Goal: Task Accomplishment & Management: Manage account settings

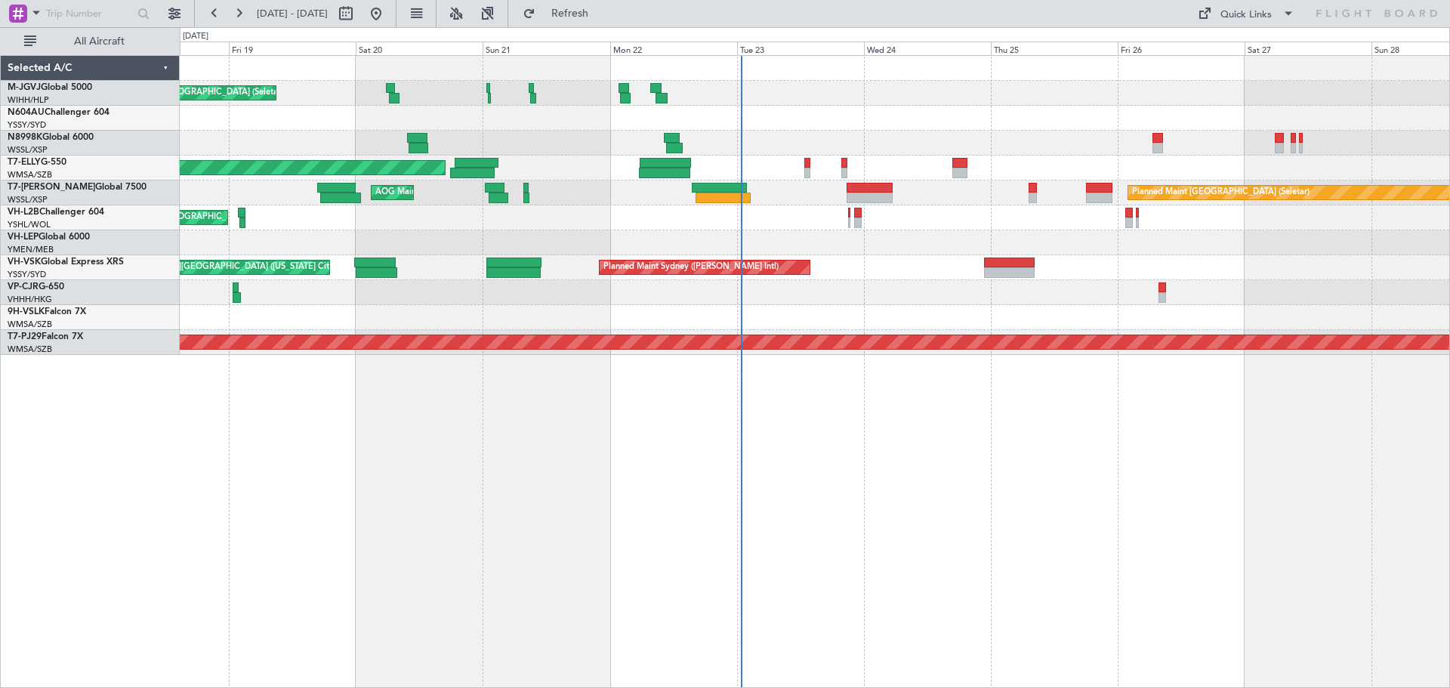
click at [763, 224] on div "Unplanned Maint [GEOGRAPHIC_DATA] ([GEOGRAPHIC_DATA])" at bounding box center [814, 217] width 1269 height 25
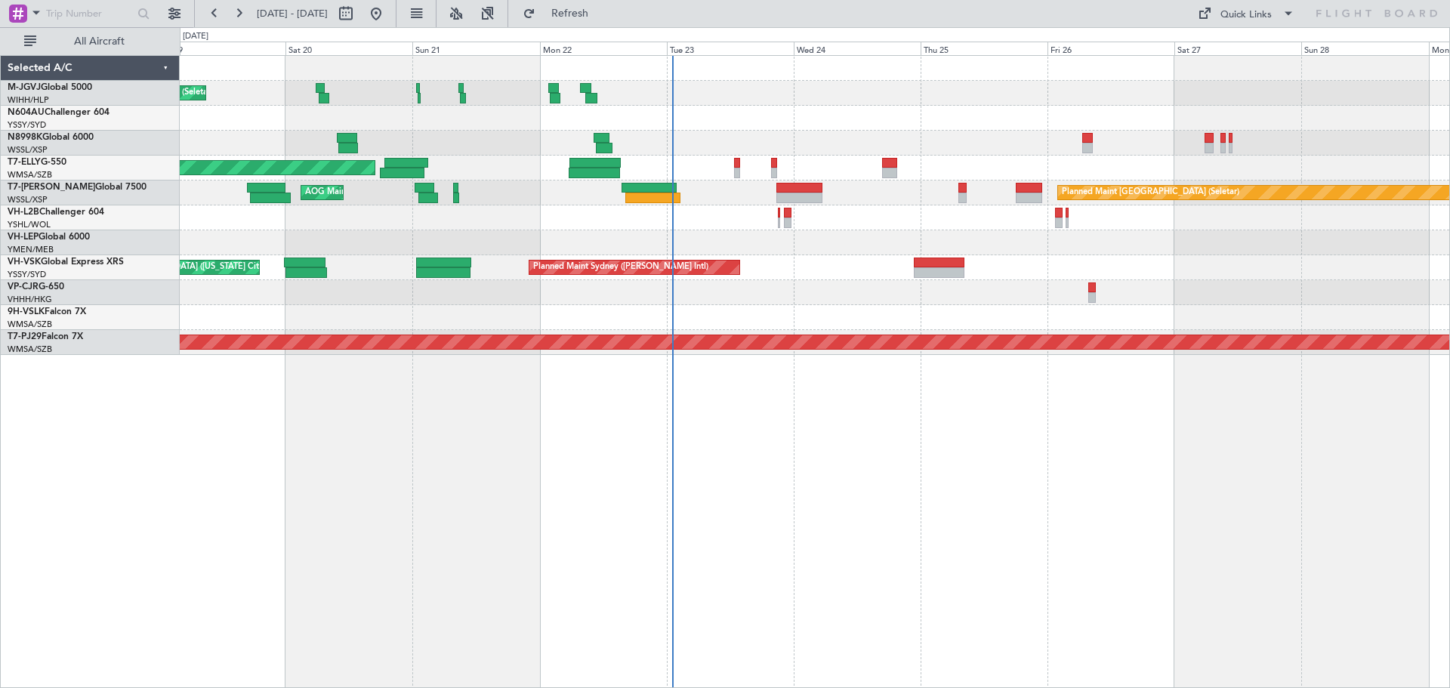
click at [973, 140] on div at bounding box center [814, 143] width 1269 height 25
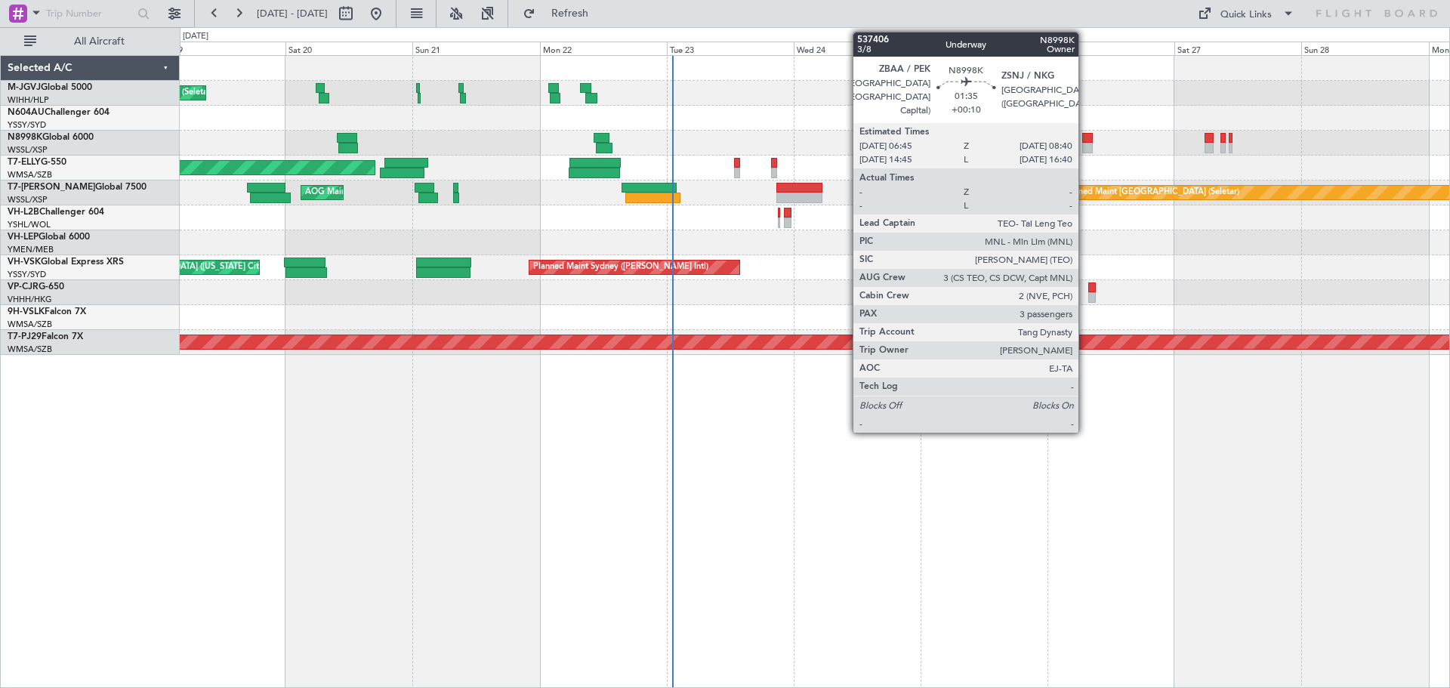
click at [1085, 141] on div at bounding box center [1087, 138] width 11 height 11
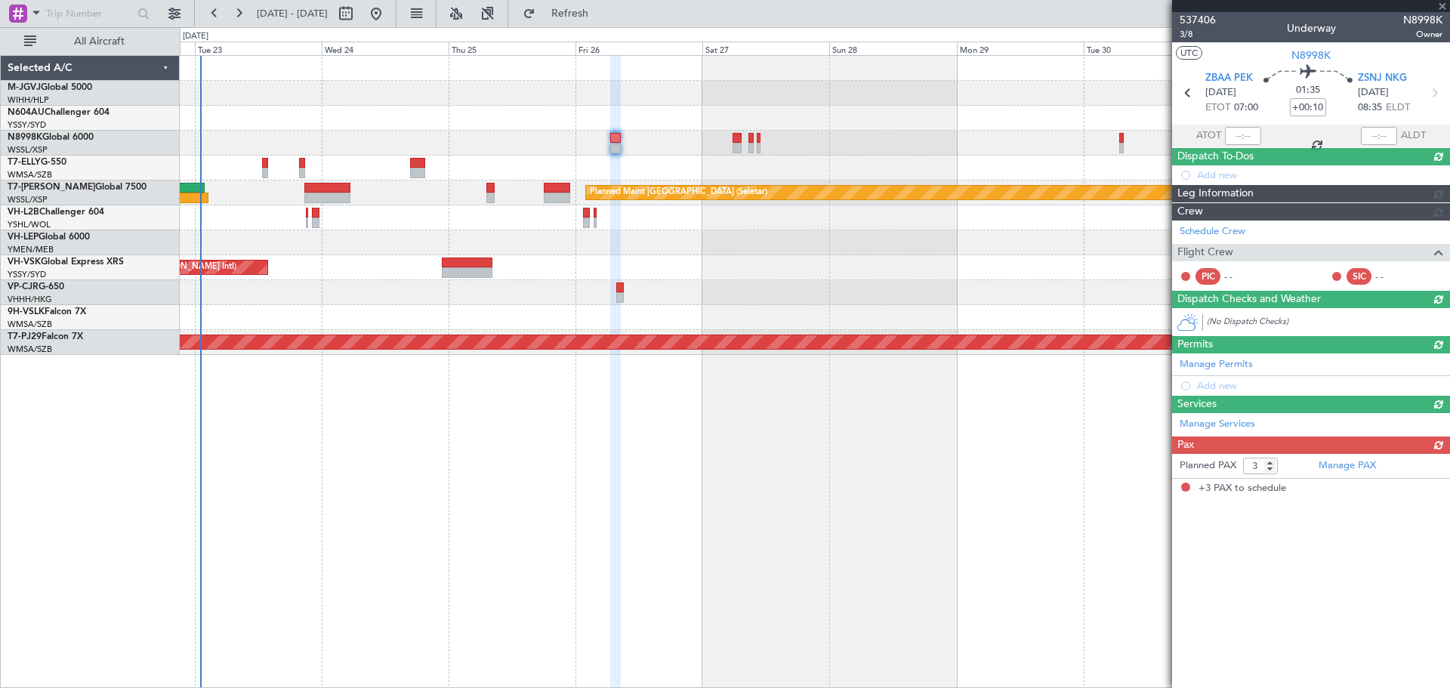
click at [526, 164] on div "[PERSON_NAME] [GEOGRAPHIC_DATA] (Dubai Intl) Planned Maint [GEOGRAPHIC_DATA] ([…" at bounding box center [814, 205] width 1269 height 299
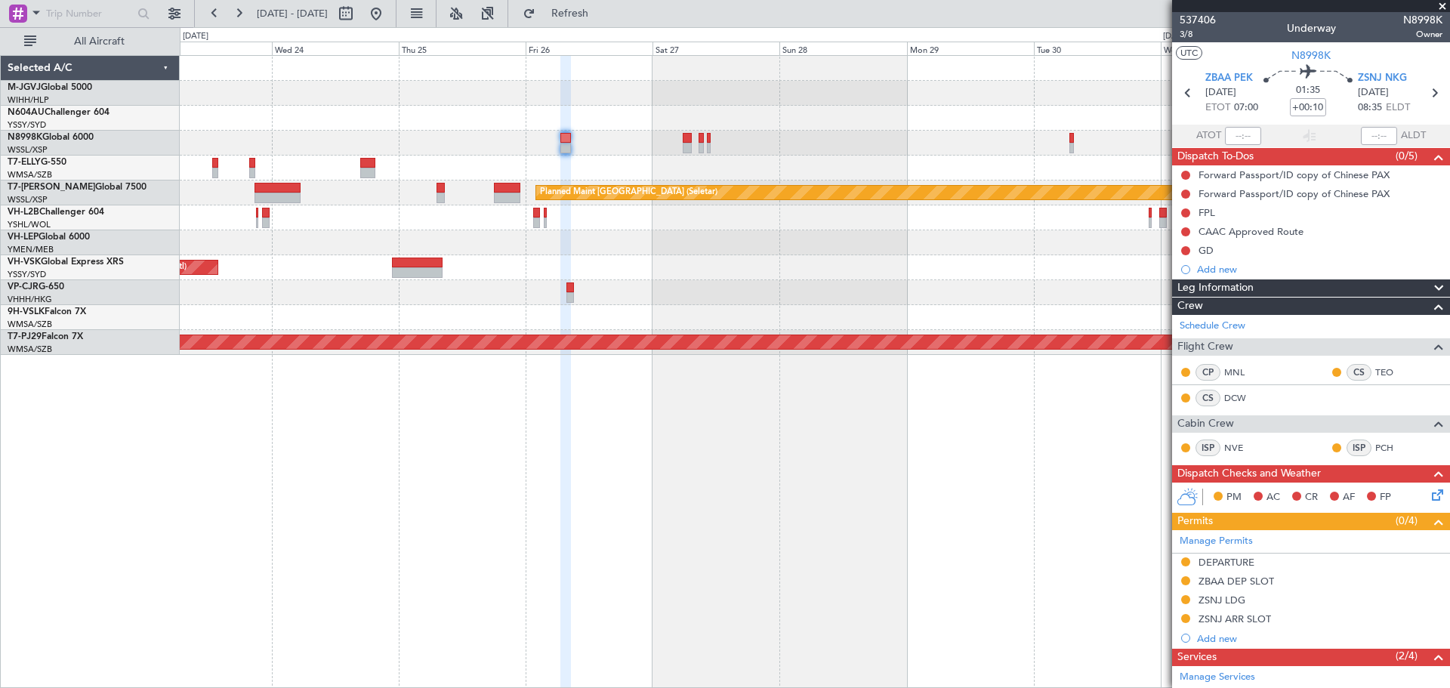
click at [973, 155] on div at bounding box center [814, 143] width 1269 height 25
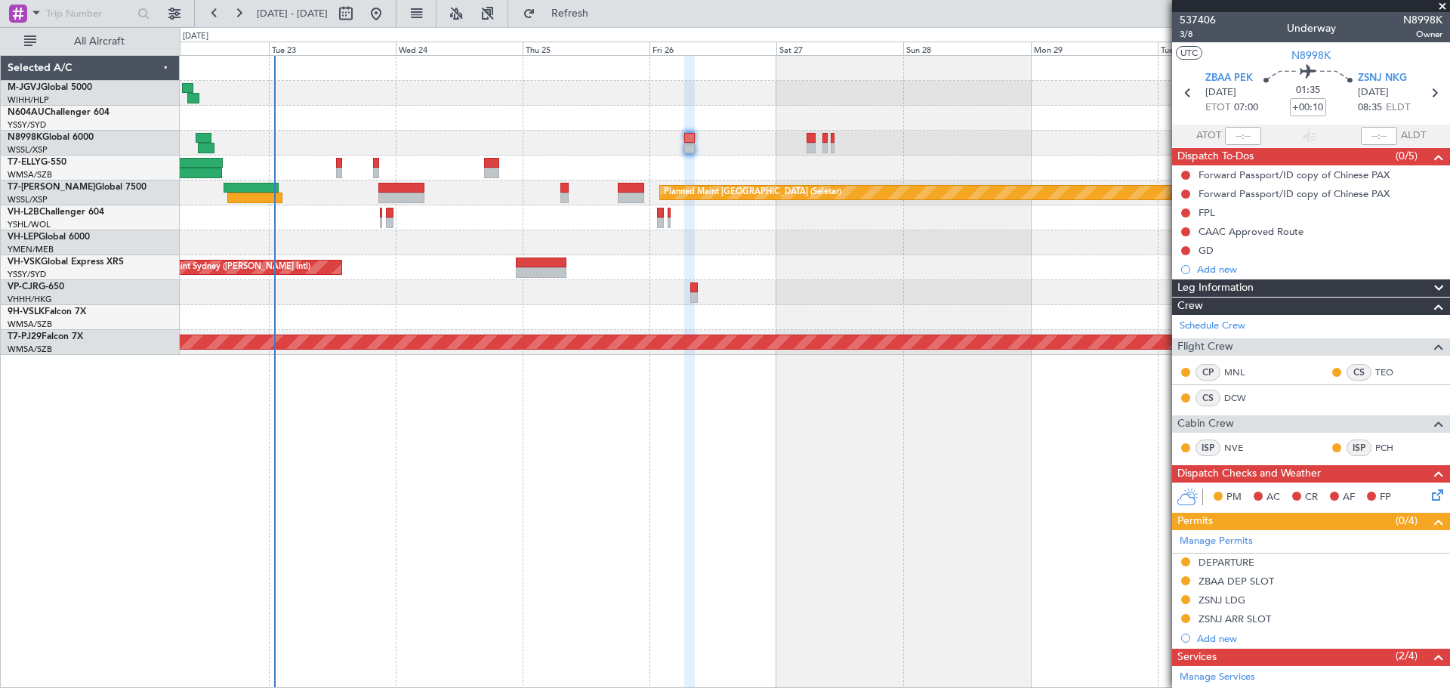
click at [536, 162] on div "[PERSON_NAME] [GEOGRAPHIC_DATA] (Dubai Intl) Planned Maint [GEOGRAPHIC_DATA] ([…" at bounding box center [814, 205] width 1269 height 299
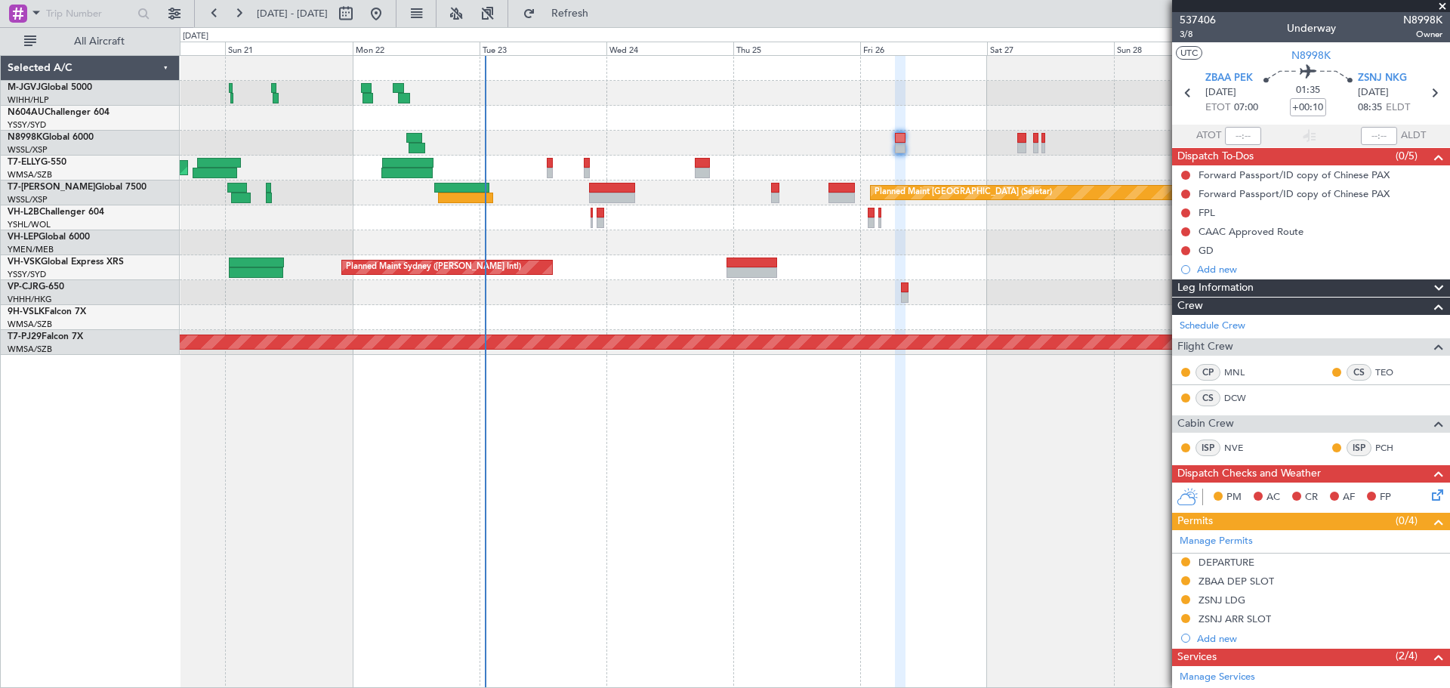
click at [787, 153] on div at bounding box center [814, 143] width 1269 height 25
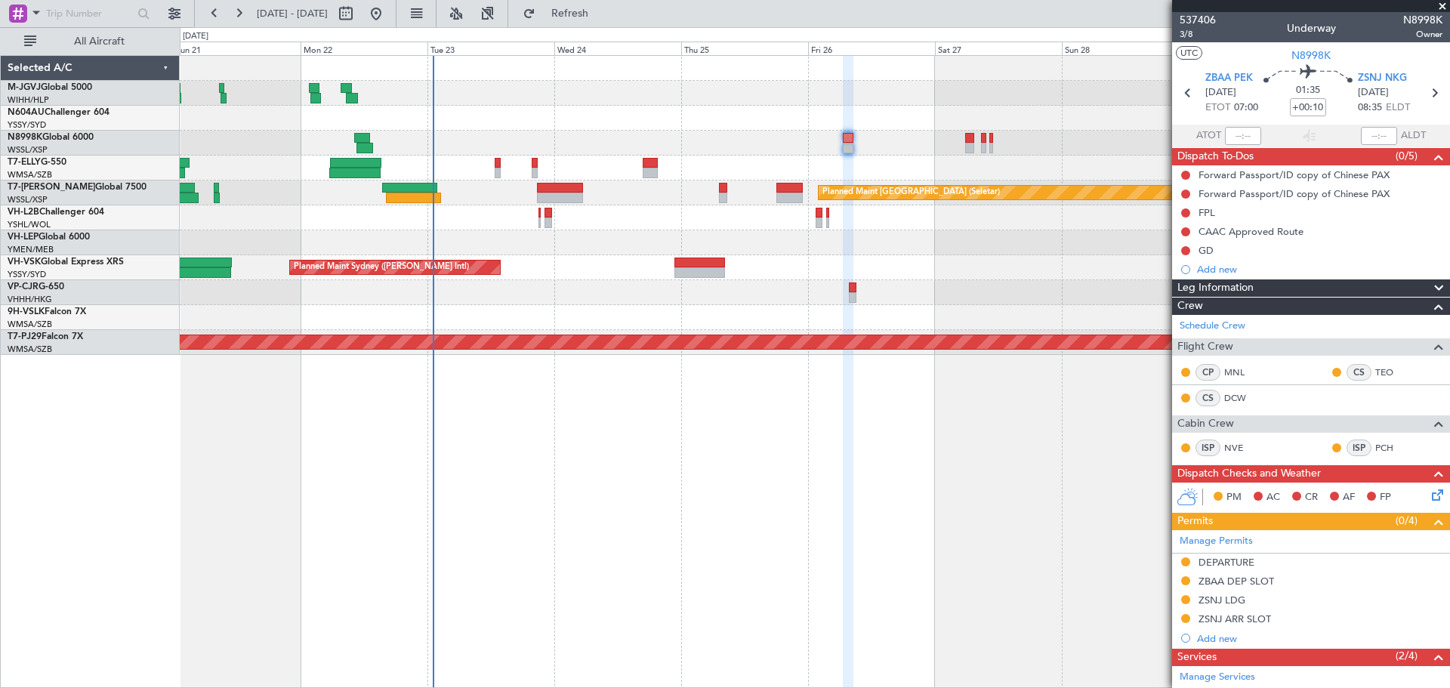
click at [739, 146] on div at bounding box center [814, 143] width 1269 height 25
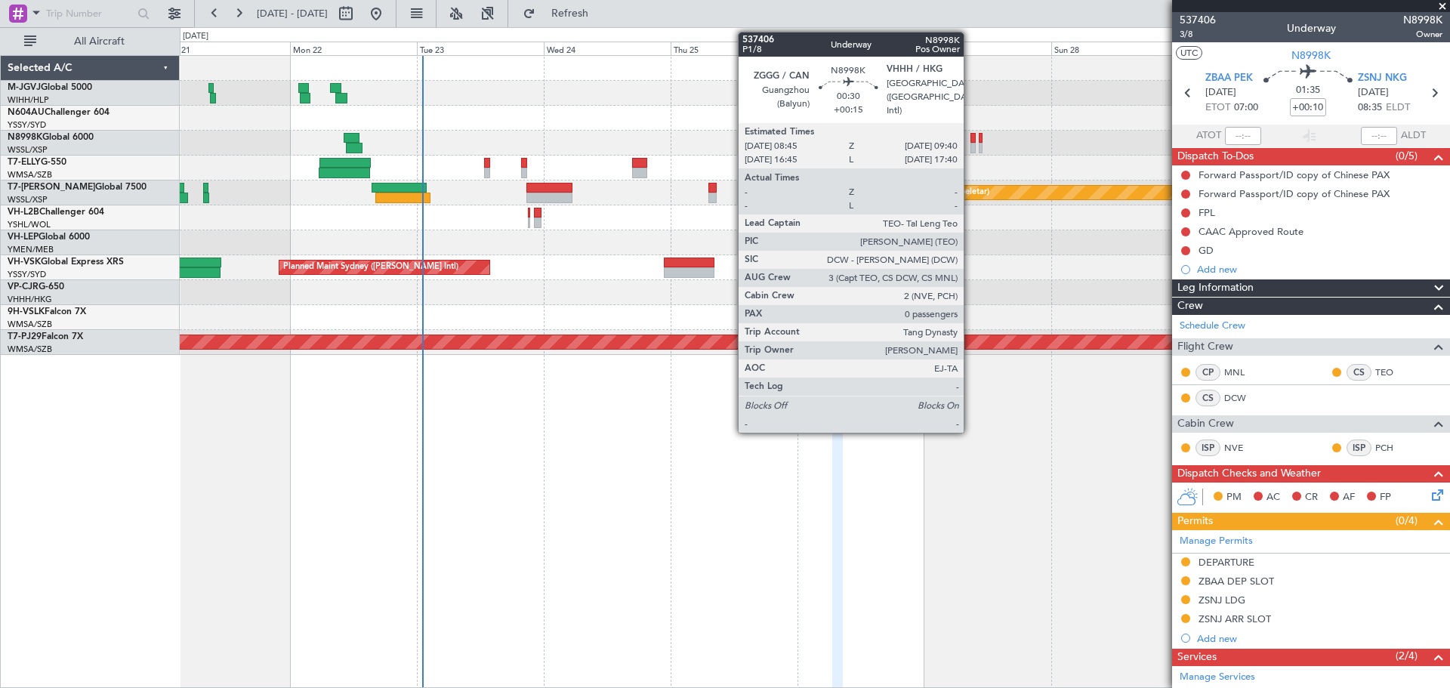
click at [970, 141] on div at bounding box center [972, 138] width 5 height 11
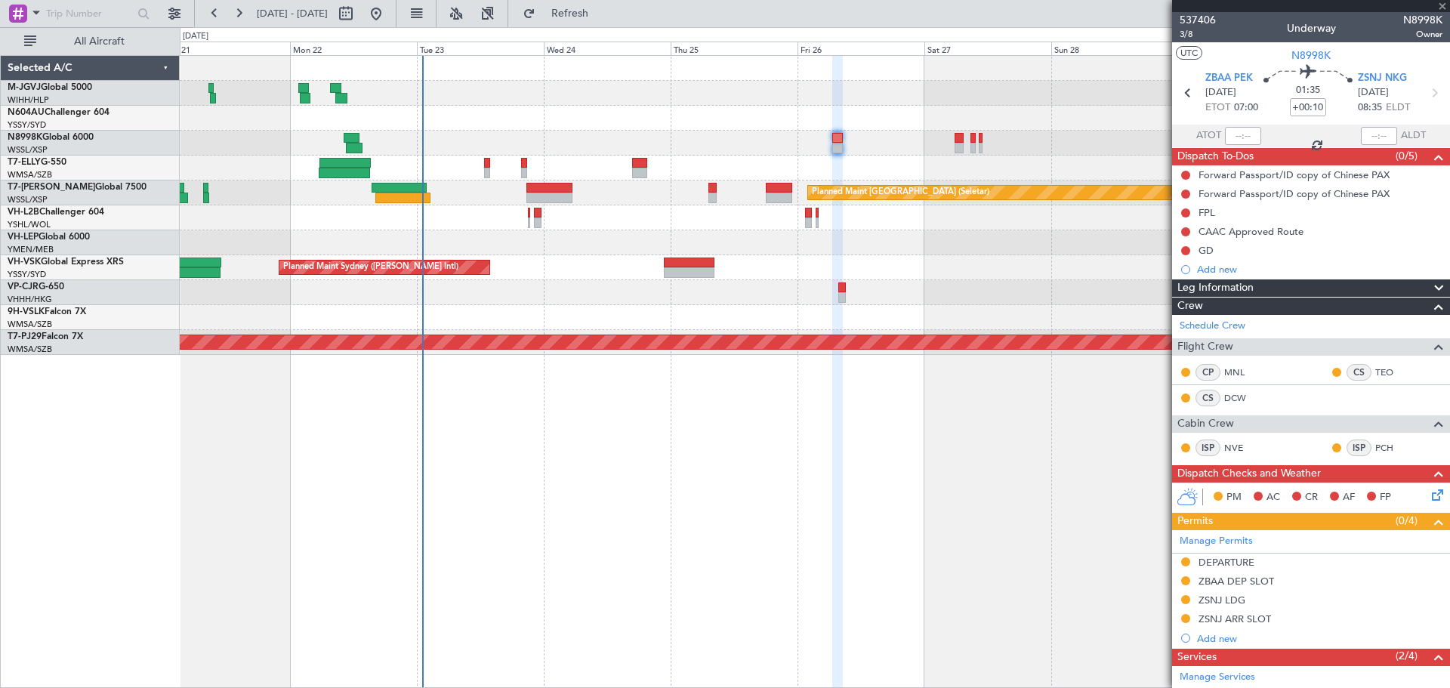
type input "+00:15"
type input "0"
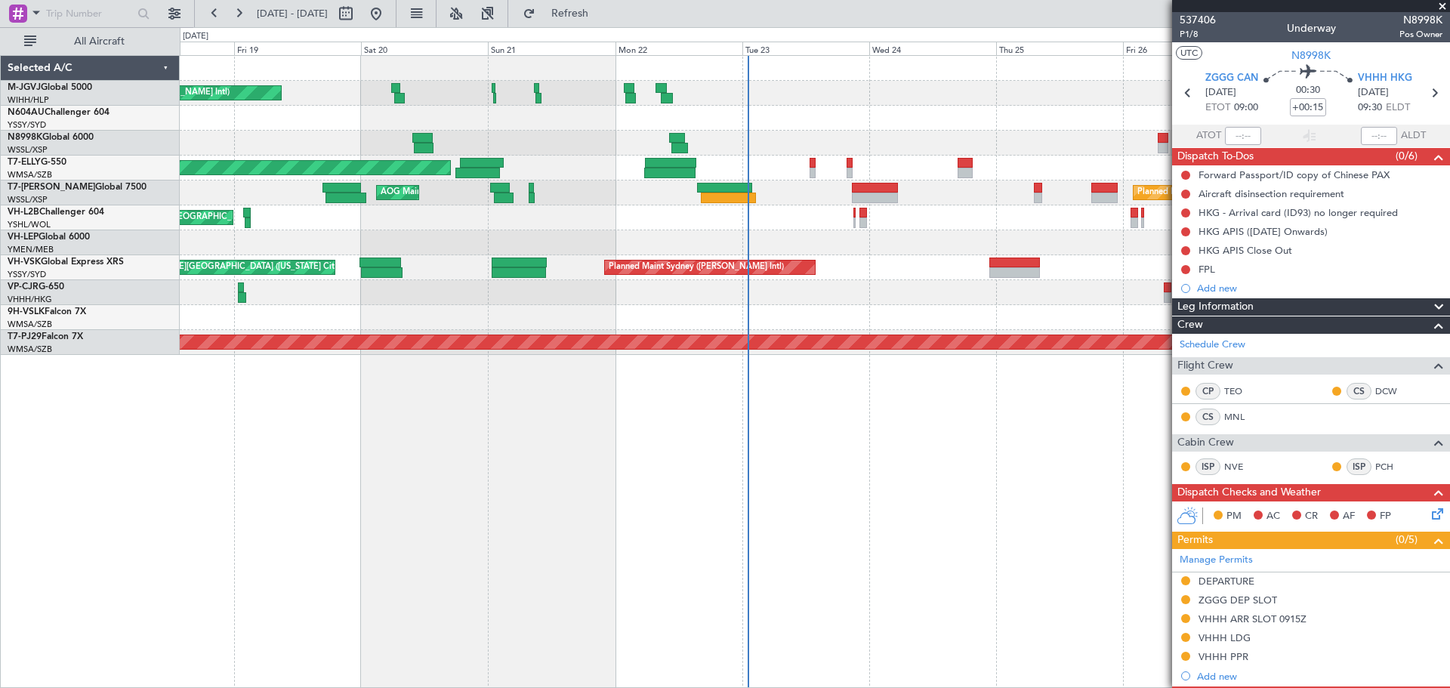
click at [583, 128] on div "Planned Maint [GEOGRAPHIC_DATA] (Seletar) [PERSON_NAME] Jakarta (Halim Intl) [P…" at bounding box center [814, 205] width 1269 height 299
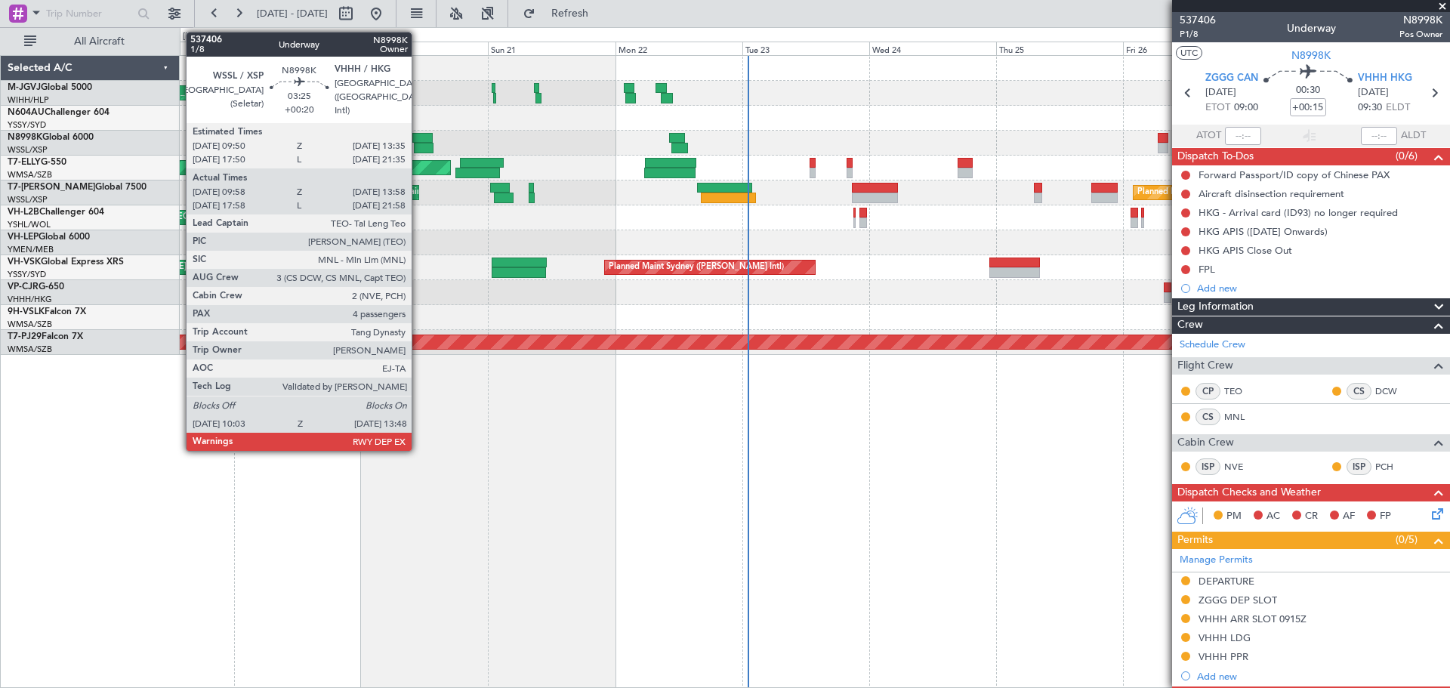
click at [418, 143] on div at bounding box center [424, 148] width 20 height 11
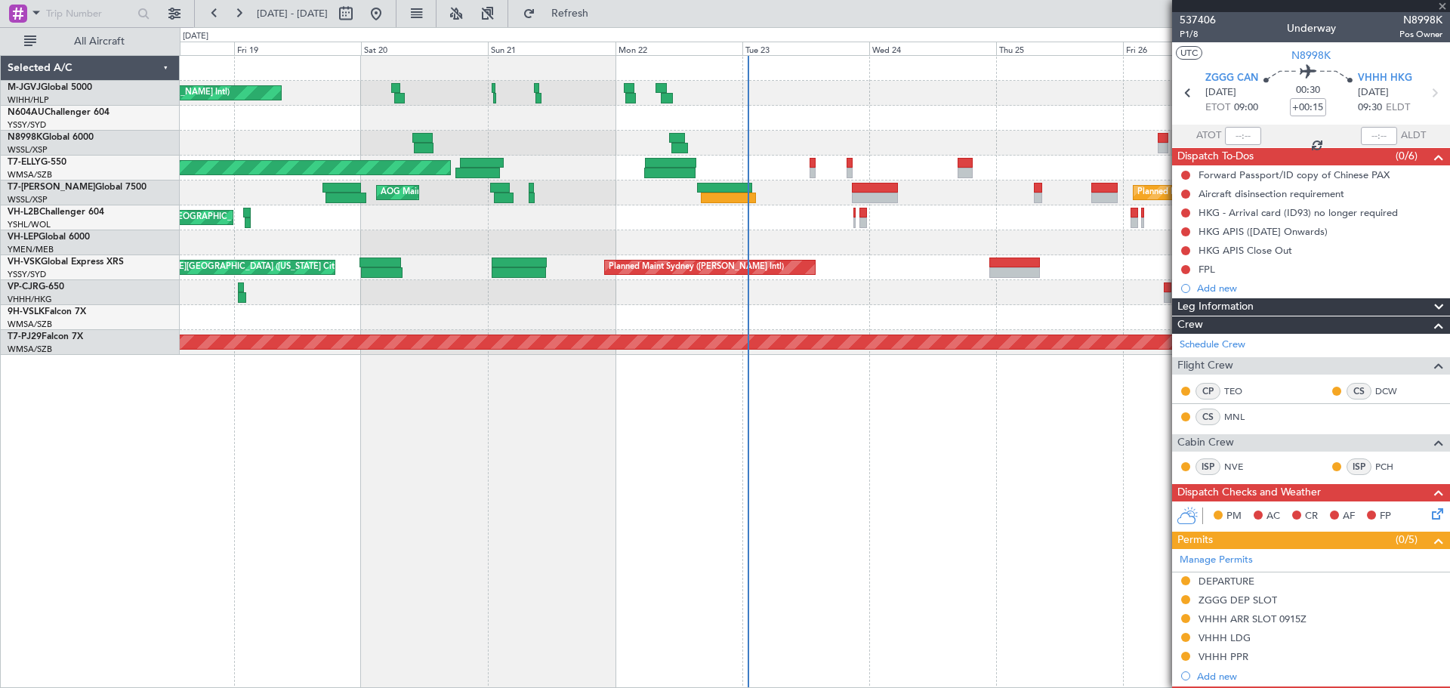
type input "+00:20"
type input "10:08"
type input "13:48"
type input "4"
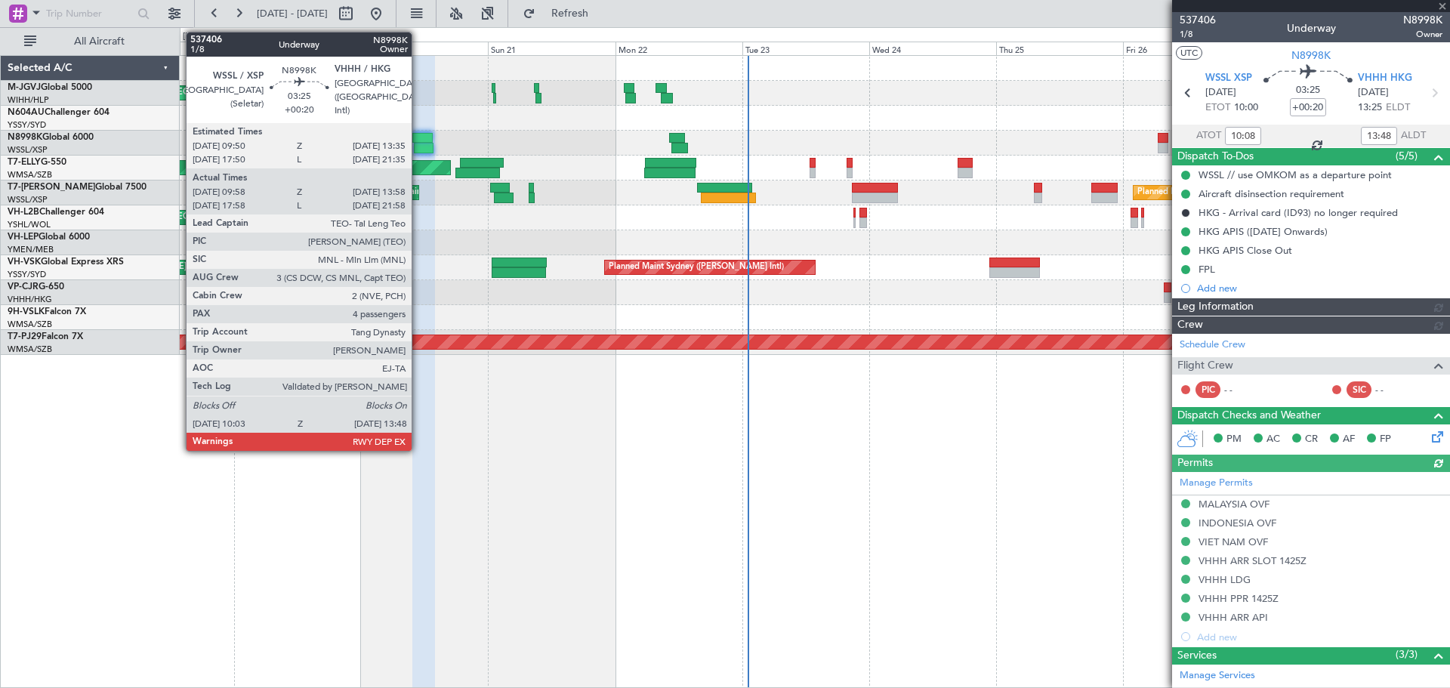
type input "[PERSON_NAME] (BTA)"
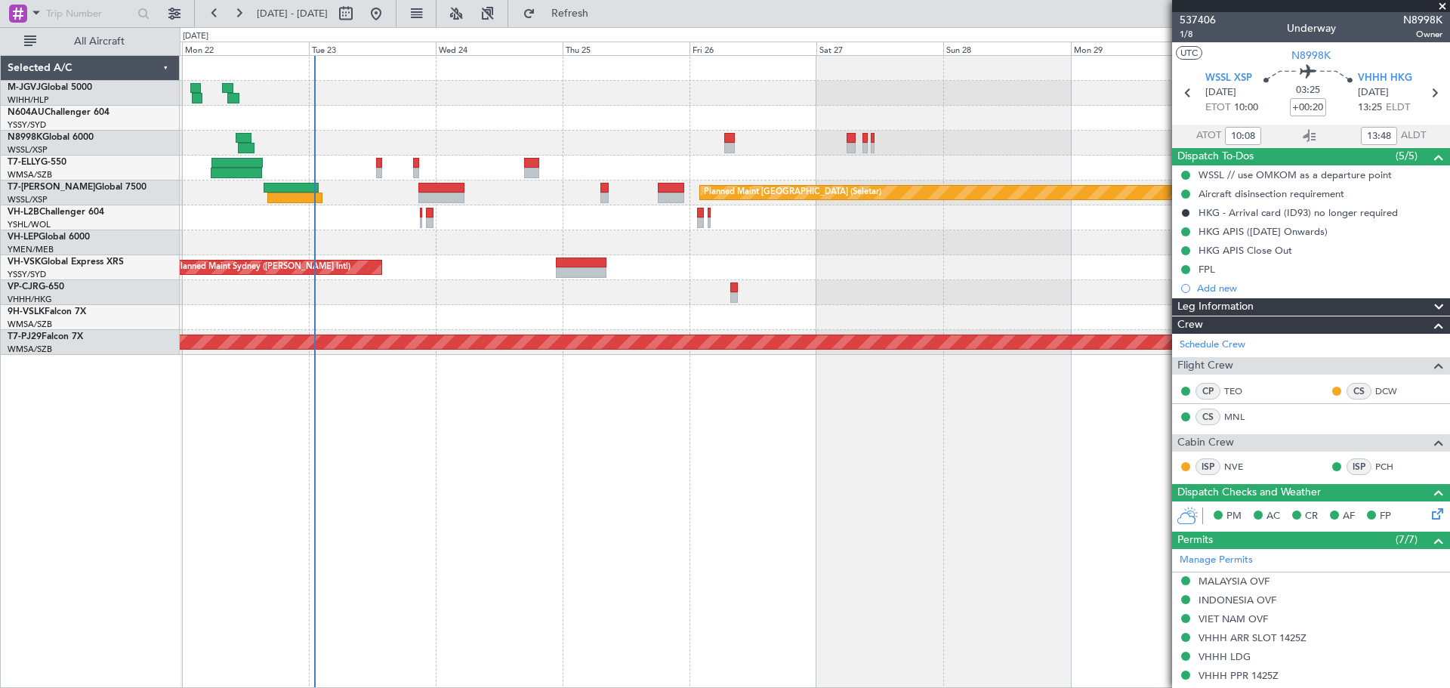
click at [593, 177] on div "[PERSON_NAME] [GEOGRAPHIC_DATA] (Dubai Intl) Planned Maint [GEOGRAPHIC_DATA] ([…" at bounding box center [814, 205] width 1269 height 299
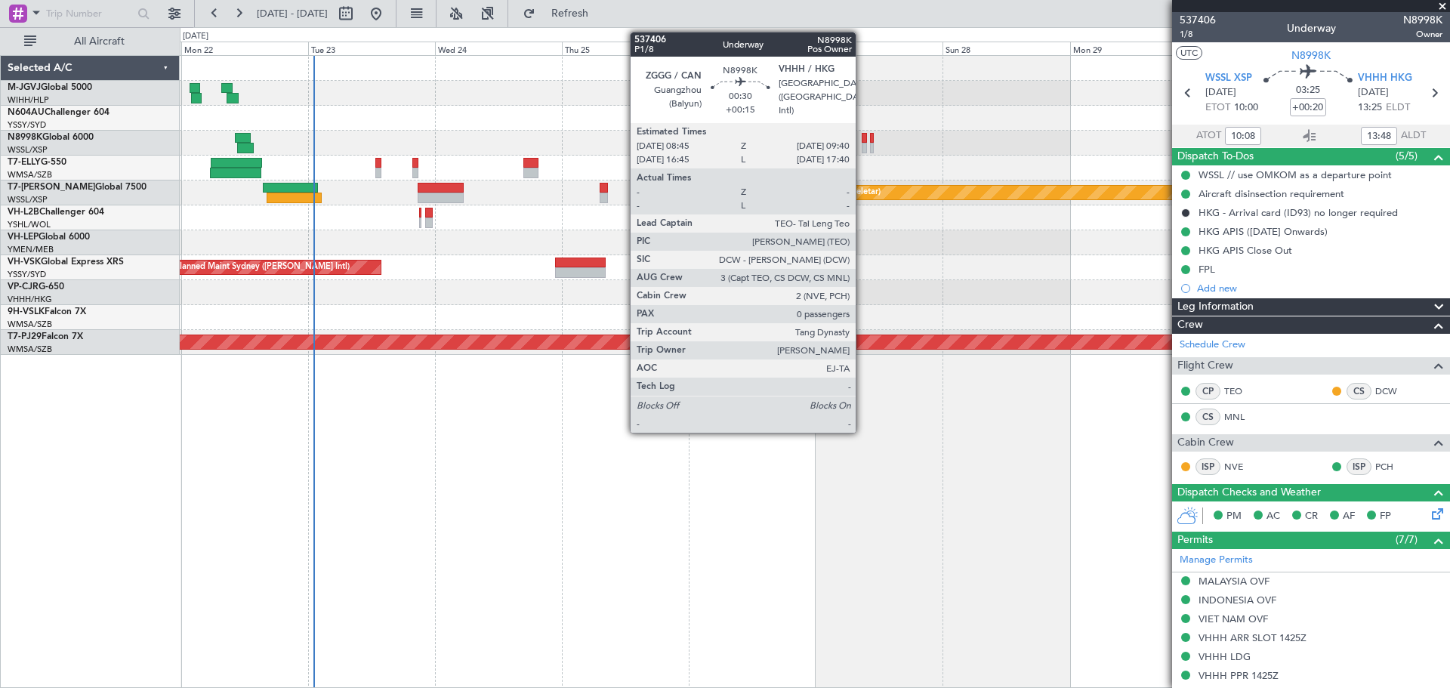
click at [862, 141] on div at bounding box center [864, 138] width 5 height 11
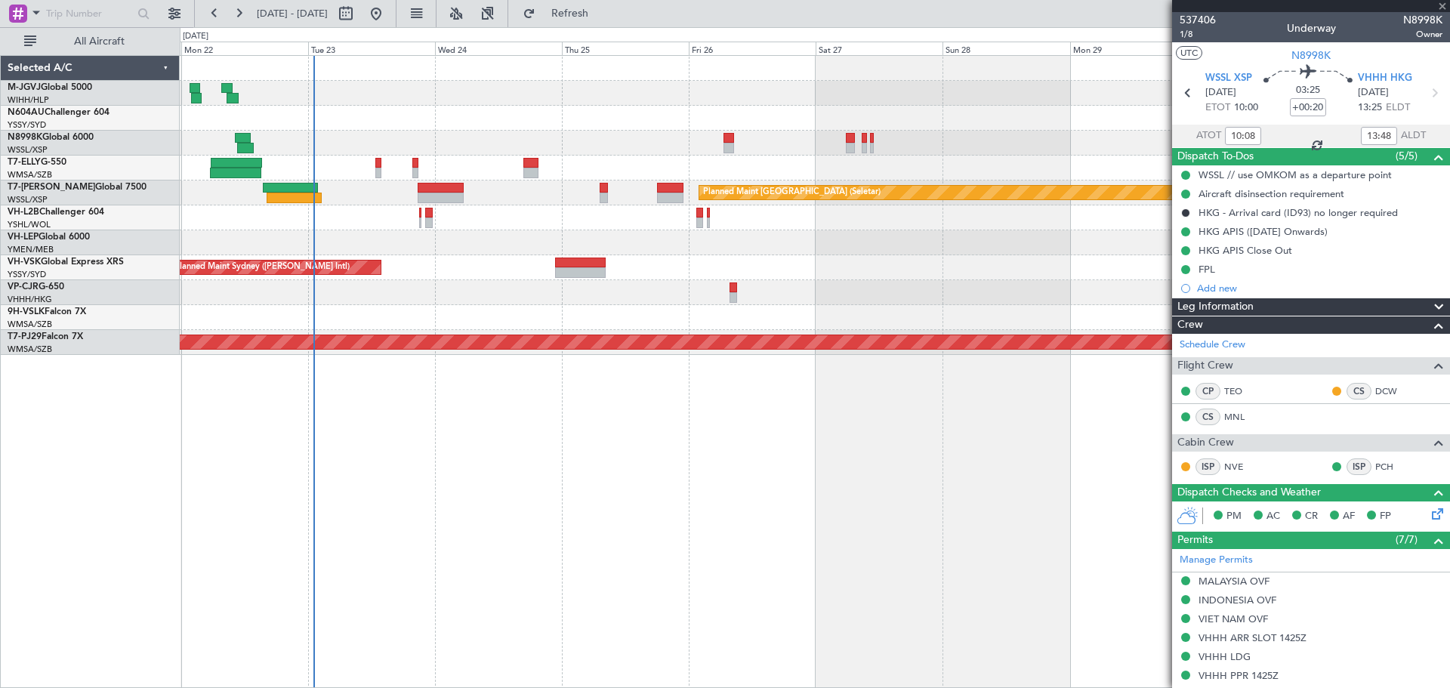
type input "+00:15"
type input "0"
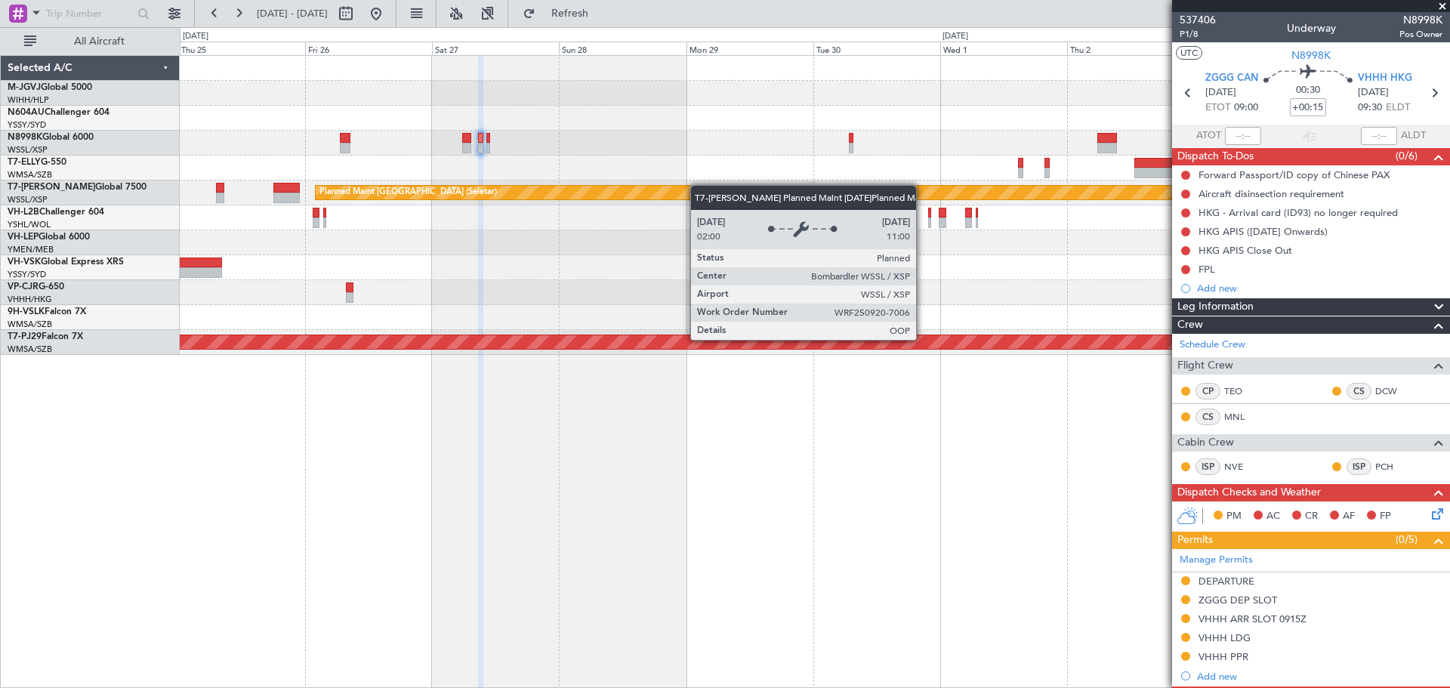
click at [720, 180] on div "Planned Maint [GEOGRAPHIC_DATA] (Seletar) Planned Maint Sydney ([PERSON_NAME] I…" at bounding box center [814, 205] width 1269 height 299
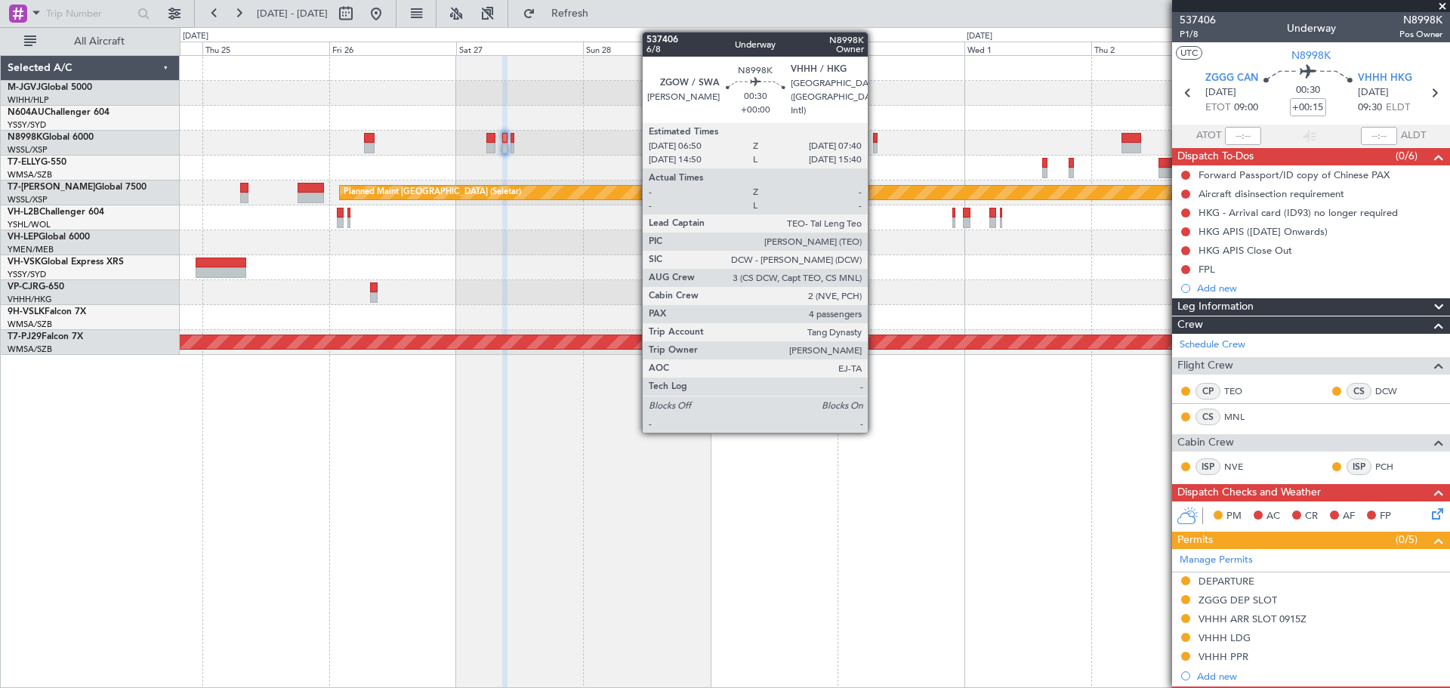
click at [874, 141] on div at bounding box center [875, 138] width 5 height 11
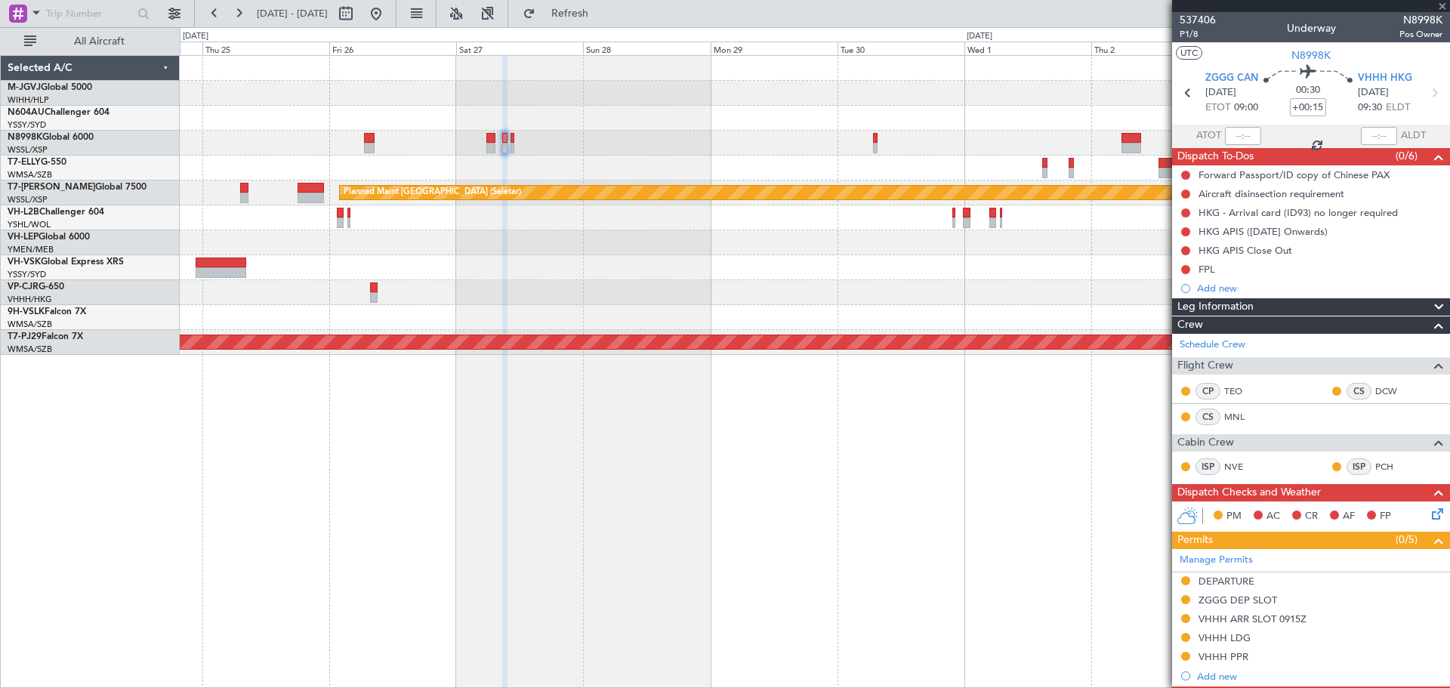
type input "4"
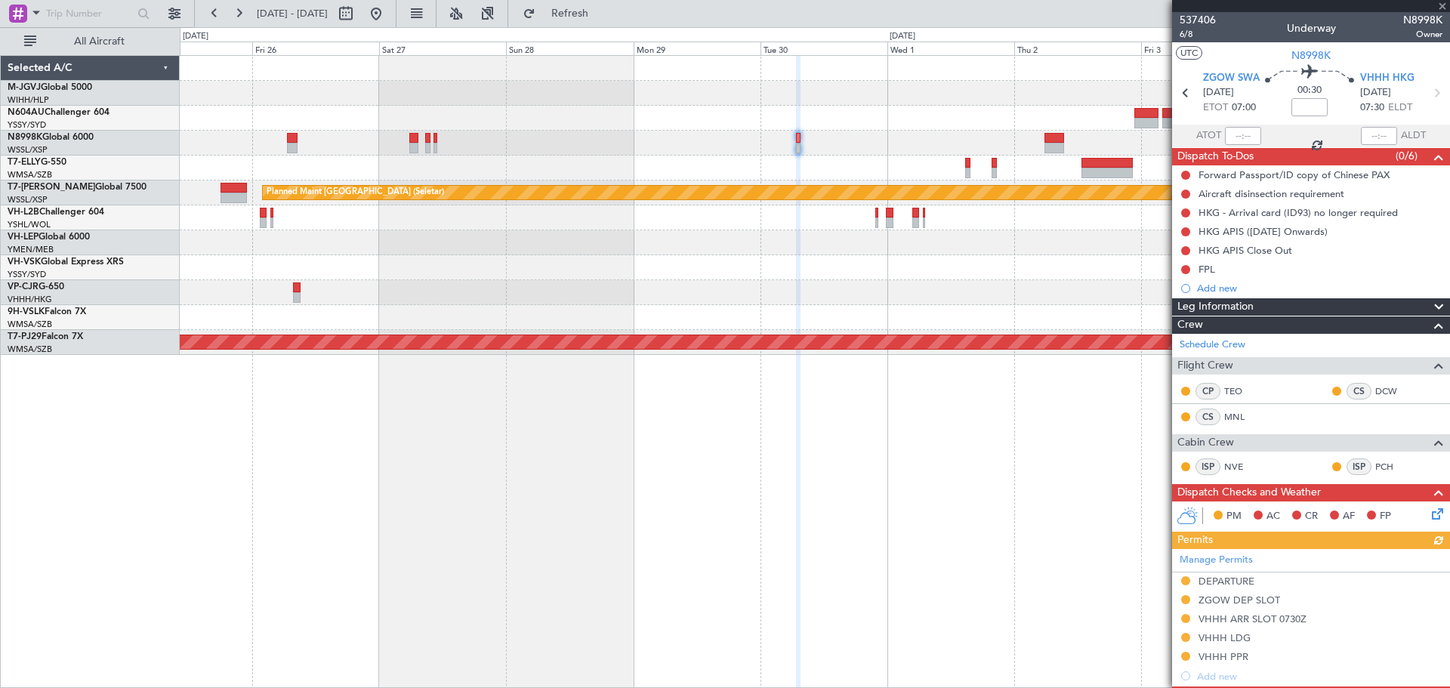
click at [786, 168] on div at bounding box center [814, 168] width 1269 height 25
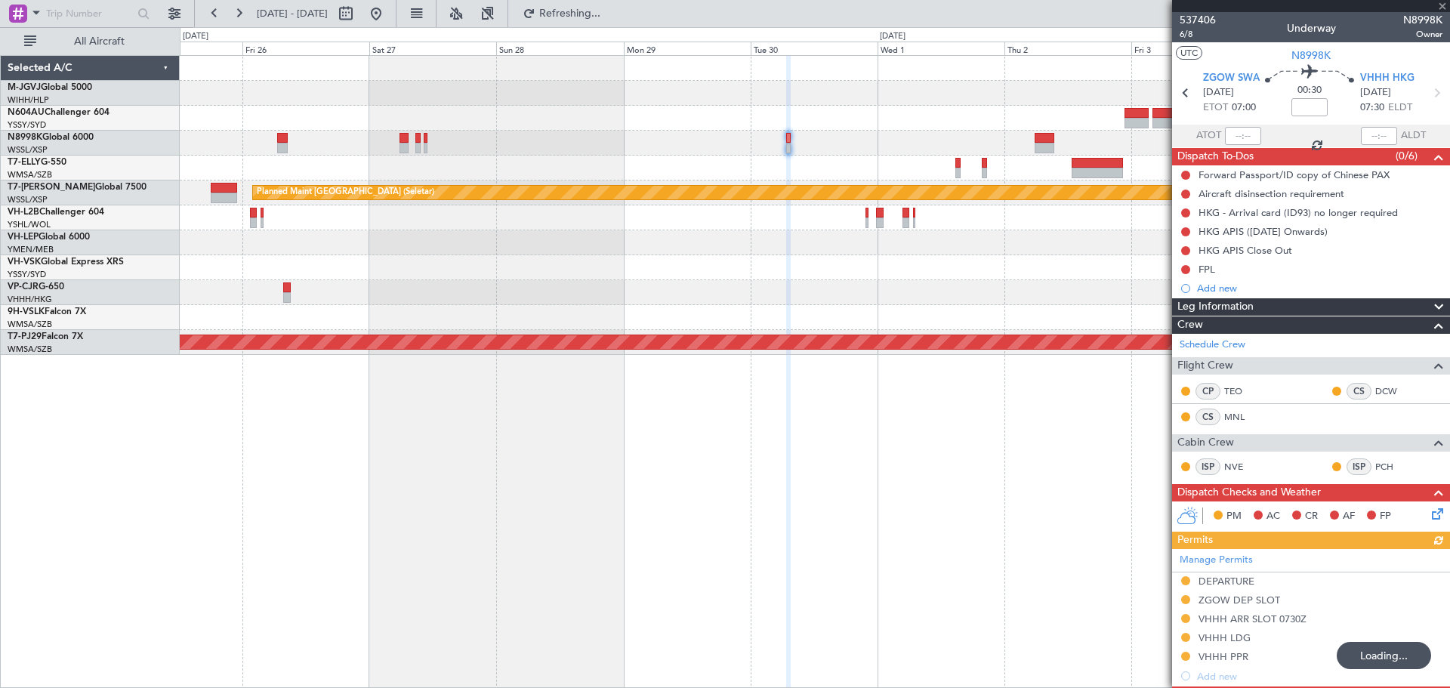
scroll to position [328, 0]
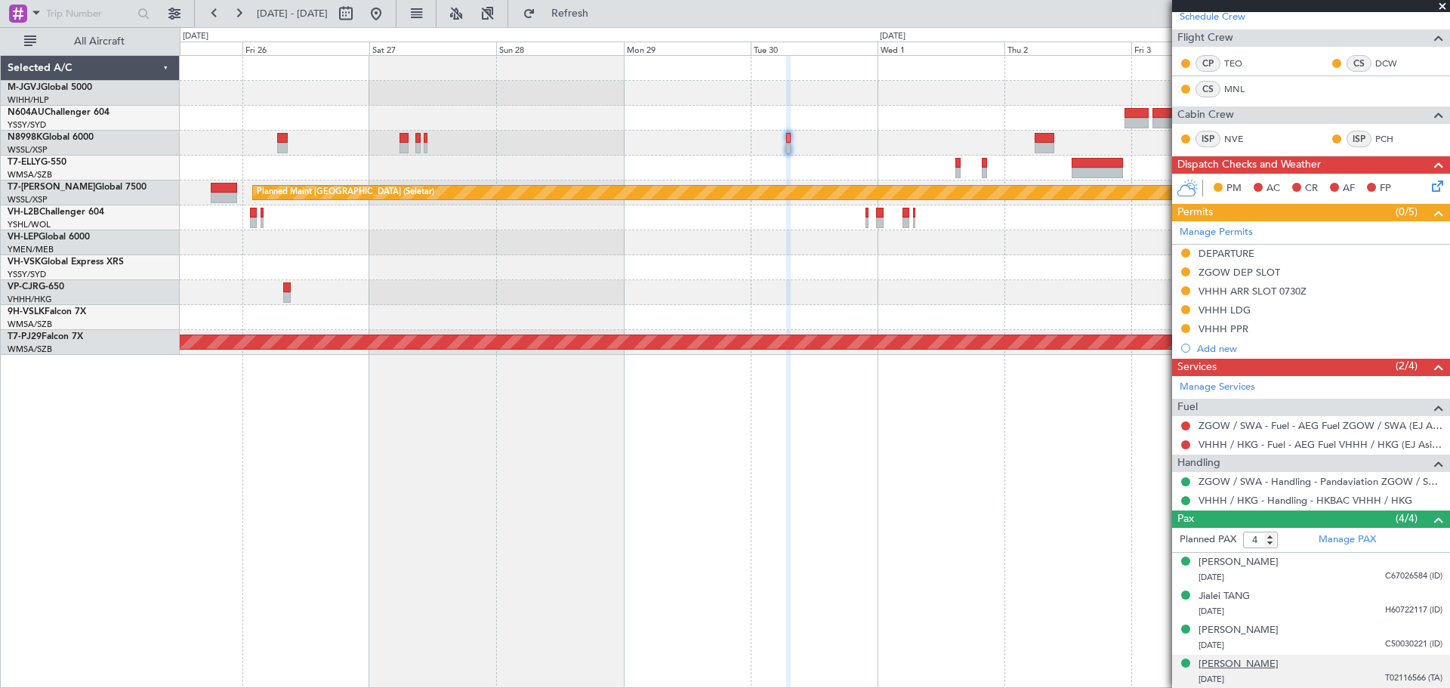
click at [1278, 661] on div "[PERSON_NAME]" at bounding box center [1238, 664] width 80 height 15
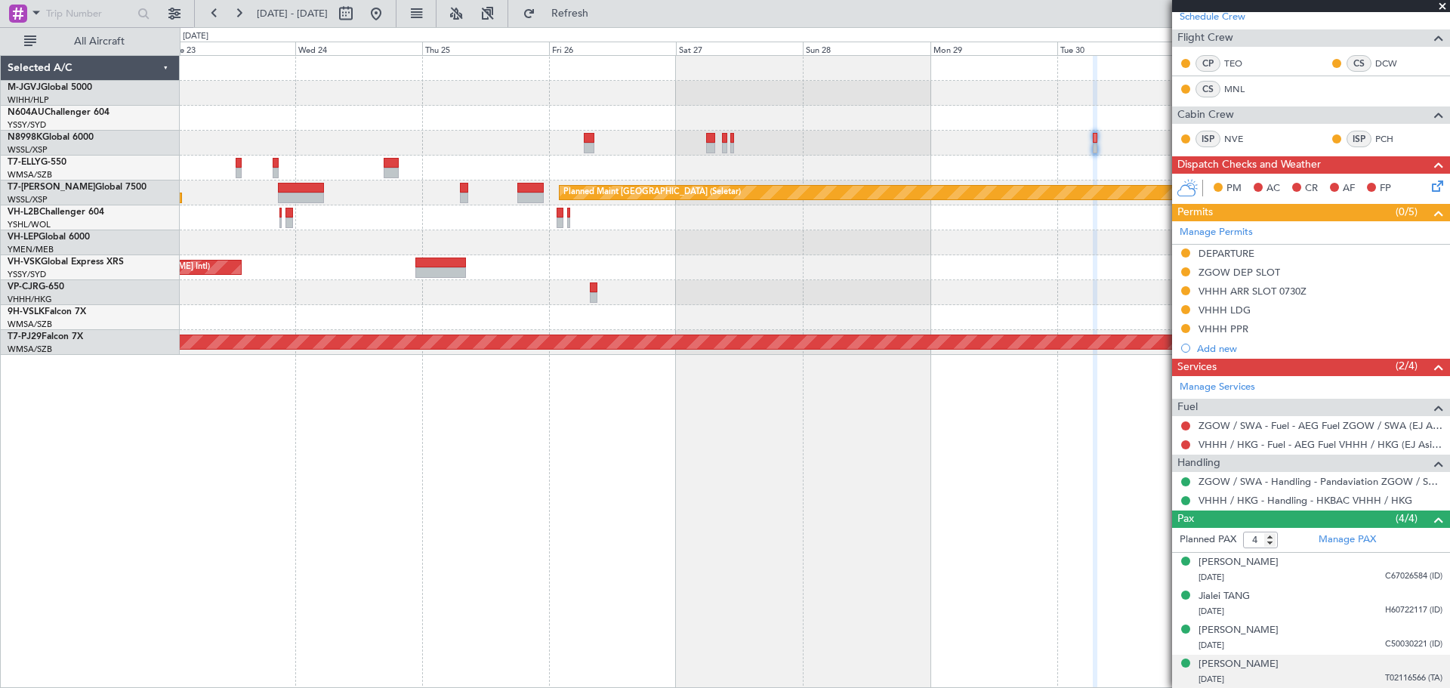
click at [829, 161] on div "[PERSON_NAME] [GEOGRAPHIC_DATA] (Dubai Intl) Planned Maint [GEOGRAPHIC_DATA] ([…" at bounding box center [814, 205] width 1269 height 299
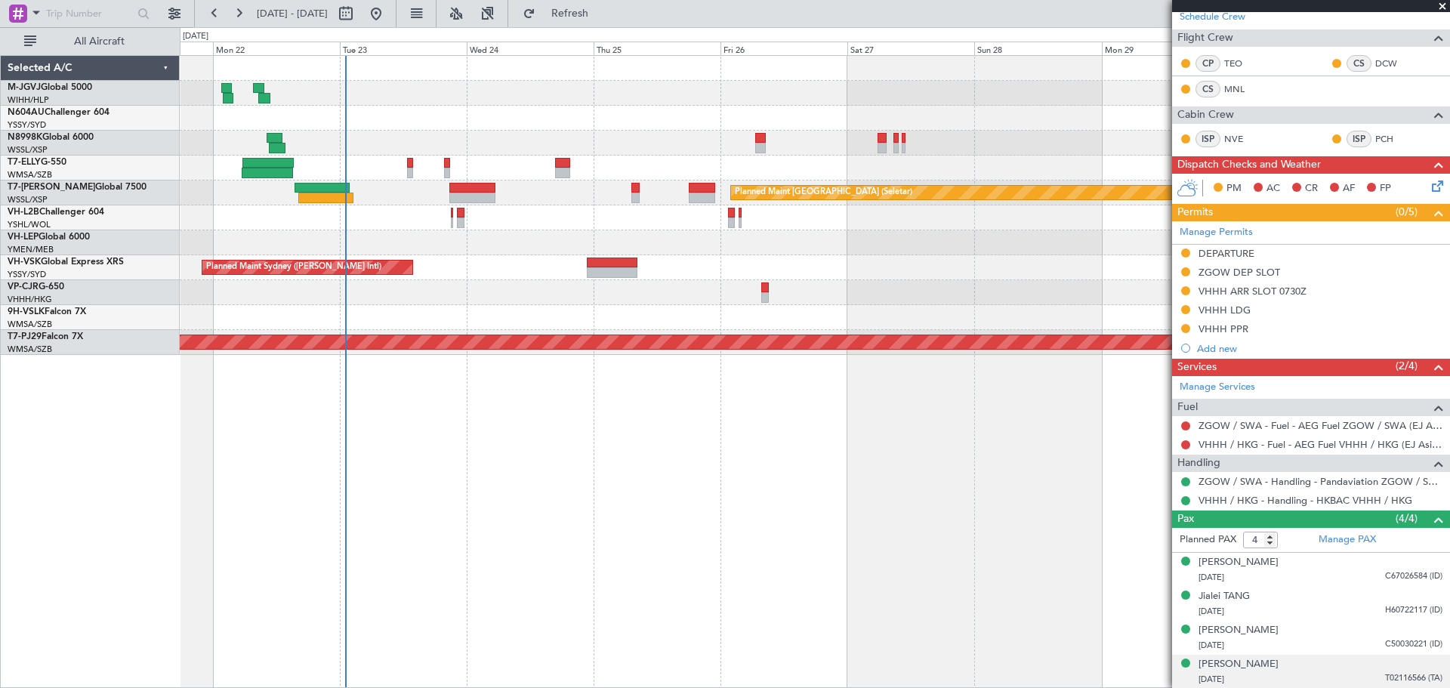
click at [401, 194] on div "Planned Maint [GEOGRAPHIC_DATA] (Seletar) AOG Maint Singapore (Seletar)" at bounding box center [814, 192] width 1269 height 25
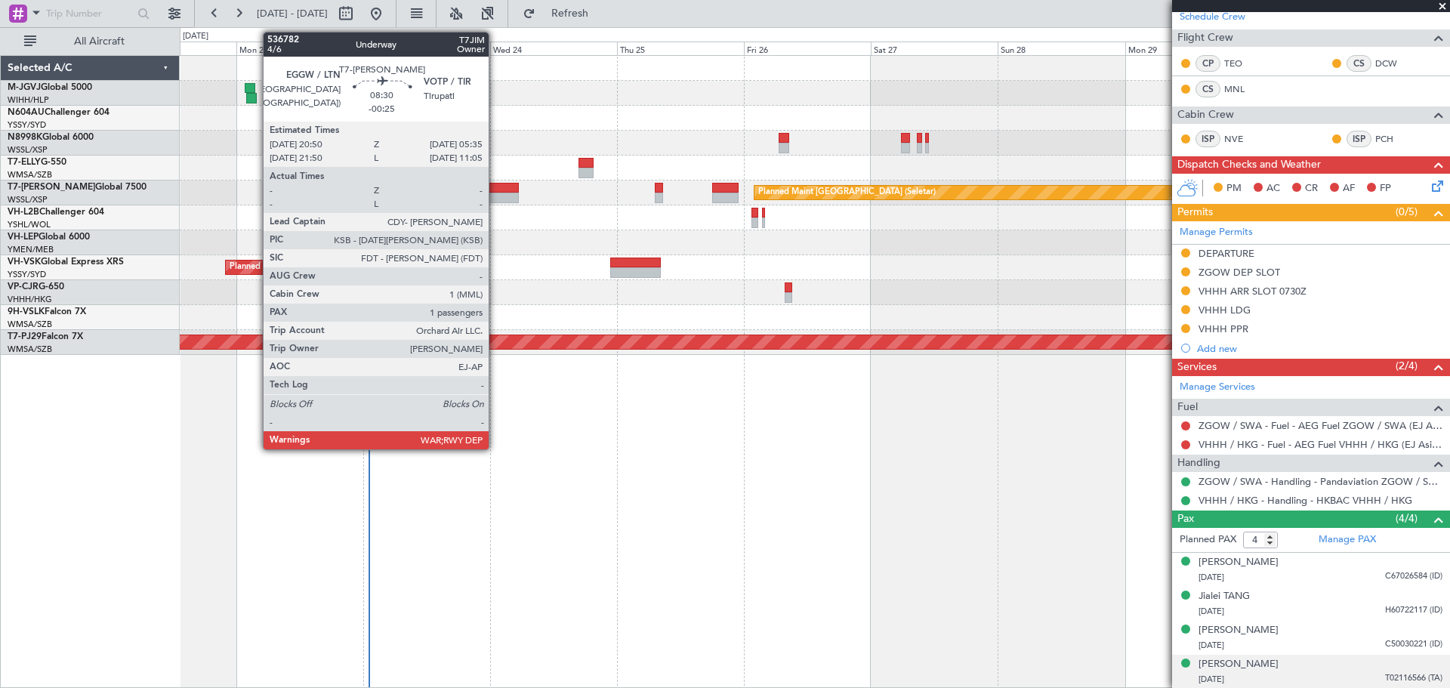
click at [495, 191] on div at bounding box center [496, 188] width 47 height 11
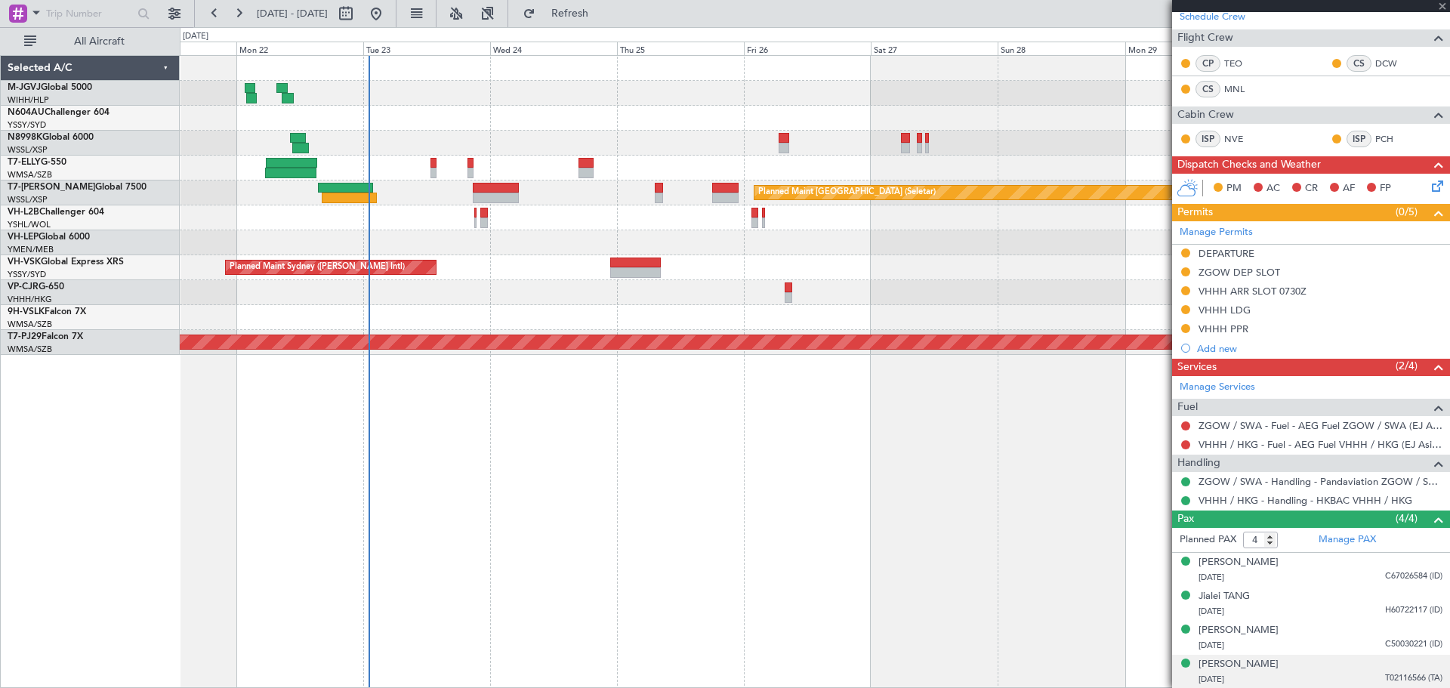
type input "-00:25"
type input "1"
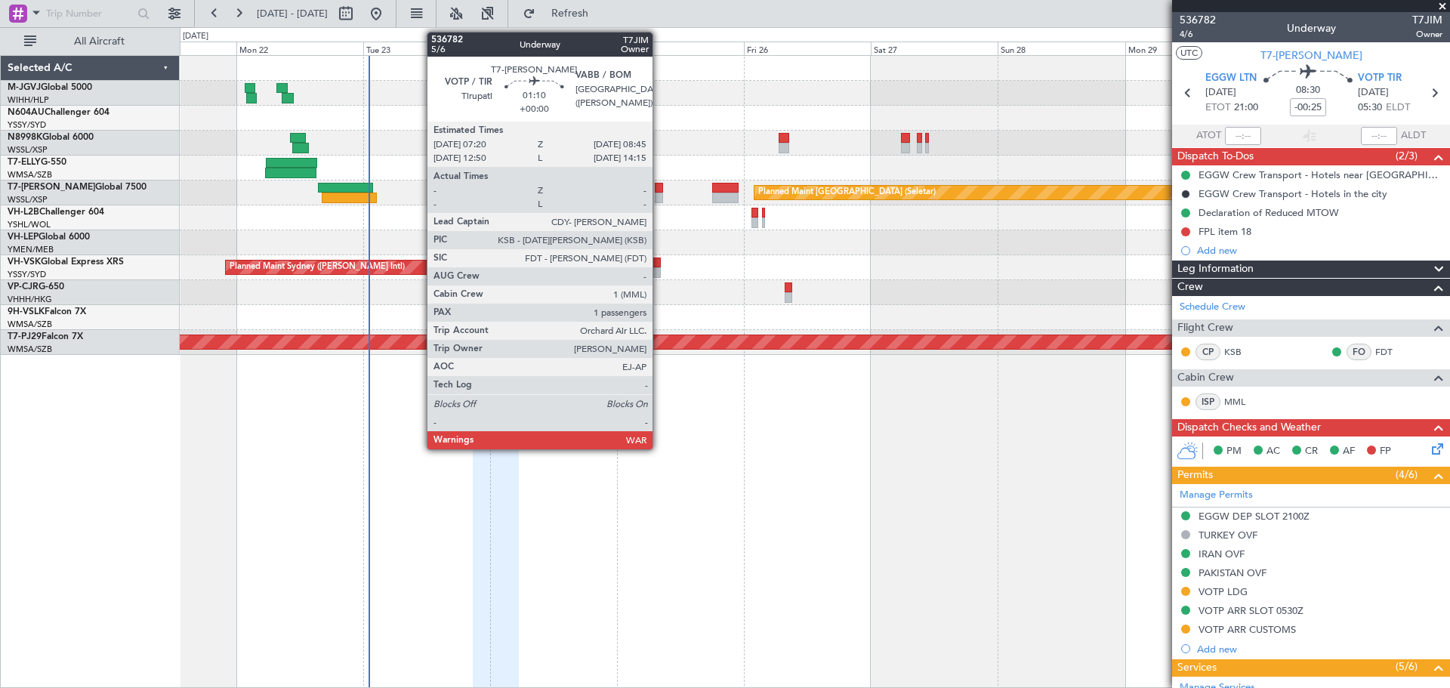
click at [659, 189] on div at bounding box center [659, 188] width 8 height 11
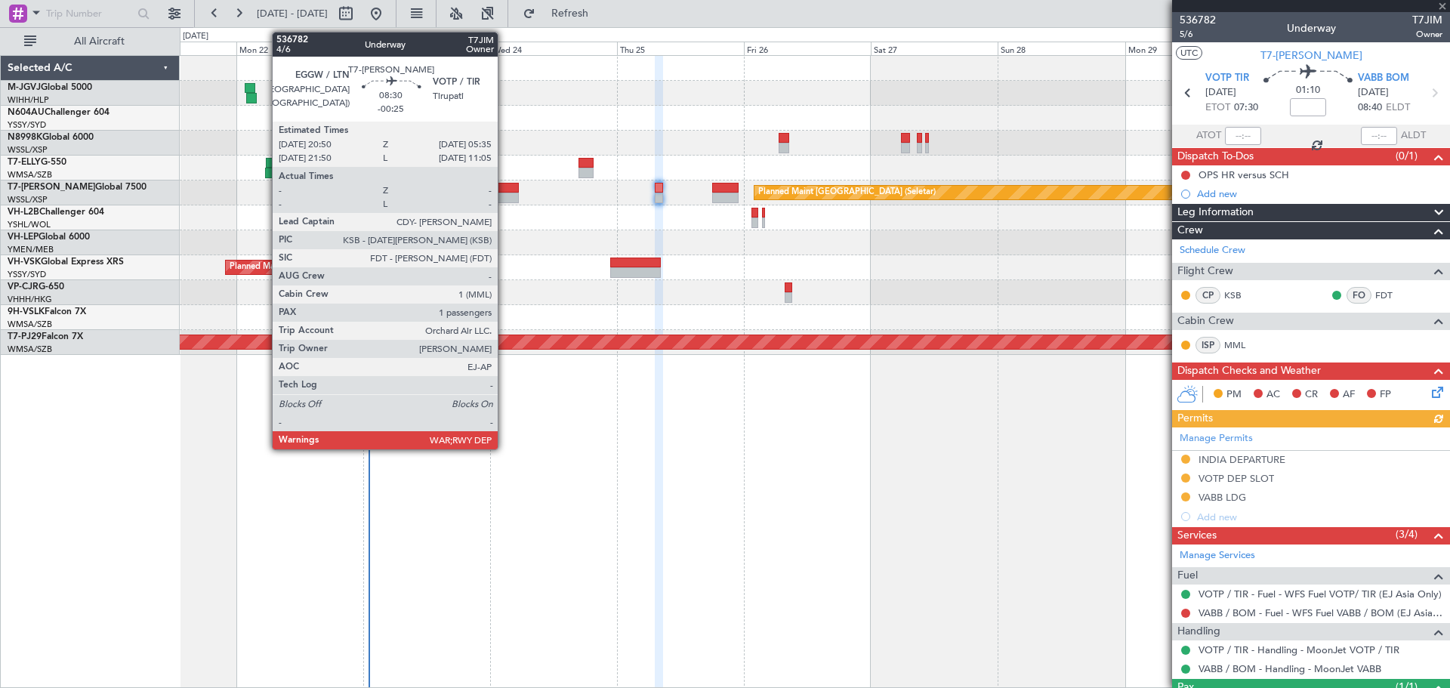
click at [504, 192] on div at bounding box center [496, 188] width 47 height 11
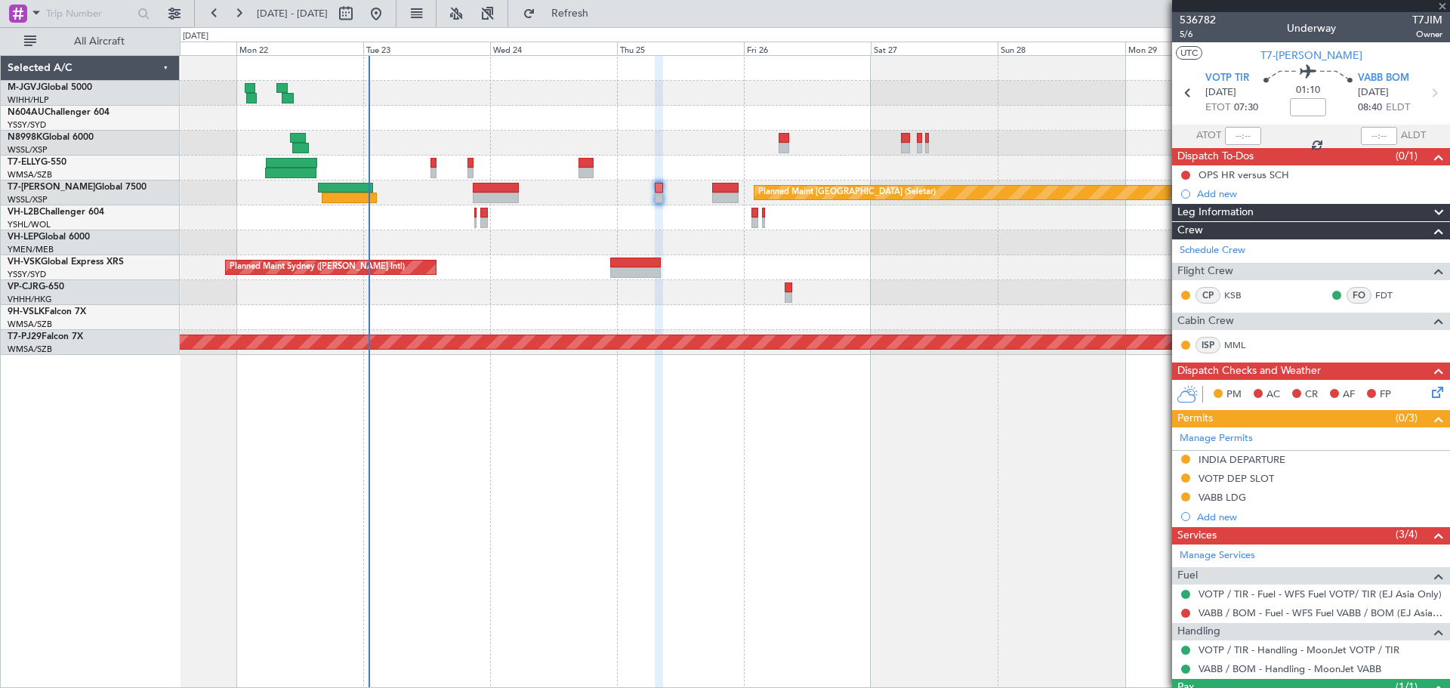
type input "-00:25"
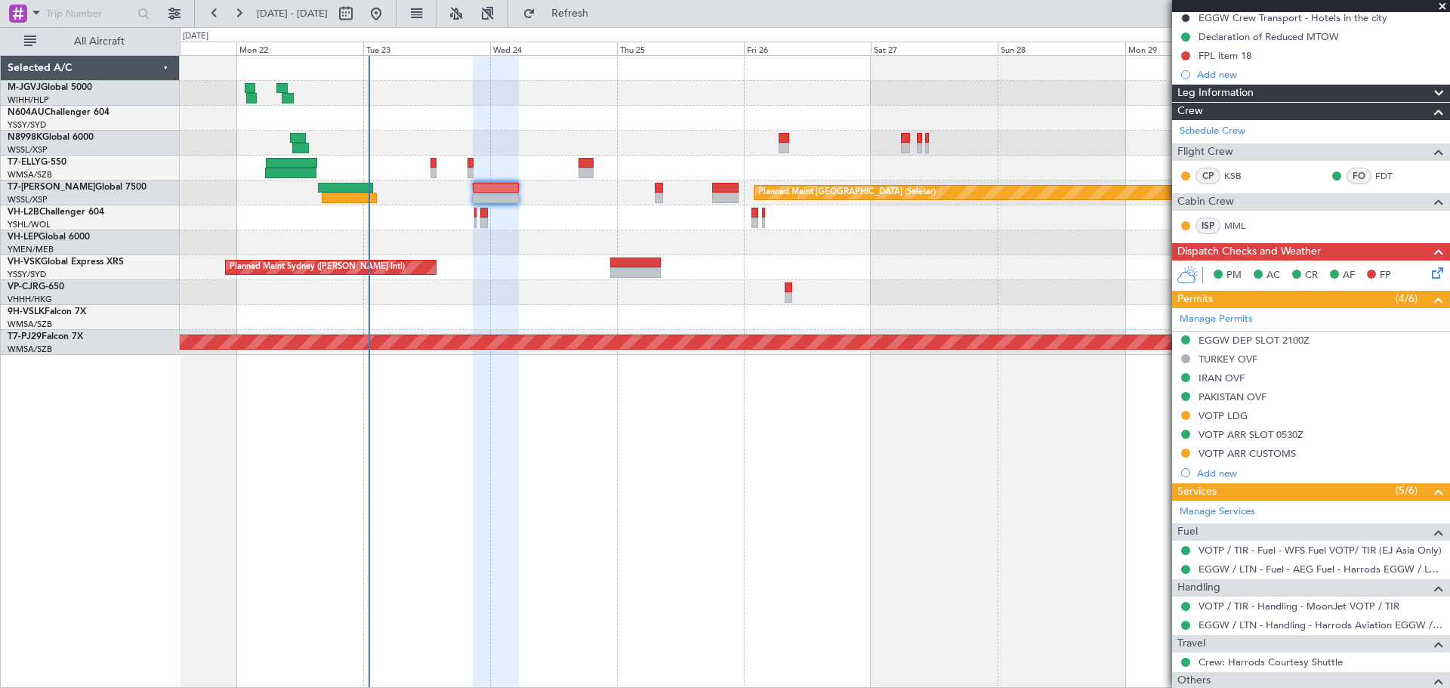
scroll to position [273, 0]
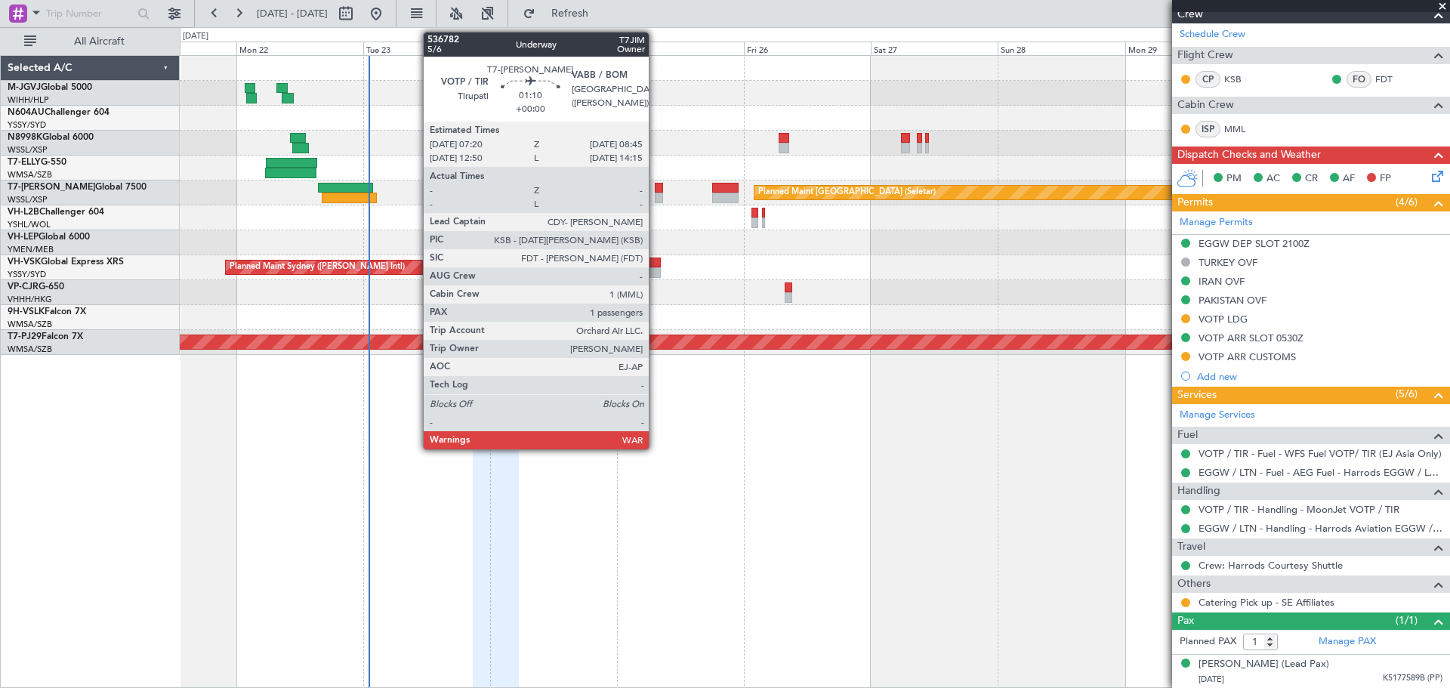
click at [655, 190] on div at bounding box center [659, 188] width 8 height 11
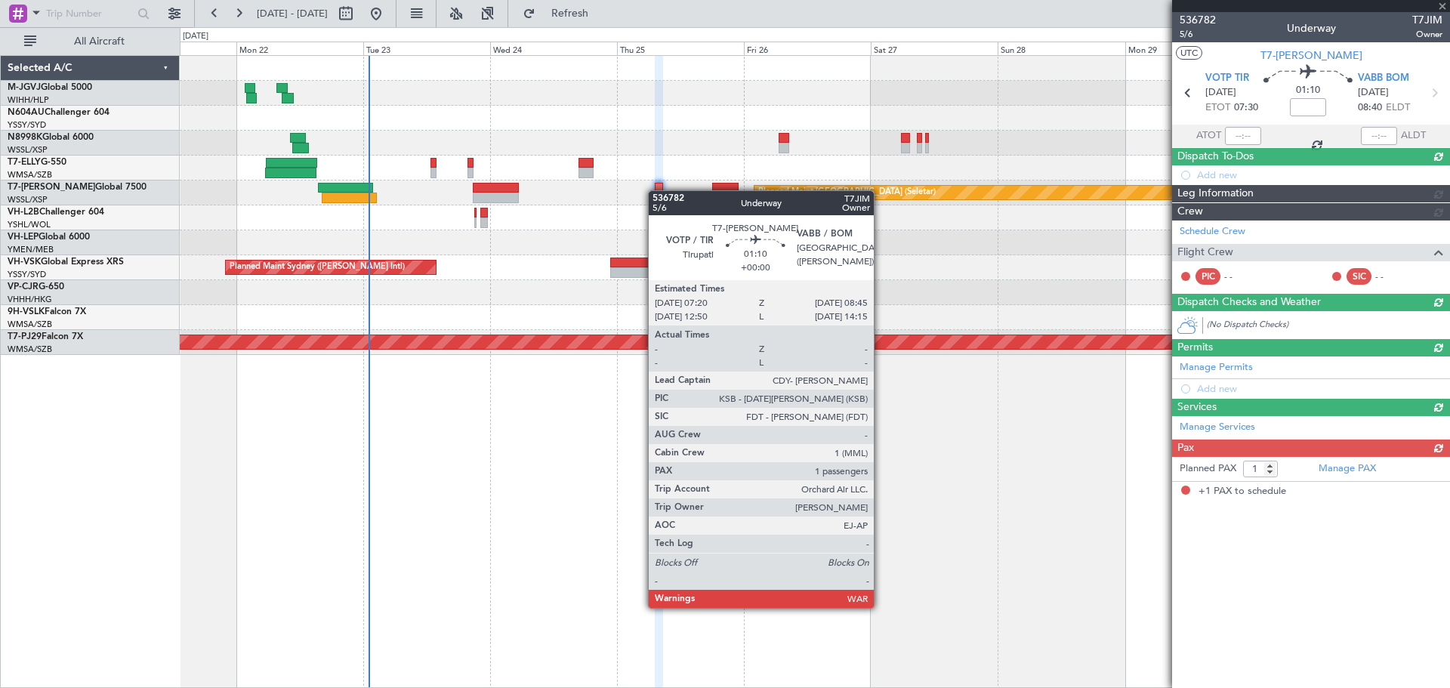
scroll to position [0, 0]
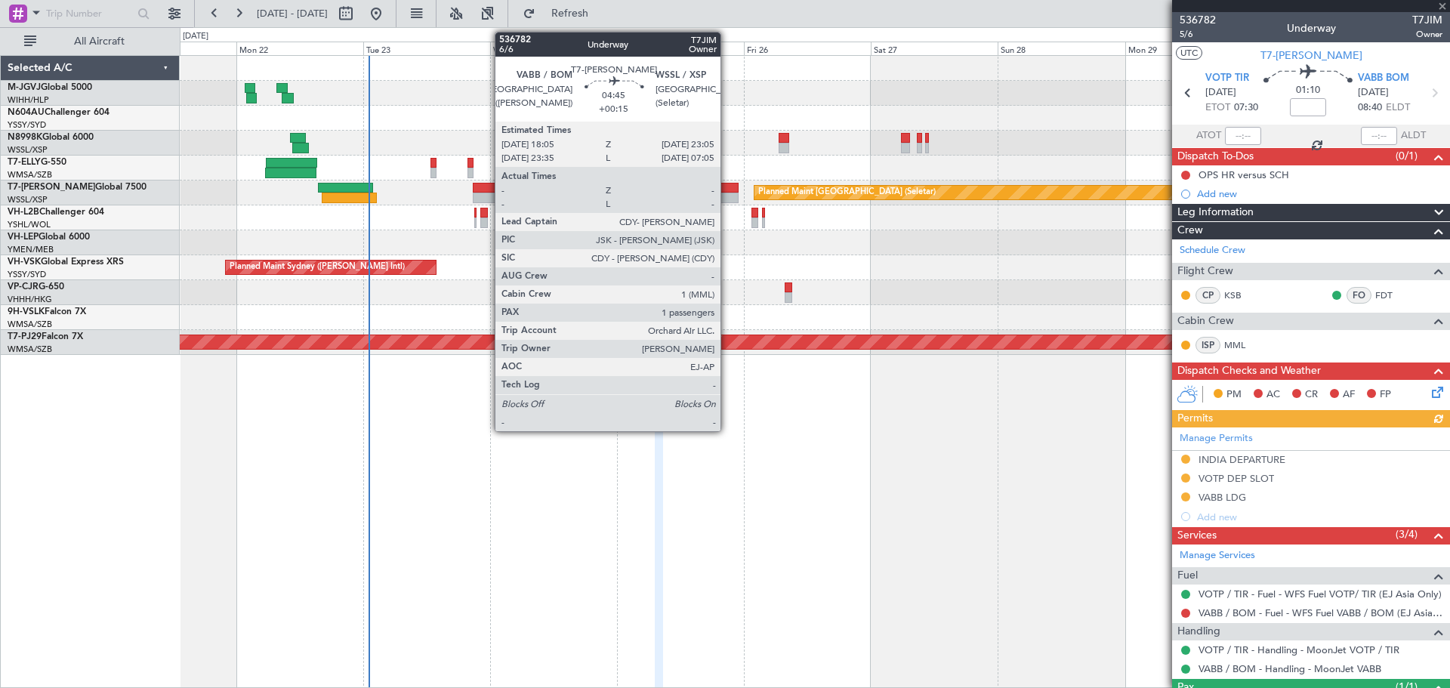
click at [727, 190] on div at bounding box center [725, 188] width 27 height 11
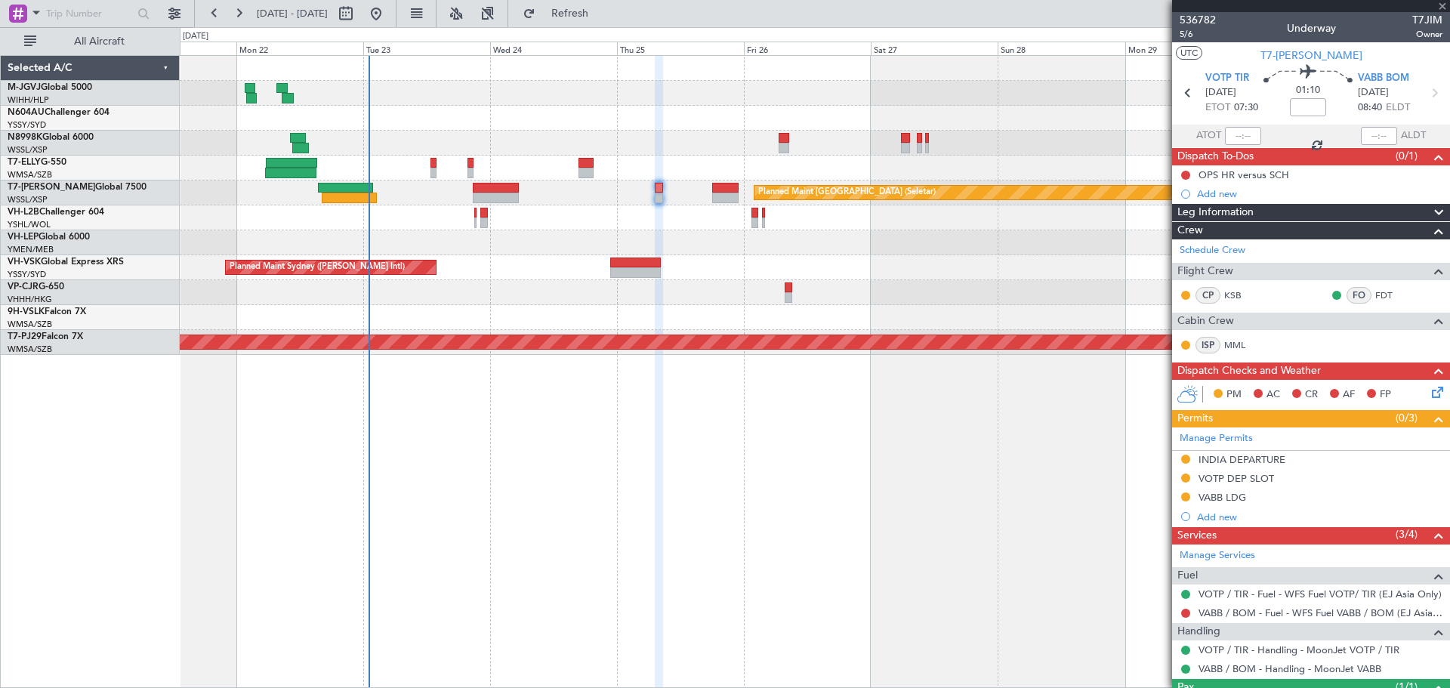
type input "+00:15"
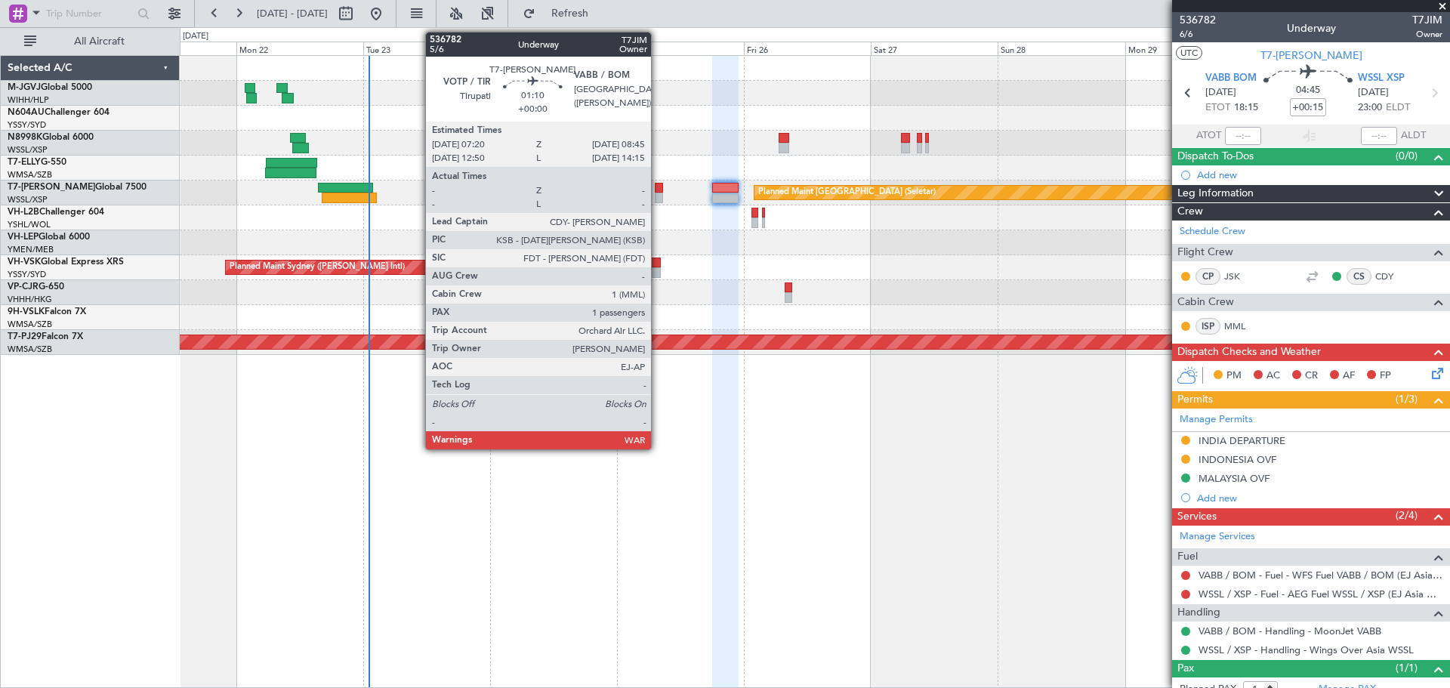
click at [658, 193] on div at bounding box center [659, 198] width 8 height 11
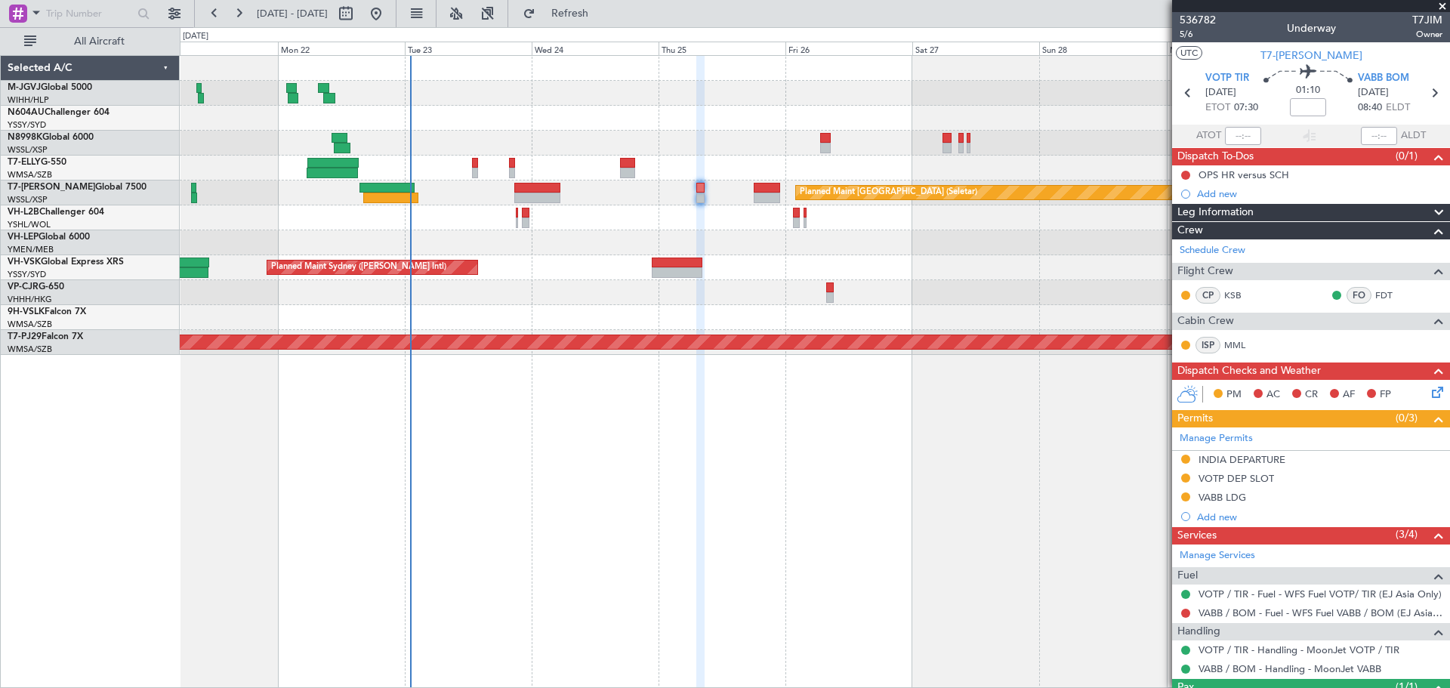
click at [635, 237] on div "[PERSON_NAME][GEOGRAPHIC_DATA] ([PERSON_NAME] Intl) [PERSON_NAME] Jakarta (Hali…" at bounding box center [814, 205] width 1269 height 299
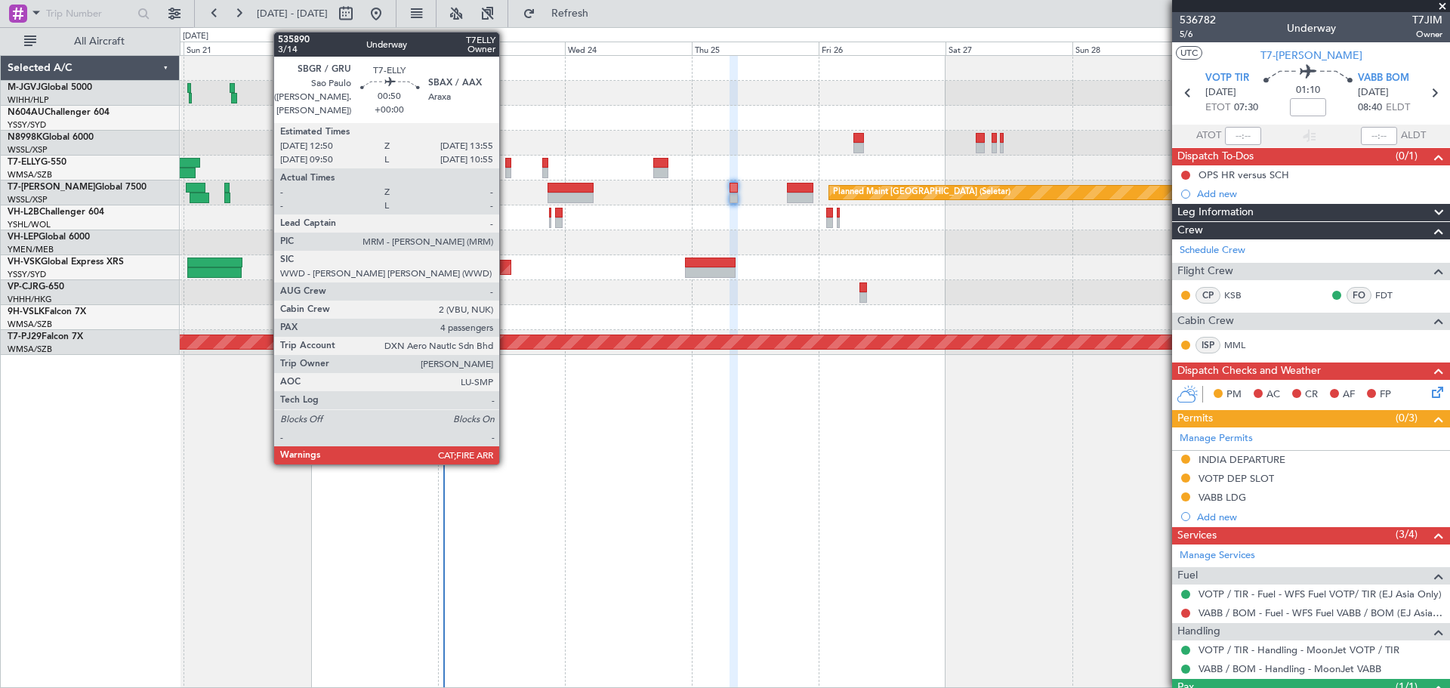
click at [506, 165] on div at bounding box center [508, 163] width 6 height 11
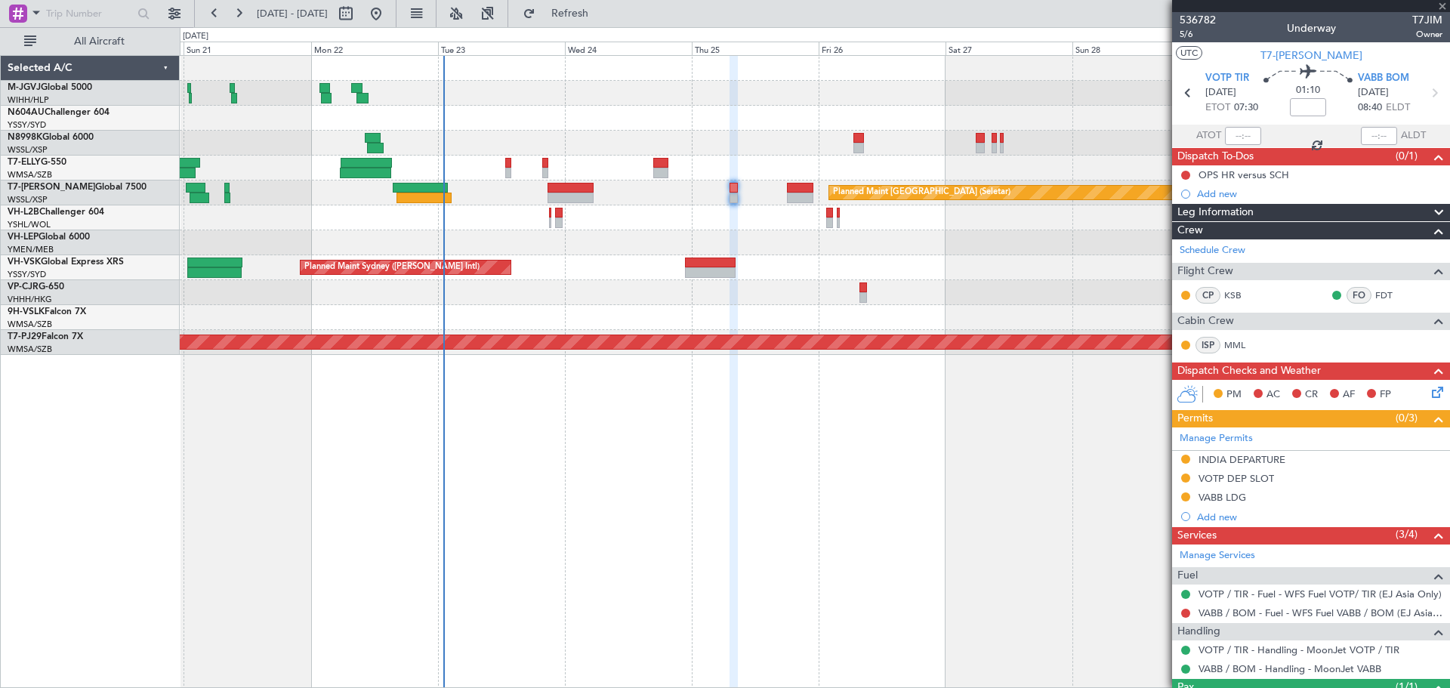
type input "4"
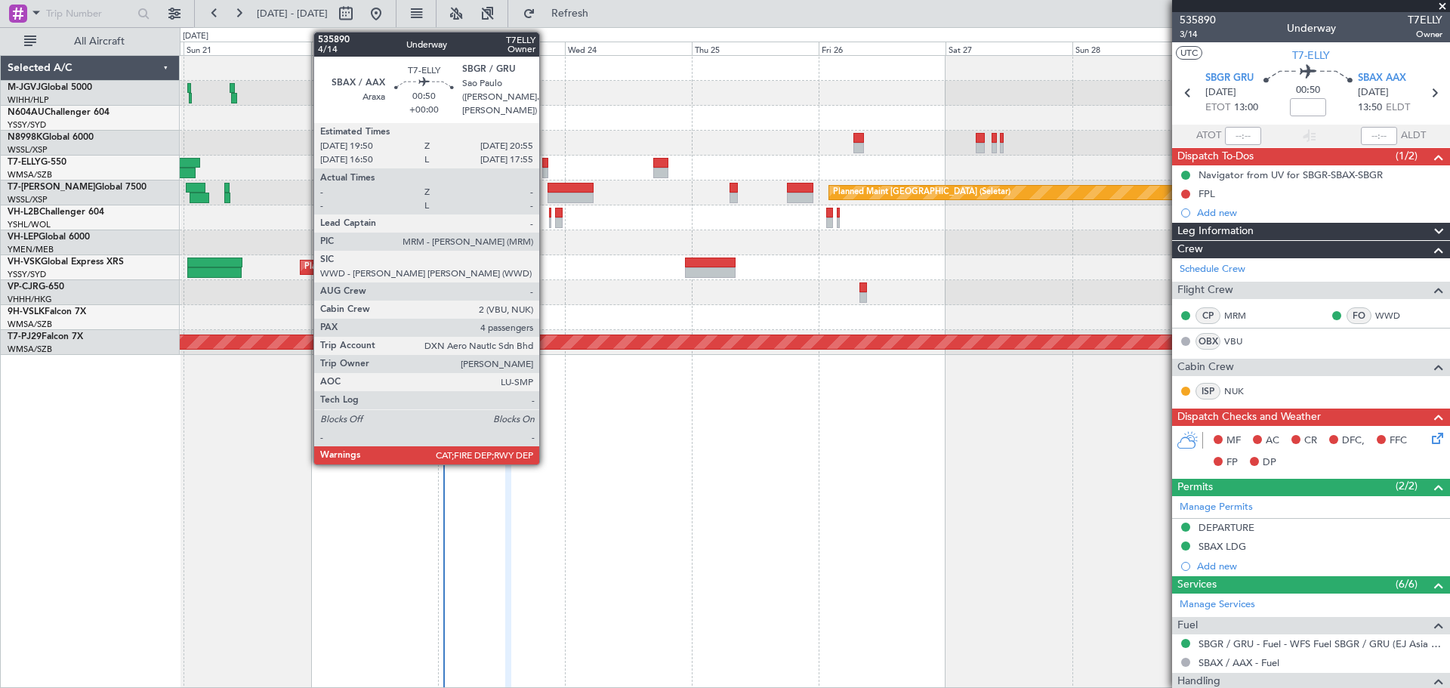
click at [546, 165] on div at bounding box center [545, 163] width 6 height 11
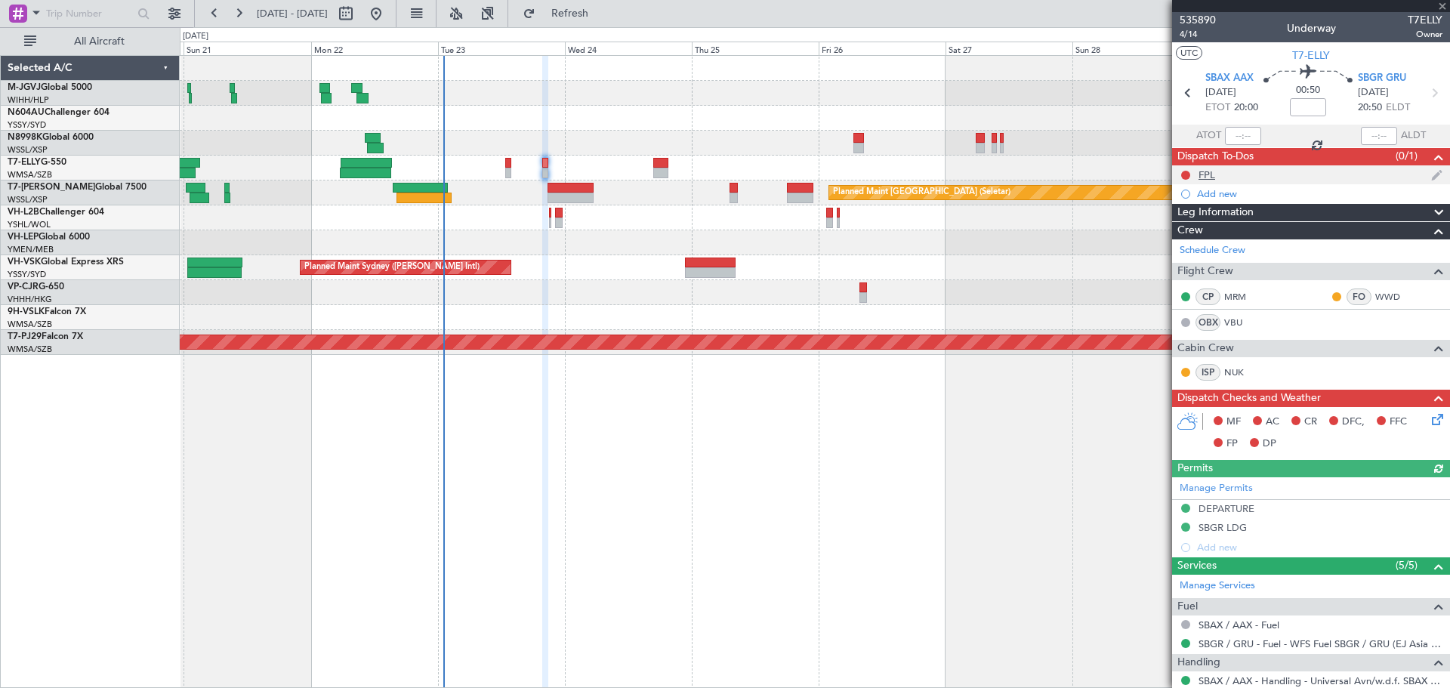
click at [1209, 171] on div "FPL" at bounding box center [1206, 174] width 17 height 13
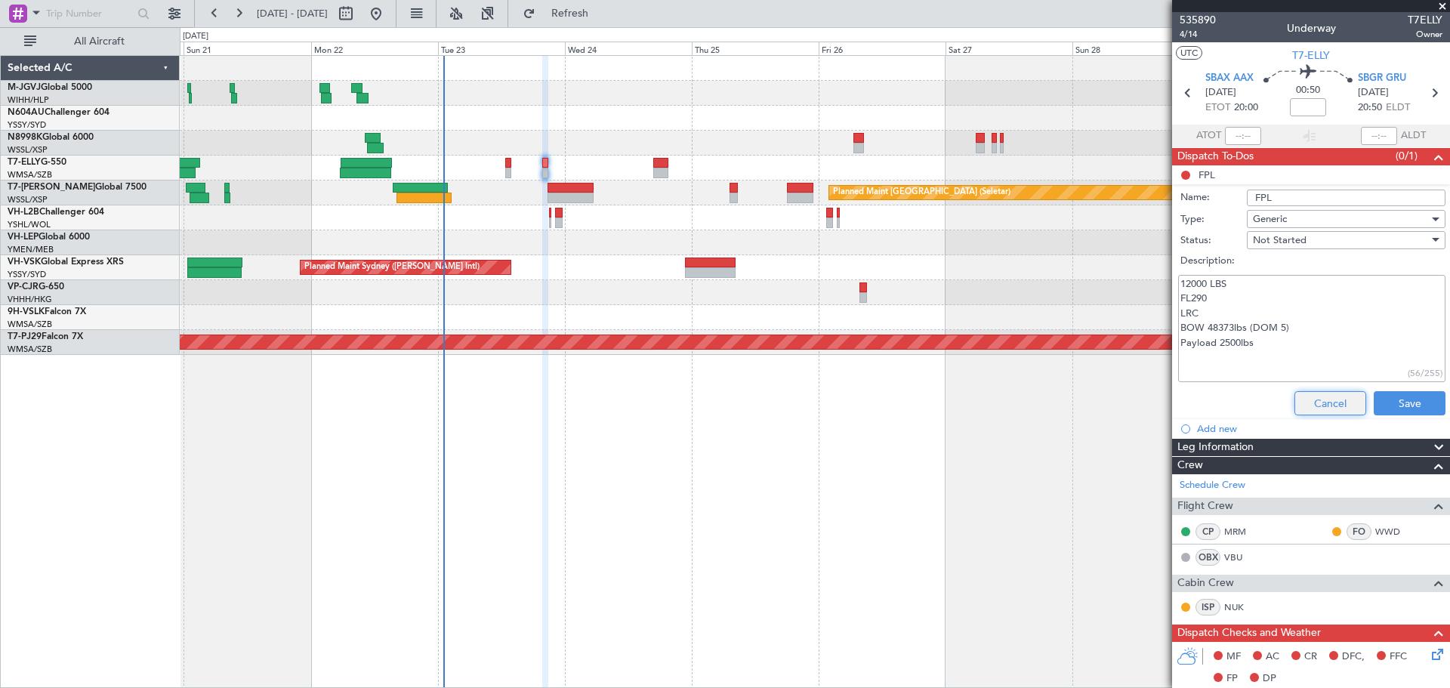
click at [1321, 409] on button "Cancel" at bounding box center [1330, 403] width 72 height 24
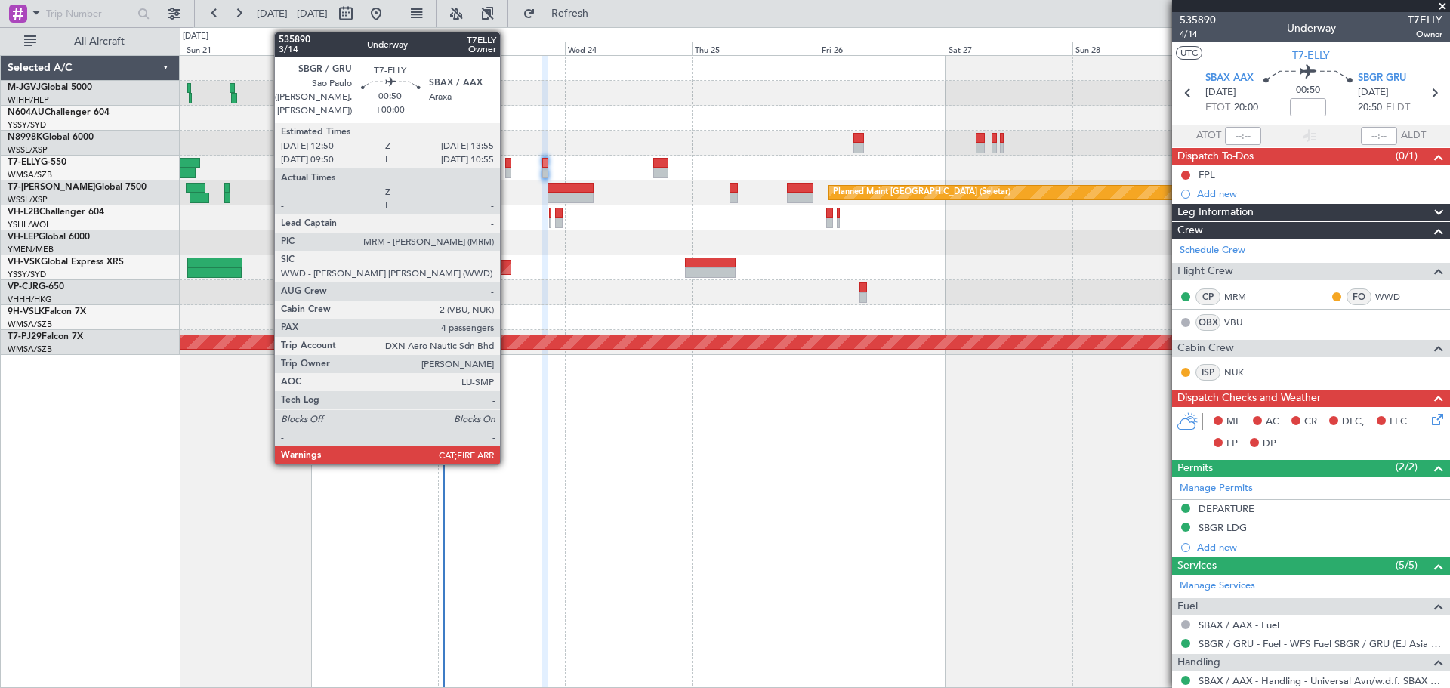
click at [507, 166] on div at bounding box center [508, 163] width 6 height 11
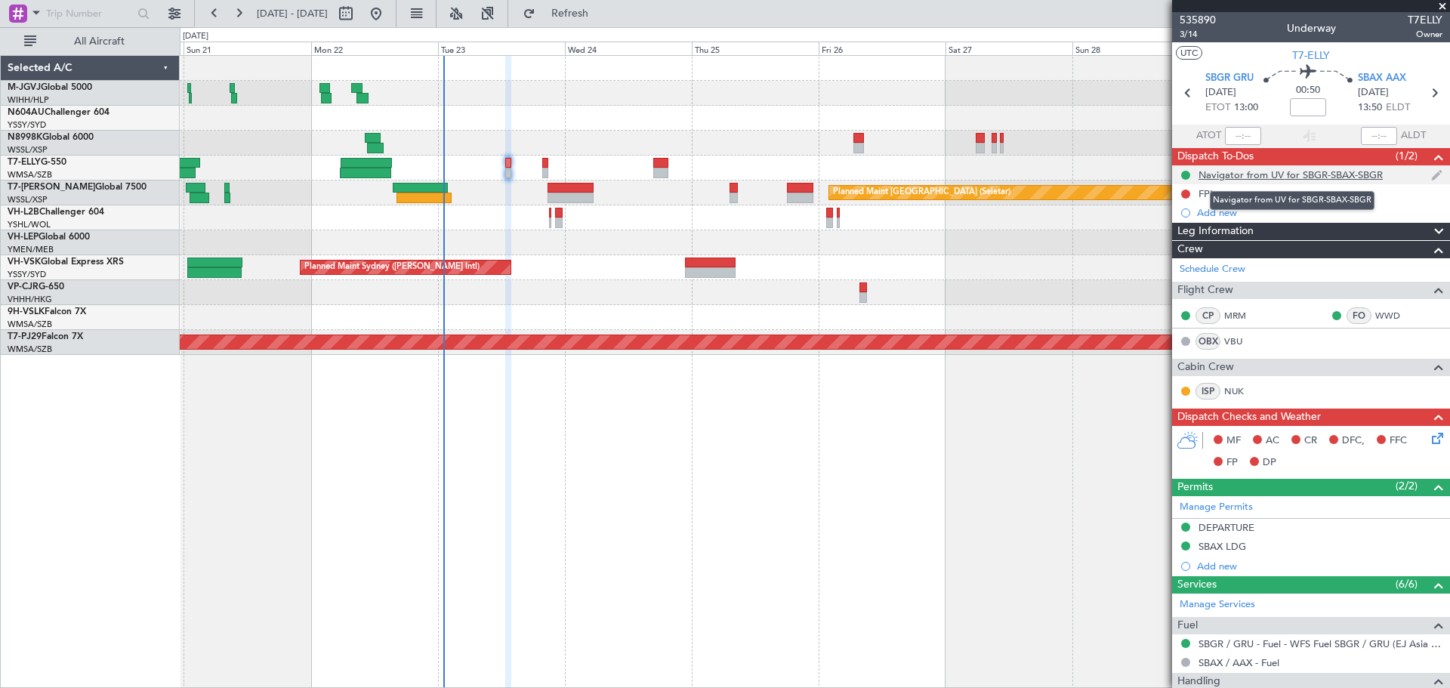
click at [1238, 174] on div "Navigator from UV for SBGR-SBAX-SBGR" at bounding box center [1290, 174] width 184 height 13
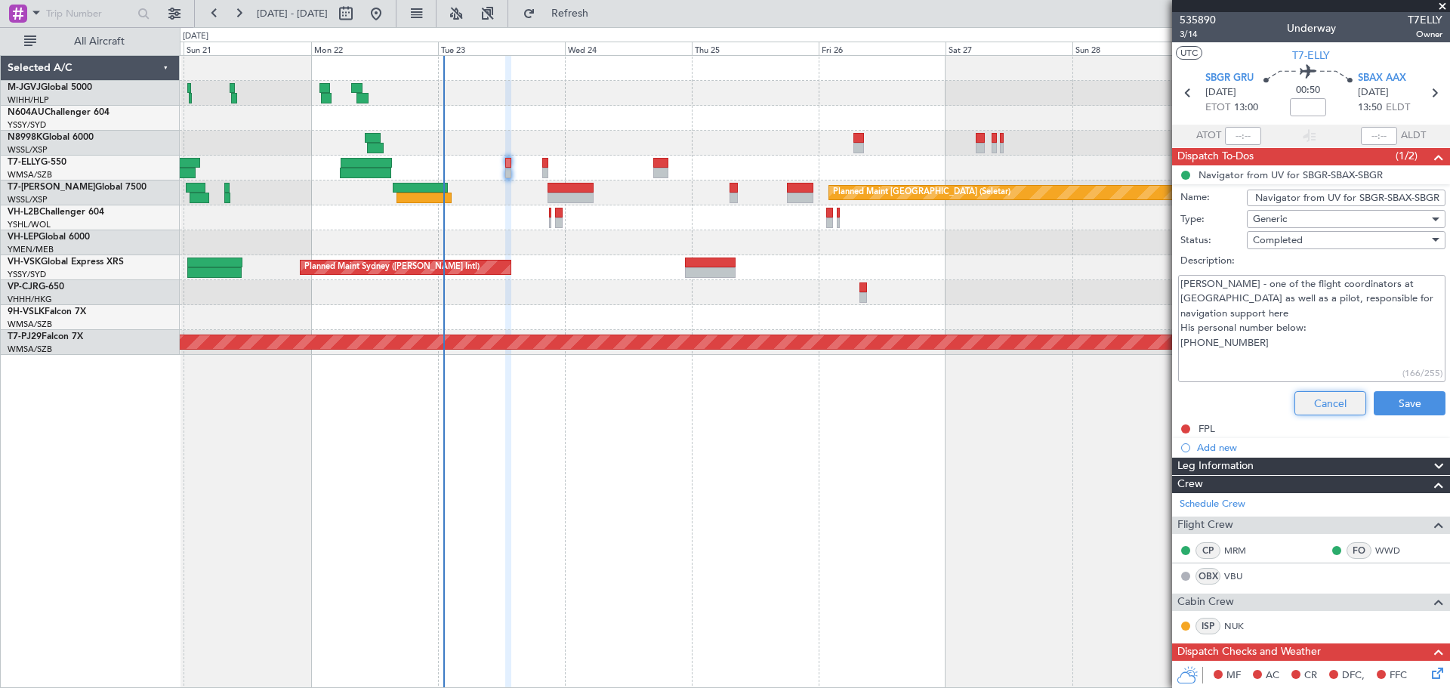
click at [1306, 402] on button "Cancel" at bounding box center [1330, 403] width 72 height 24
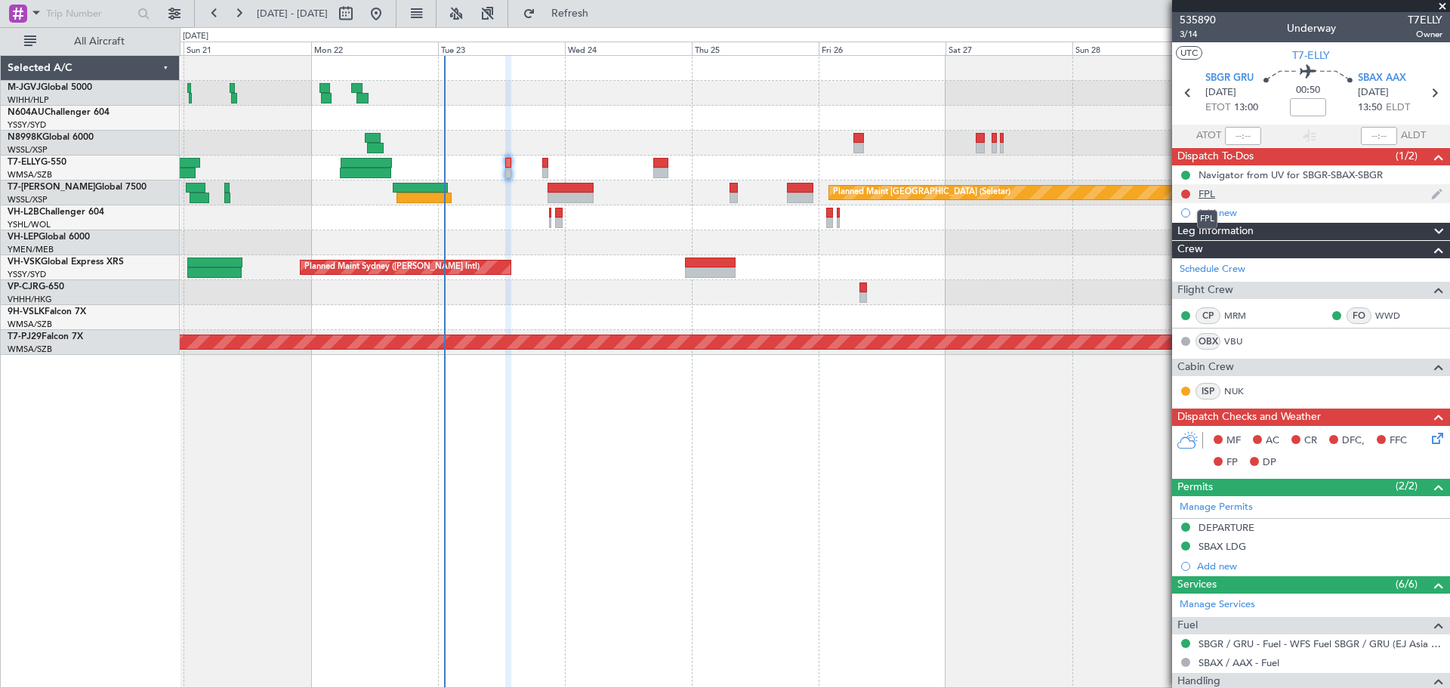
click at [1210, 194] on div "FPL" at bounding box center [1206, 193] width 17 height 13
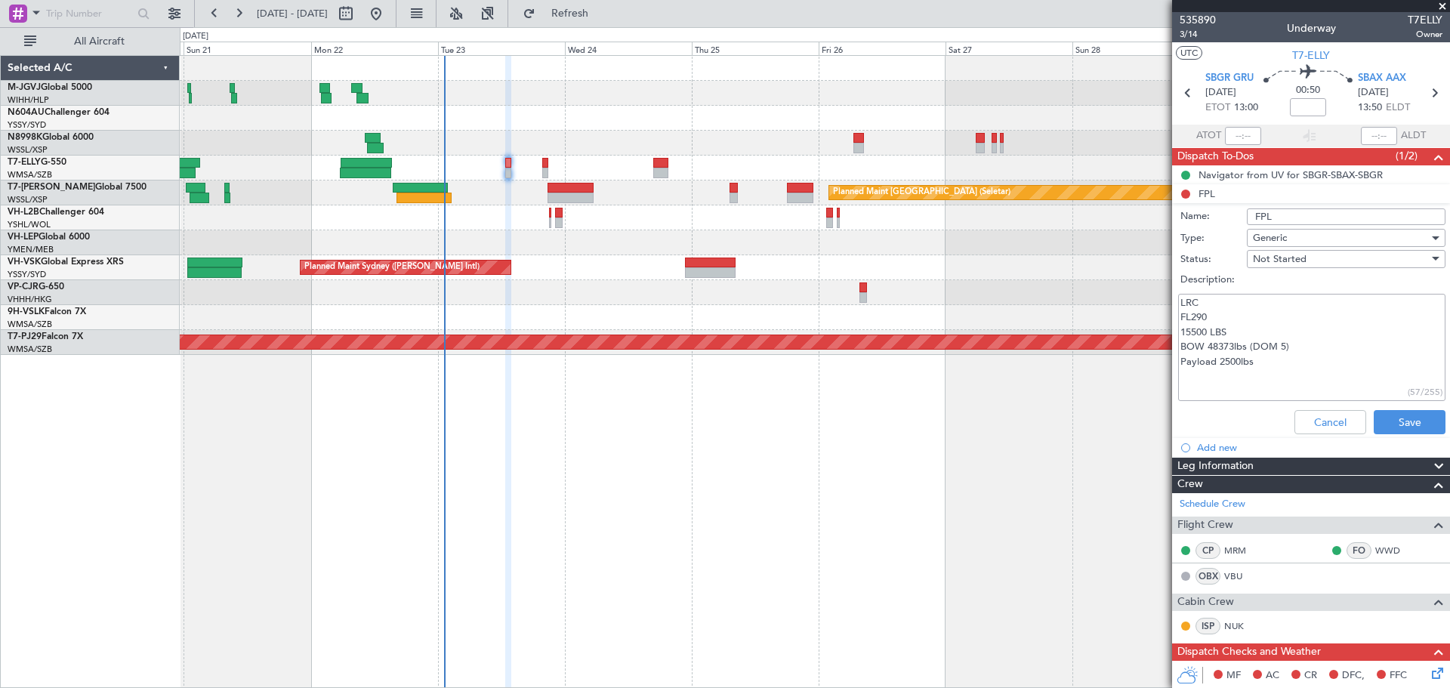
click at [1312, 404] on div "Cancel Save" at bounding box center [1306, 422] width 285 height 36
click at [1317, 420] on button "Cancel" at bounding box center [1330, 422] width 72 height 24
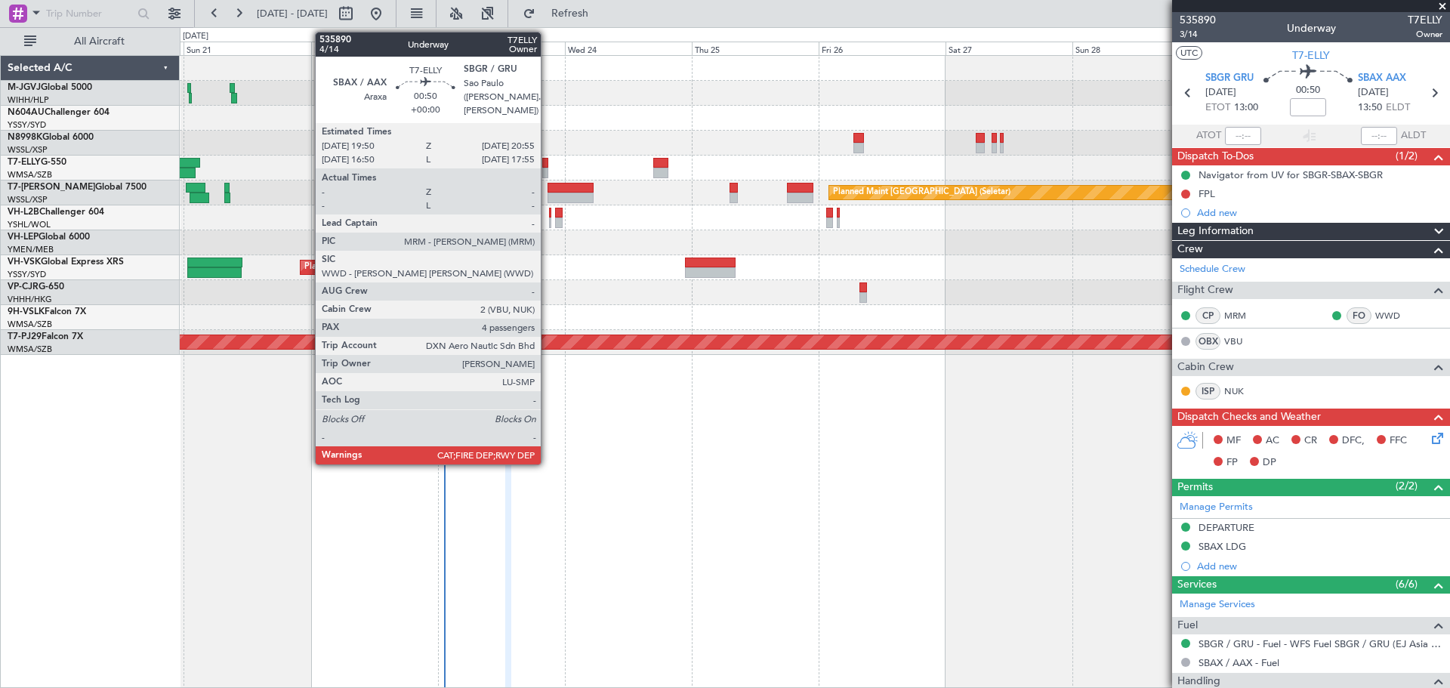
click at [547, 165] on div at bounding box center [545, 163] width 6 height 11
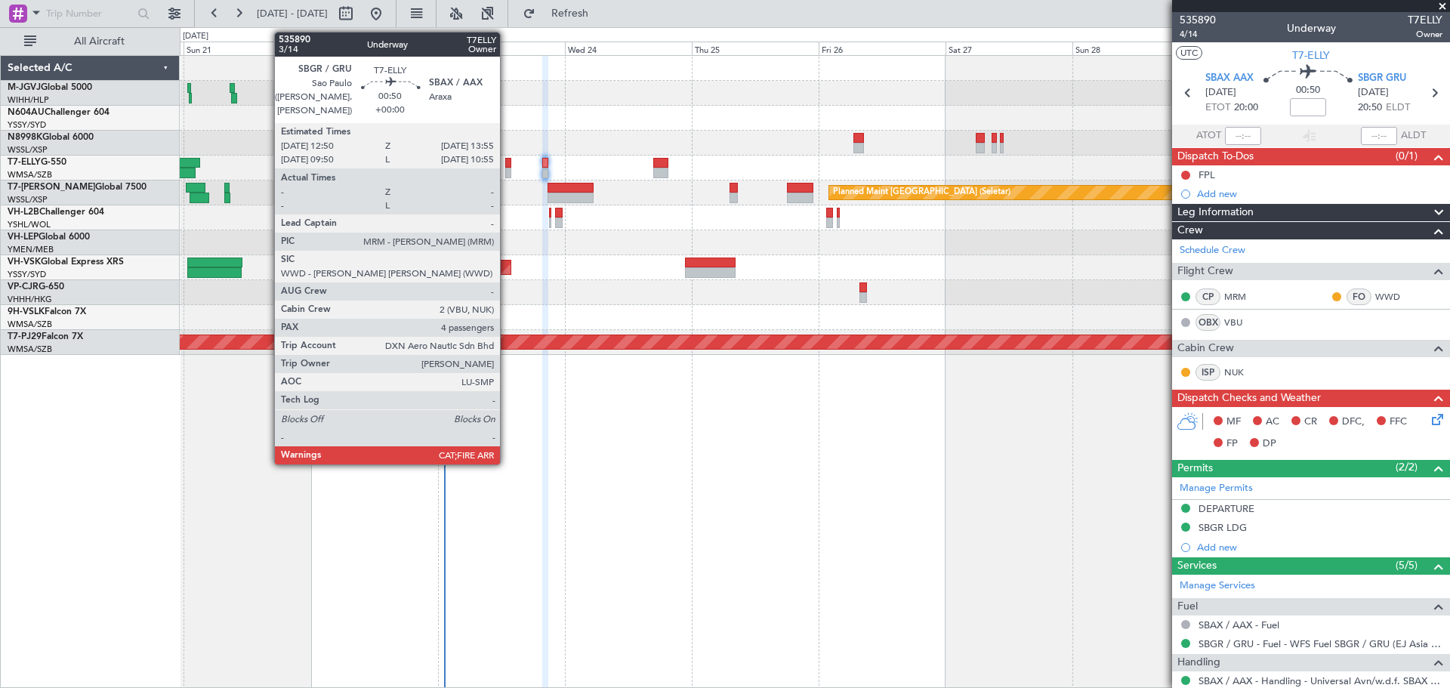
click at [507, 168] on div at bounding box center [508, 173] width 6 height 11
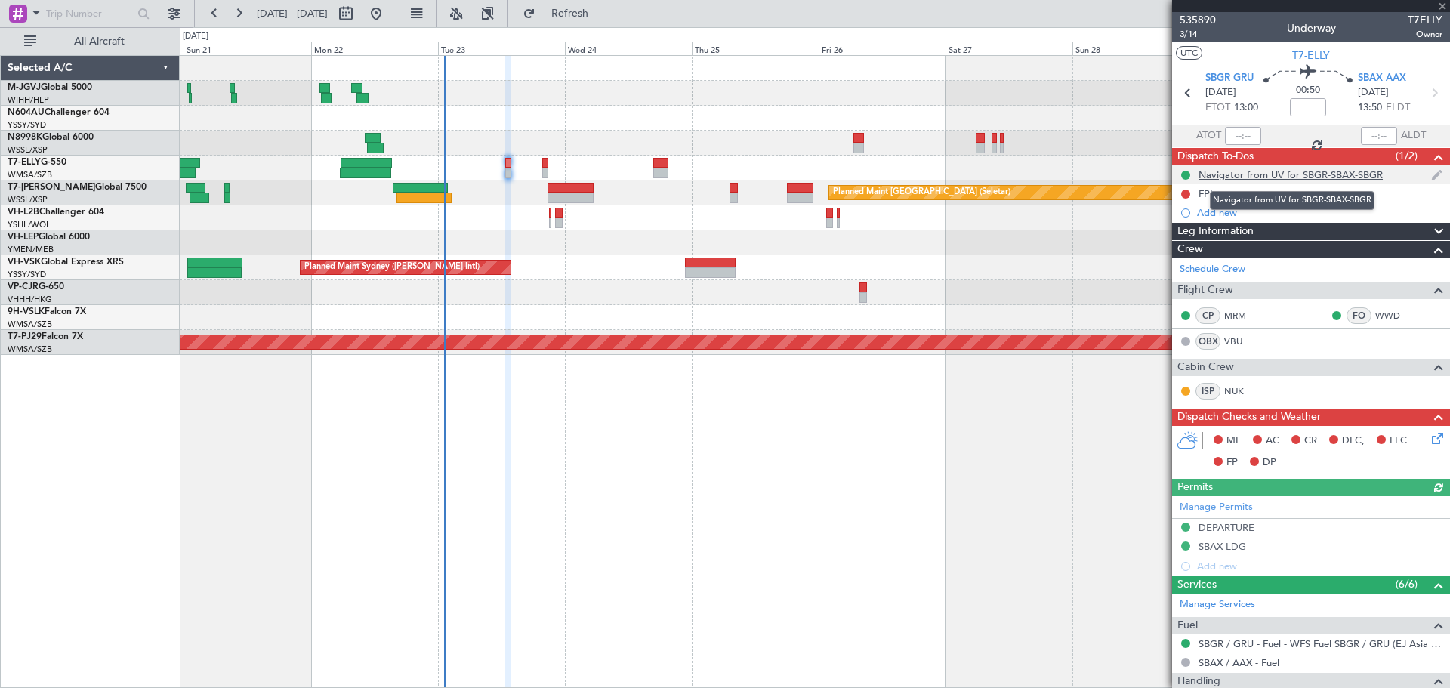
click at [1262, 174] on div "Navigator from UV for SBGR-SBAX-SBGR" at bounding box center [1290, 174] width 184 height 13
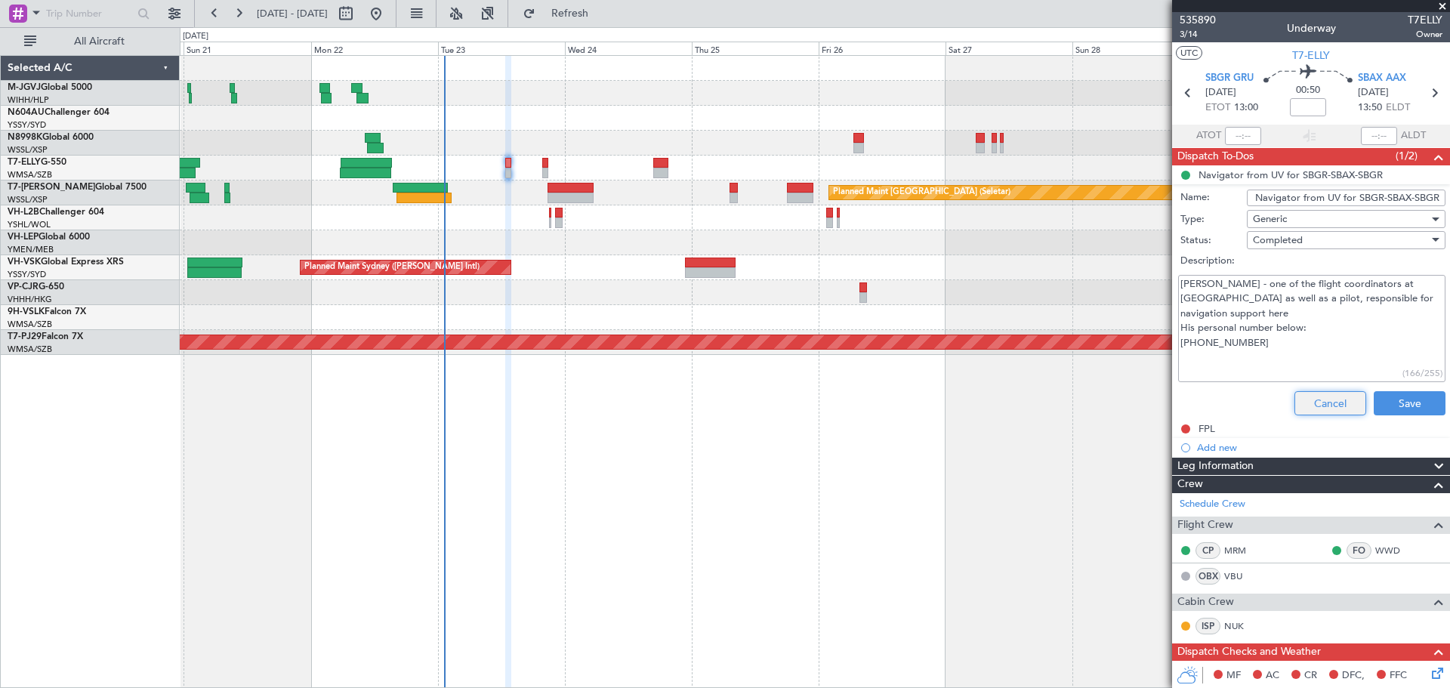
click at [1321, 404] on button "Cancel" at bounding box center [1330, 403] width 72 height 24
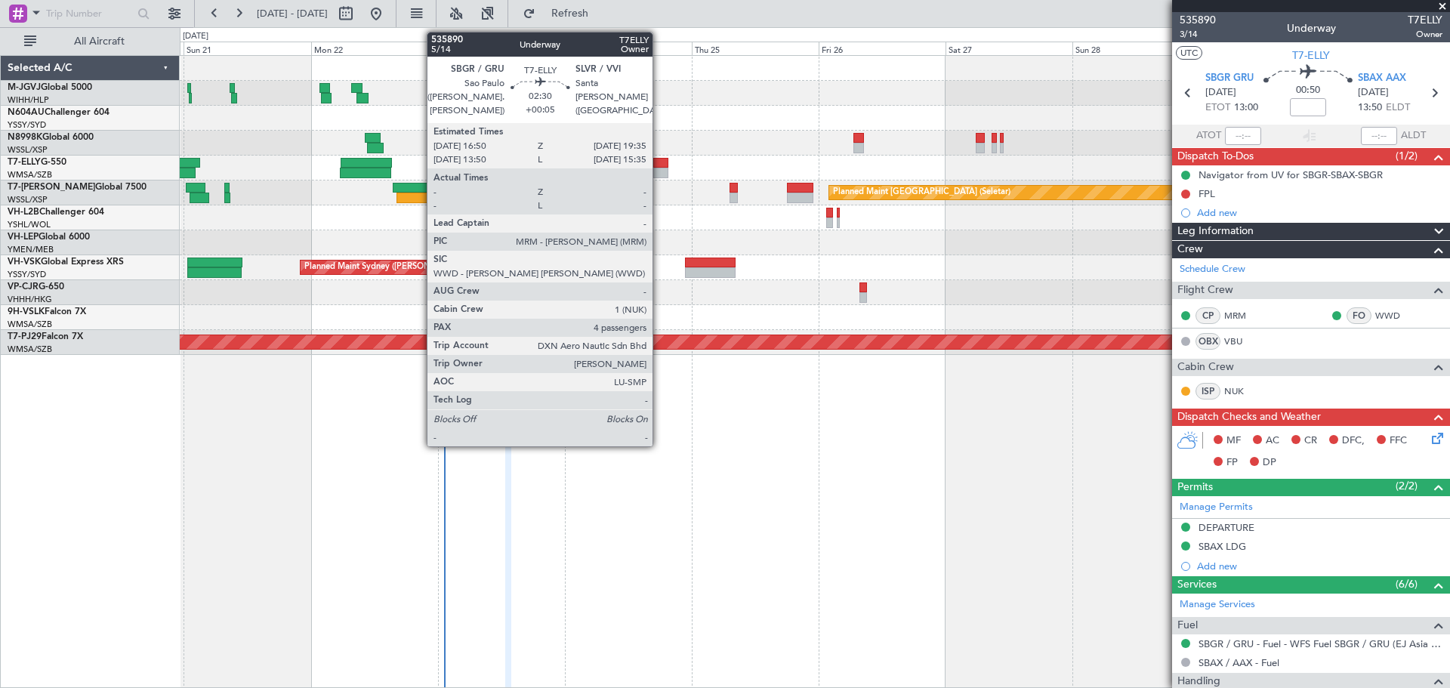
click at [659, 170] on div at bounding box center [660, 173] width 15 height 11
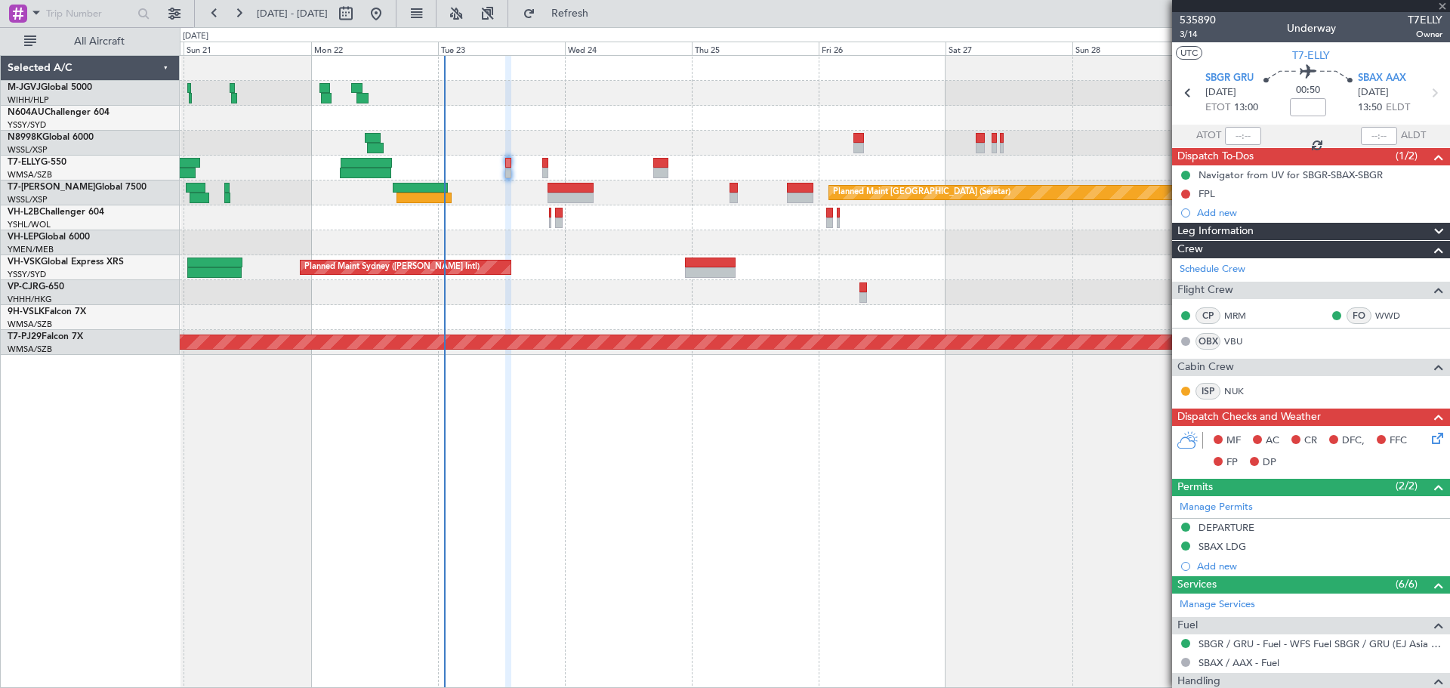
type input "+00:05"
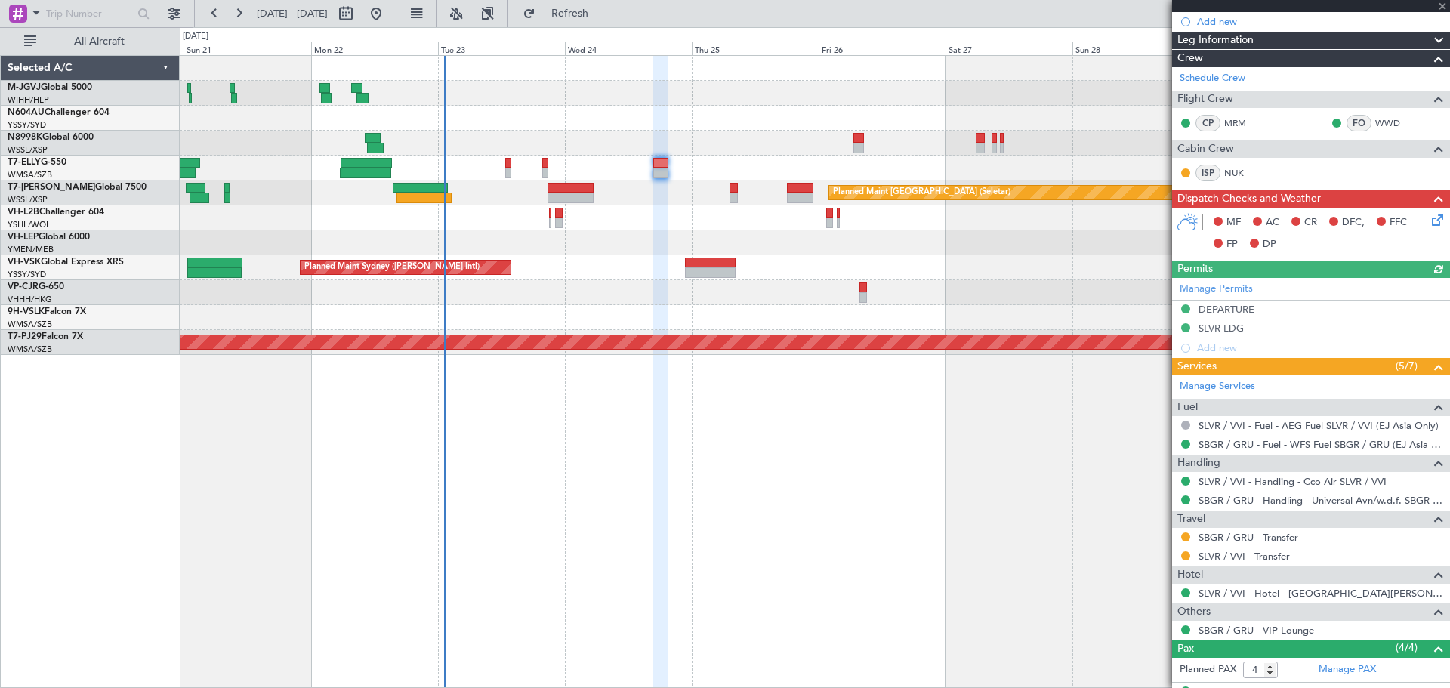
scroll to position [302, 0]
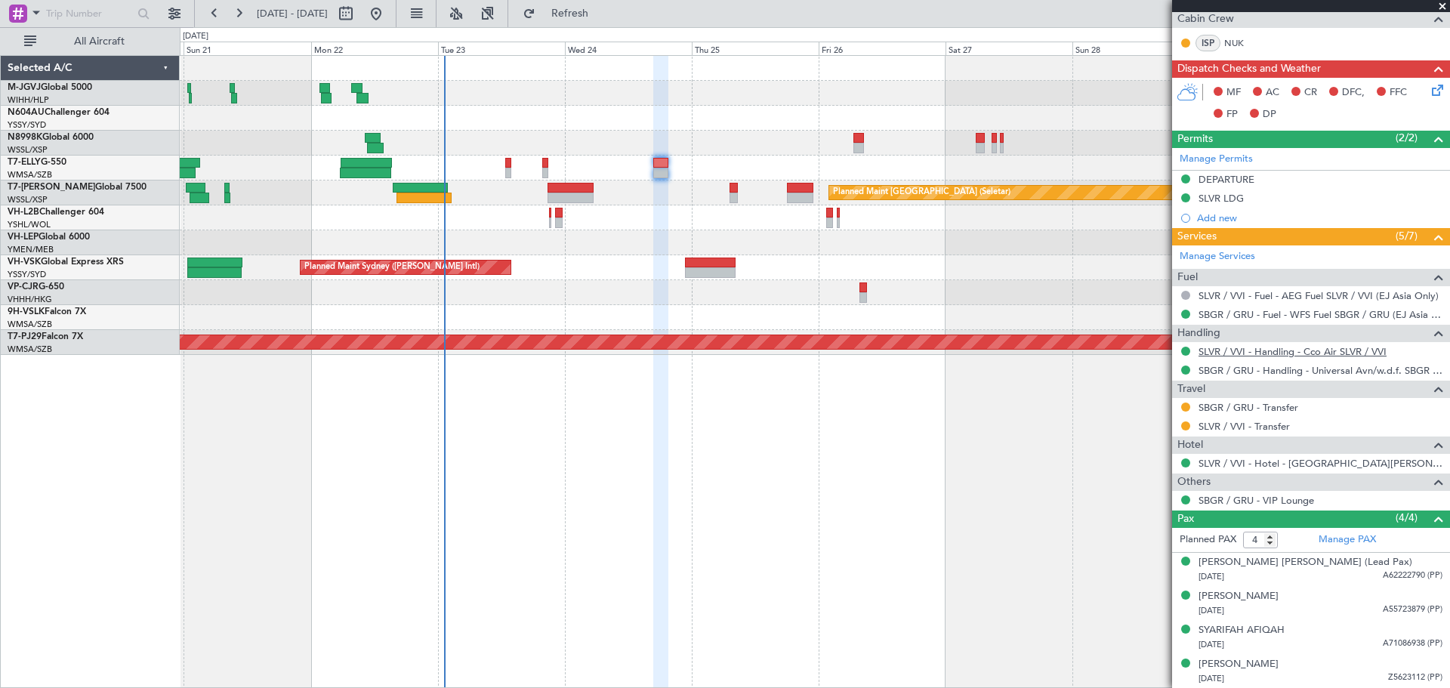
click at [1262, 353] on link "SLVR / VVI - Handling - Cco Air SLVR / VVI" at bounding box center [1292, 351] width 188 height 13
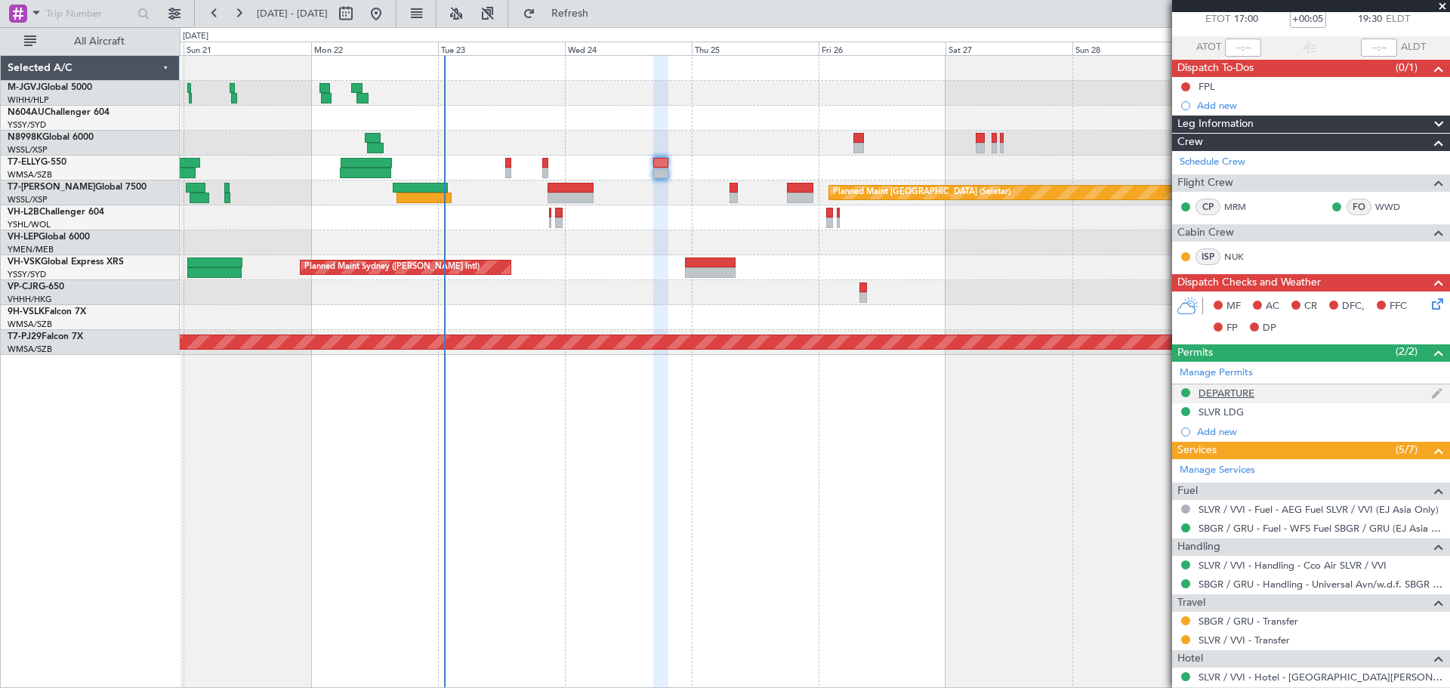
scroll to position [0, 0]
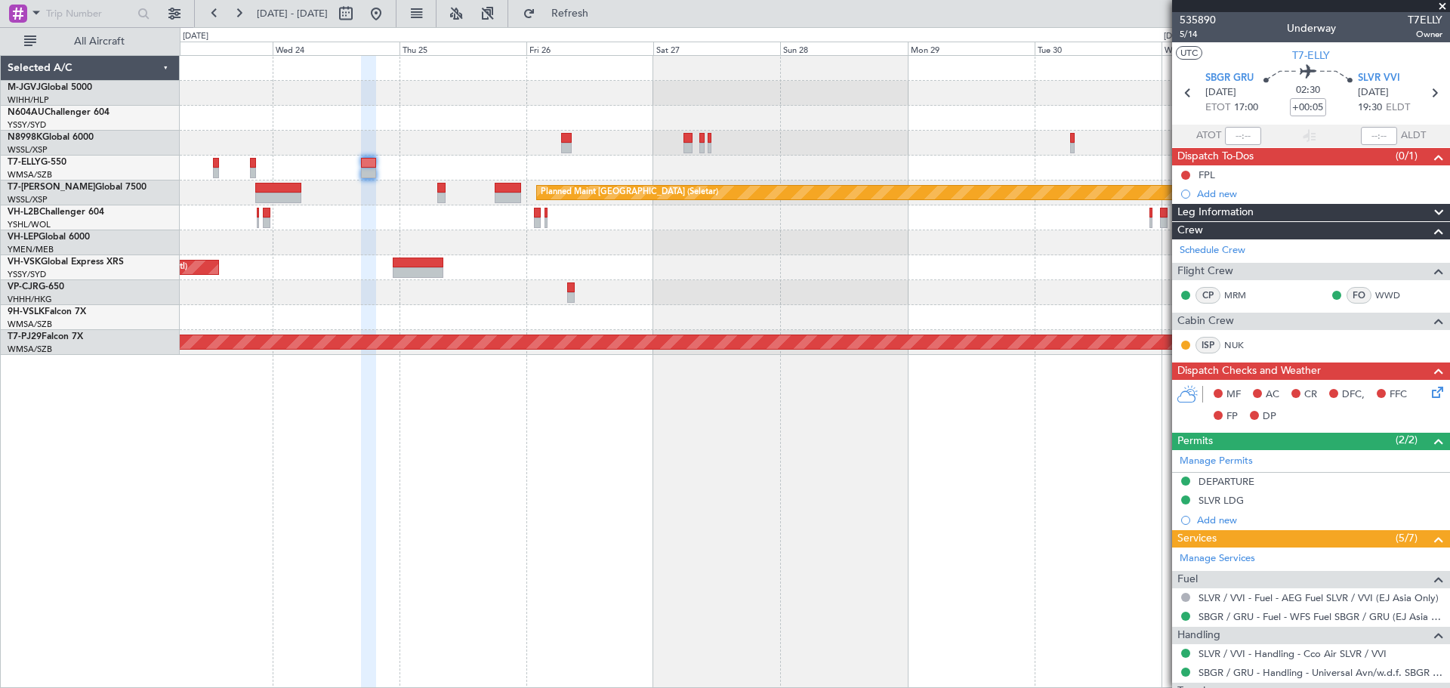
click at [673, 166] on div at bounding box center [814, 168] width 1269 height 25
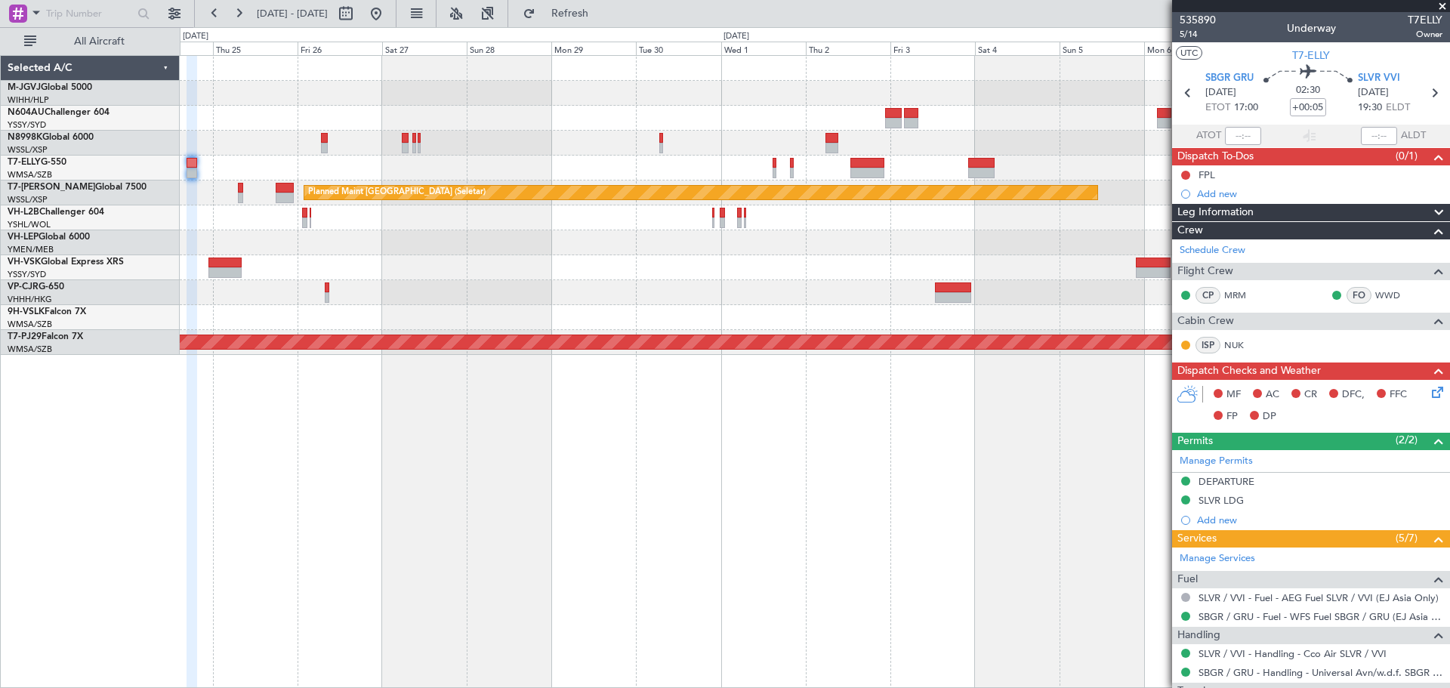
click at [686, 156] on div "Planned Maint [GEOGRAPHIC_DATA] (Seletar) Planned Maint Sydney ([PERSON_NAME] I…" at bounding box center [814, 205] width 1269 height 299
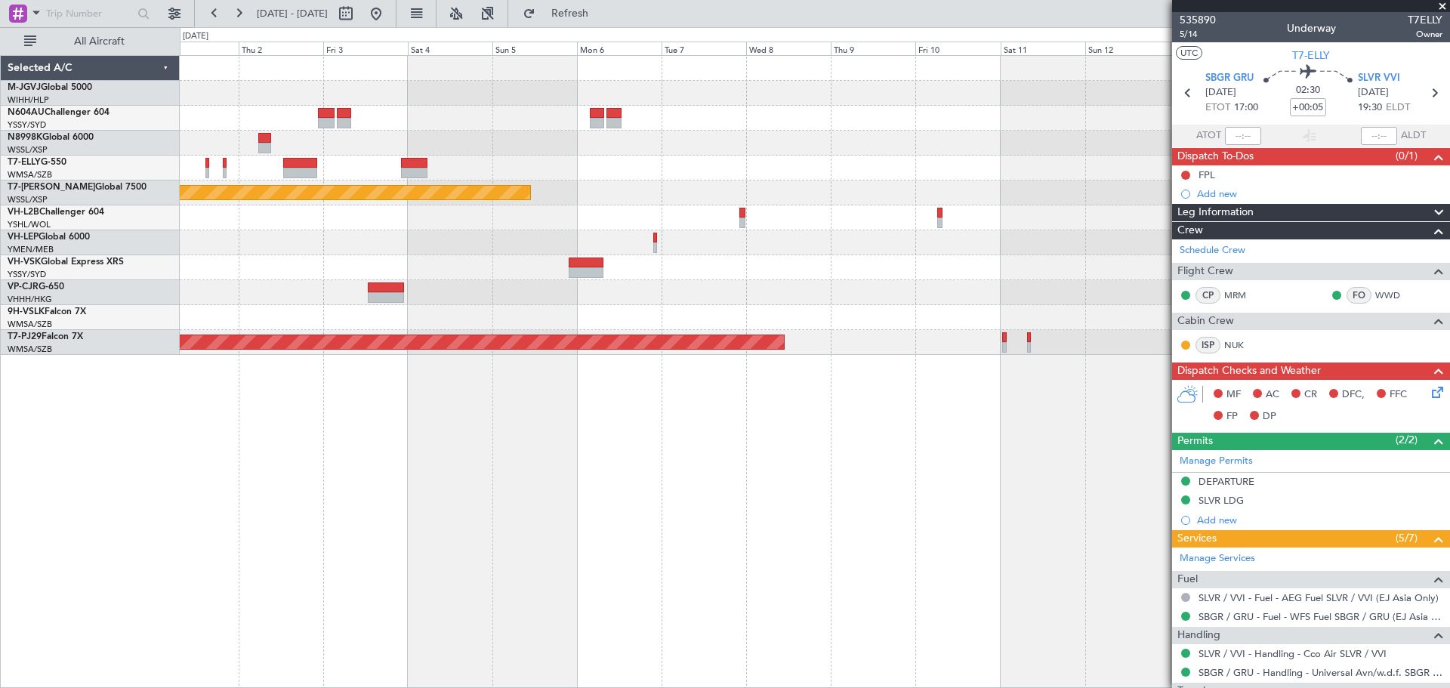
click at [565, 203] on div "Planned Maint [GEOGRAPHIC_DATA] (Seletar) Planned Maint [GEOGRAPHIC_DATA] (Sult…" at bounding box center [814, 205] width 1269 height 299
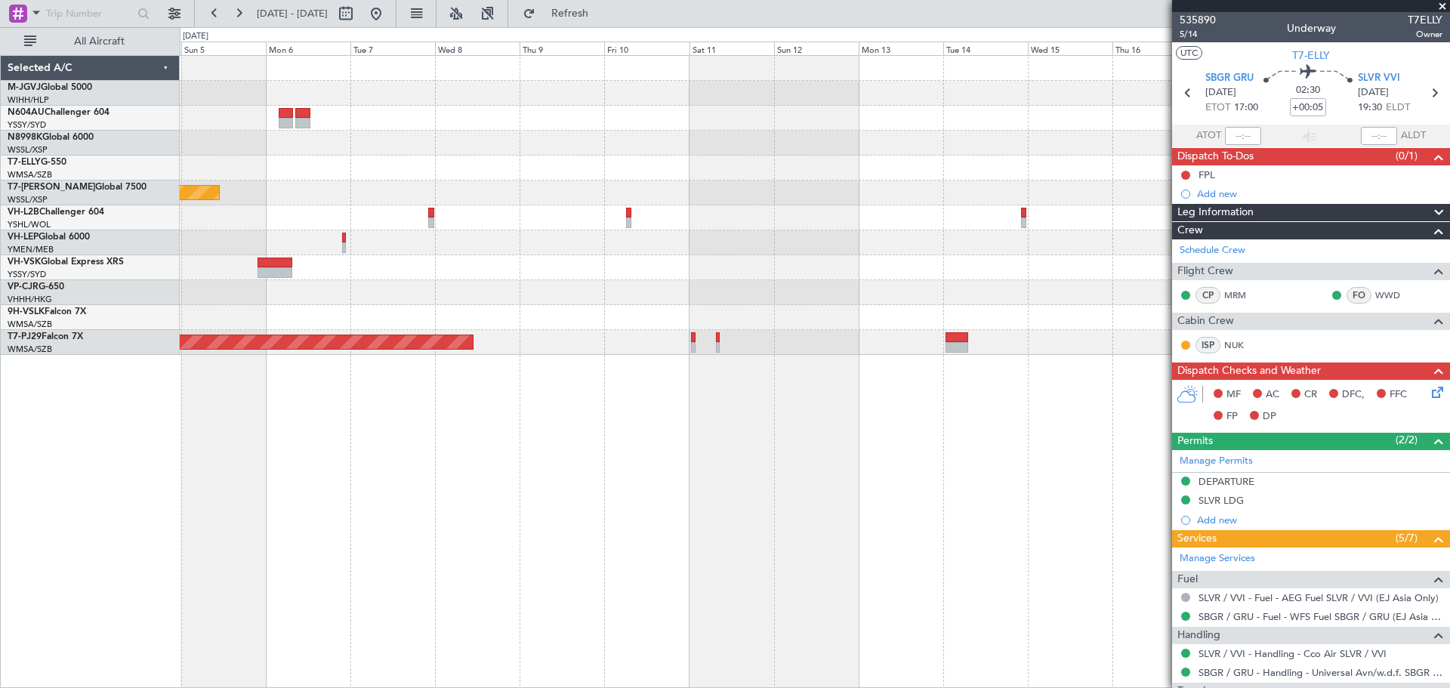
click at [609, 182] on div "Planned Maint [GEOGRAPHIC_DATA] (Seletar) Planned Maint [GEOGRAPHIC_DATA] (Sult…" at bounding box center [814, 205] width 1269 height 299
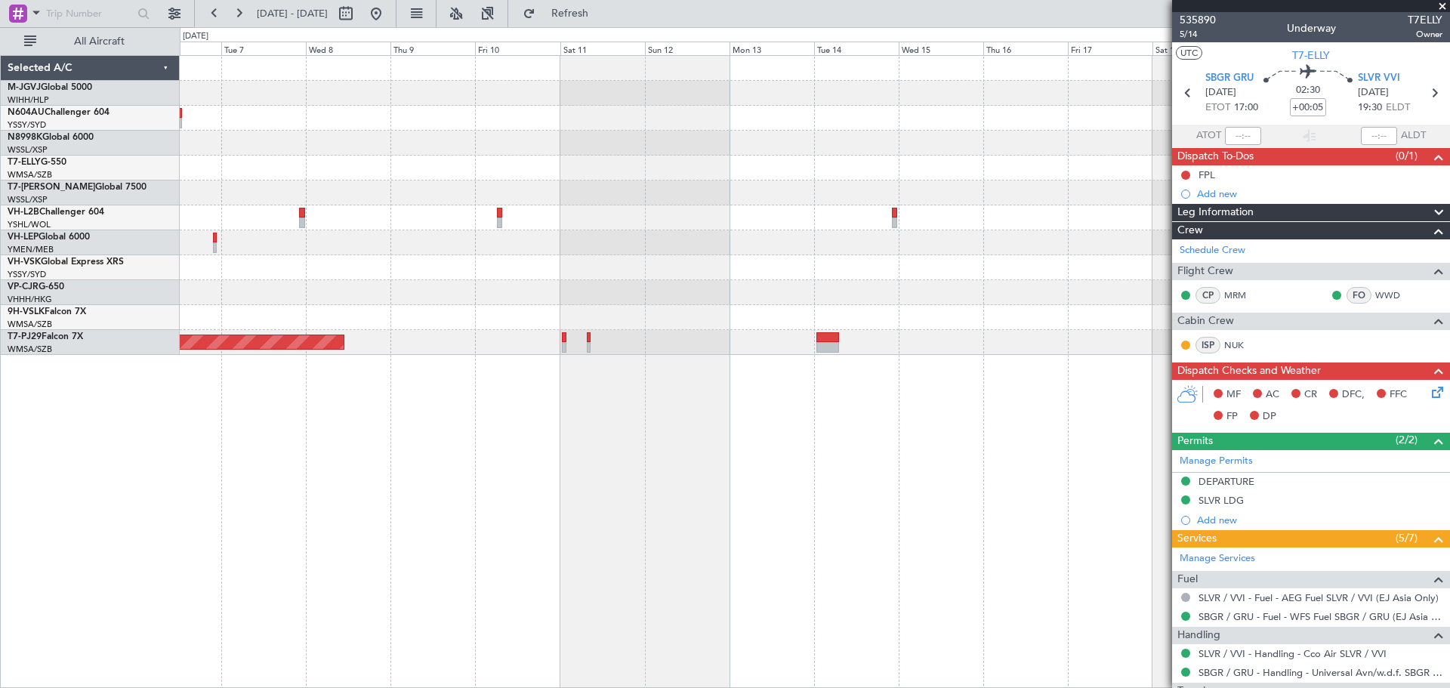
click at [553, 177] on div at bounding box center [814, 168] width 1269 height 25
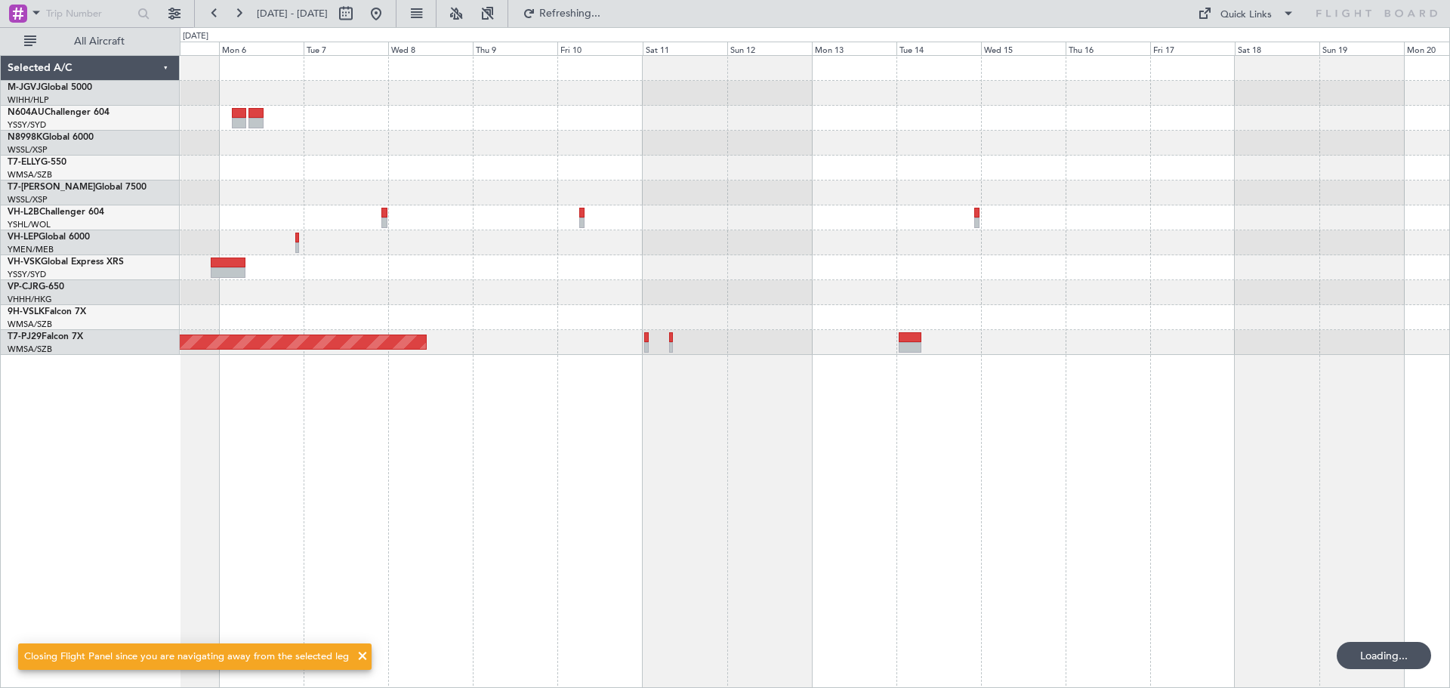
click at [995, 163] on div at bounding box center [814, 168] width 1269 height 25
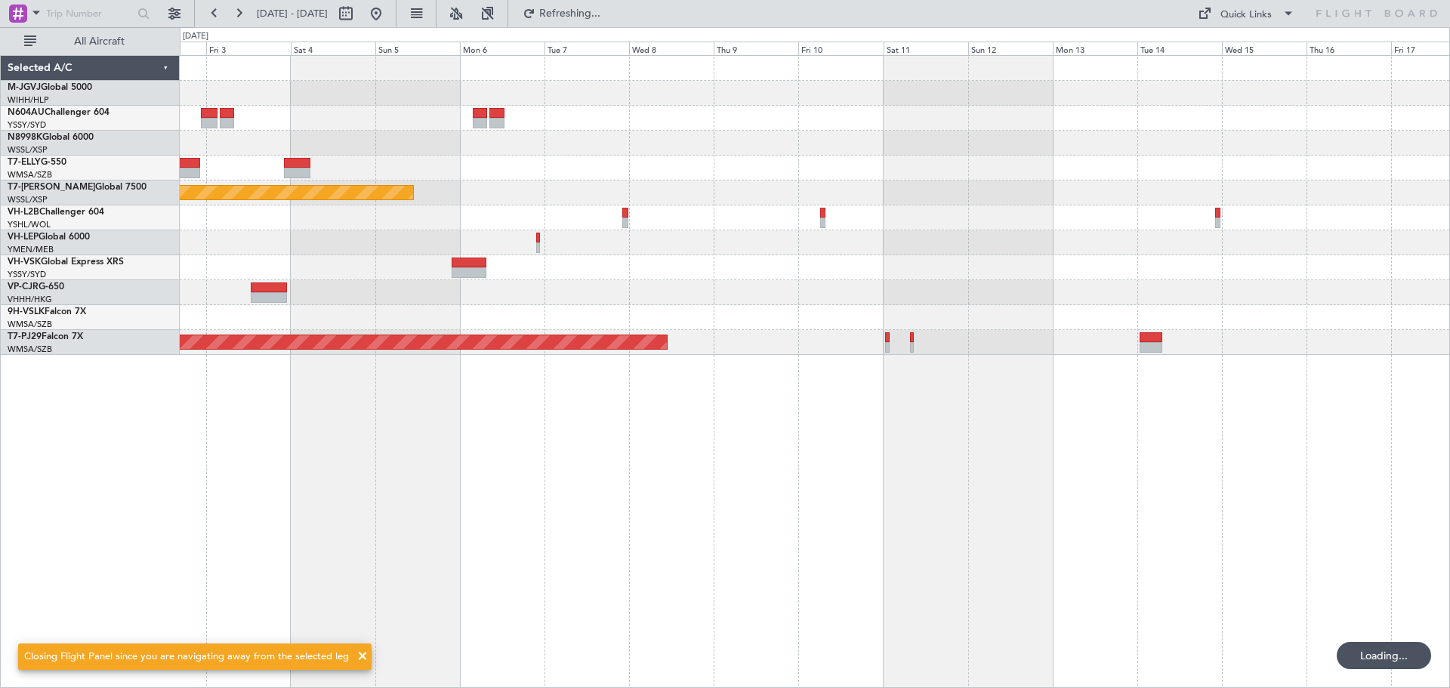
click at [961, 179] on div at bounding box center [814, 168] width 1269 height 25
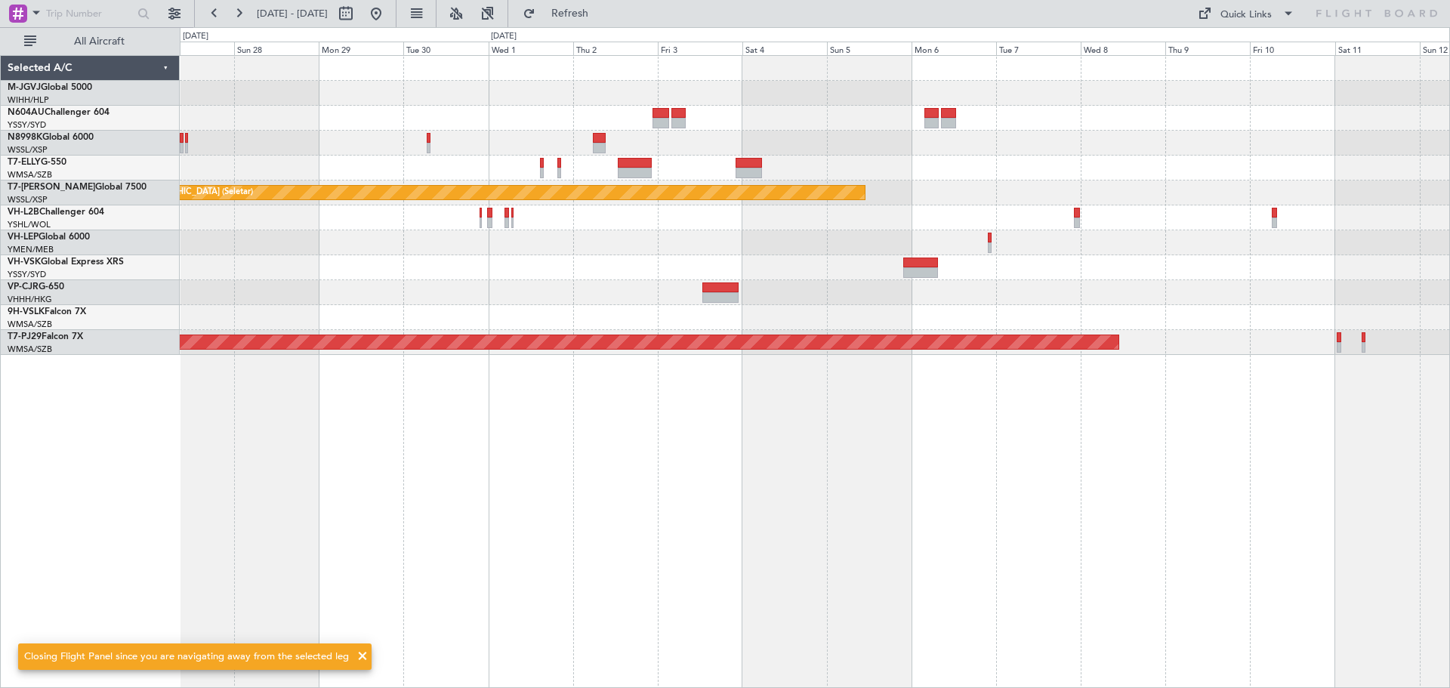
click at [879, 174] on div at bounding box center [814, 168] width 1269 height 25
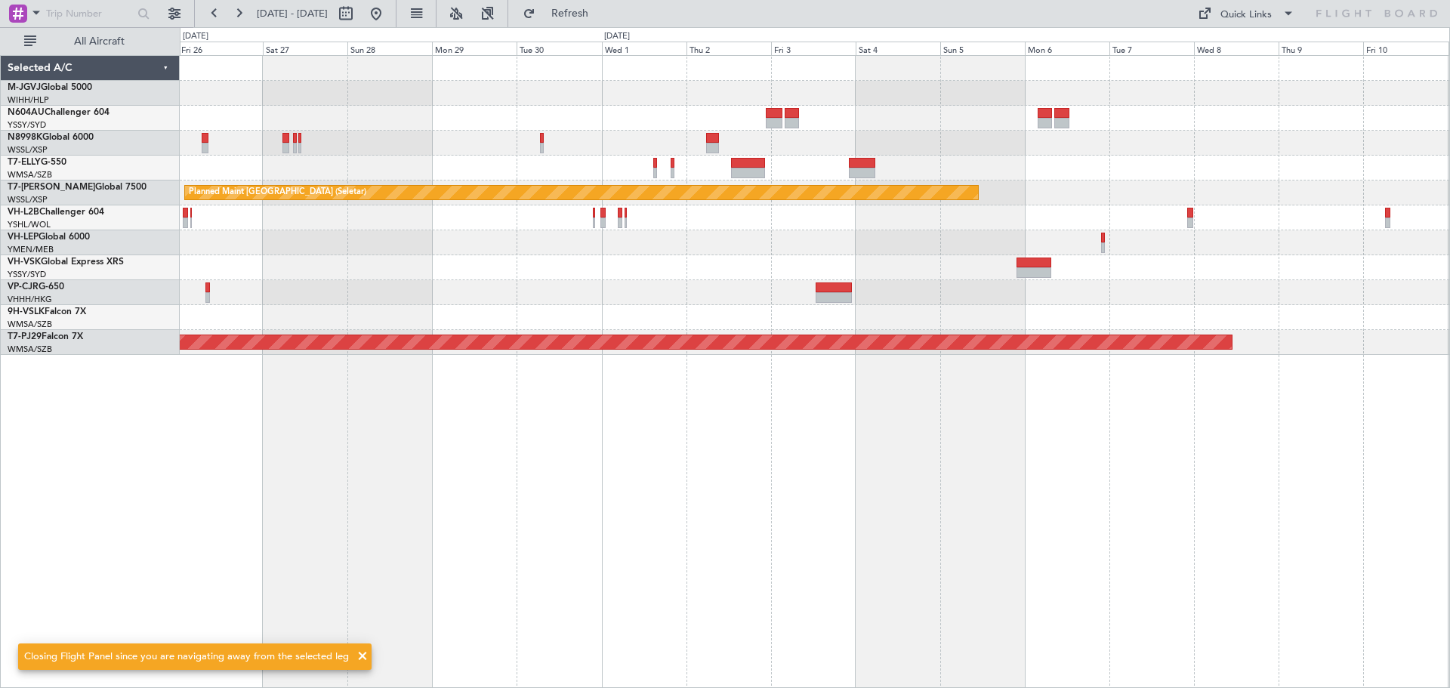
click at [798, 311] on div "Planned Maint [GEOGRAPHIC_DATA] (Seletar) Planned Maint [GEOGRAPHIC_DATA] (Sult…" at bounding box center [814, 205] width 1269 height 299
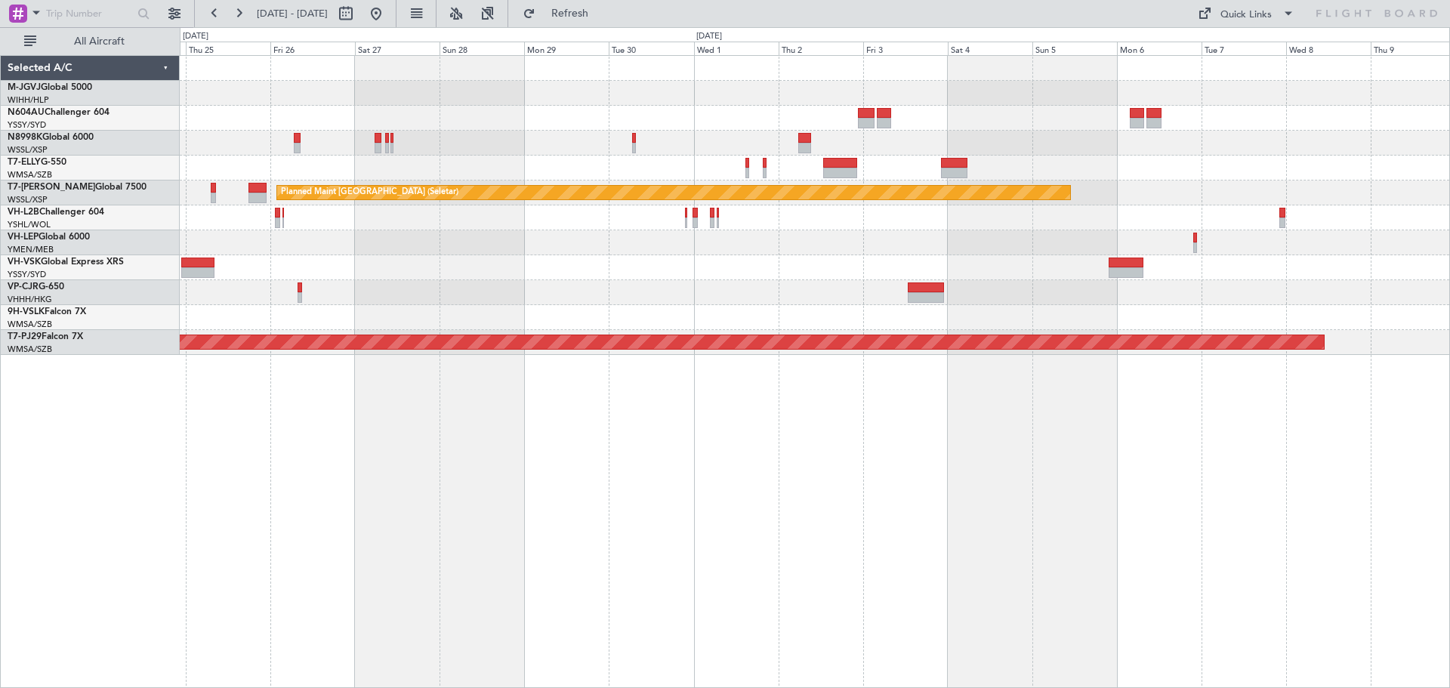
click at [697, 208] on div "Planned Maint [GEOGRAPHIC_DATA] (Seletar) Planned Maint Sydney ([PERSON_NAME] I…" at bounding box center [814, 205] width 1269 height 299
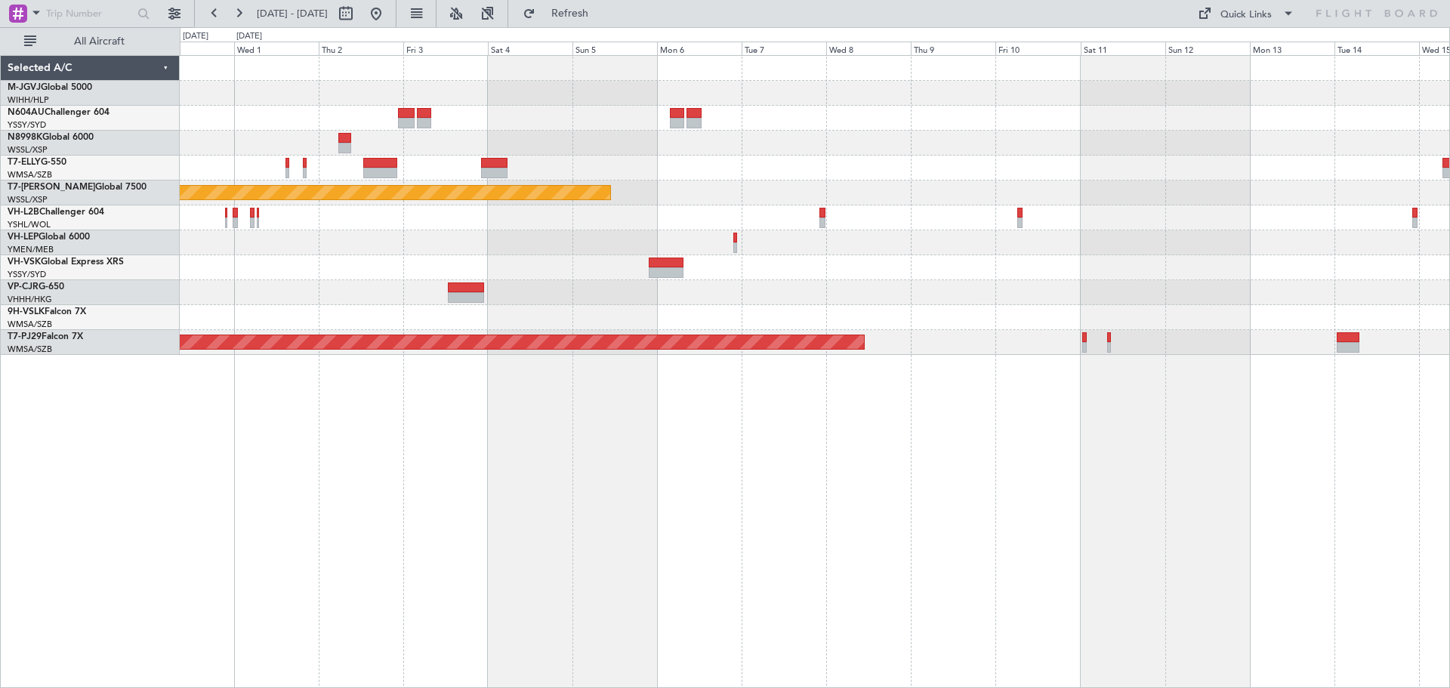
click at [1021, 177] on div at bounding box center [814, 168] width 1269 height 25
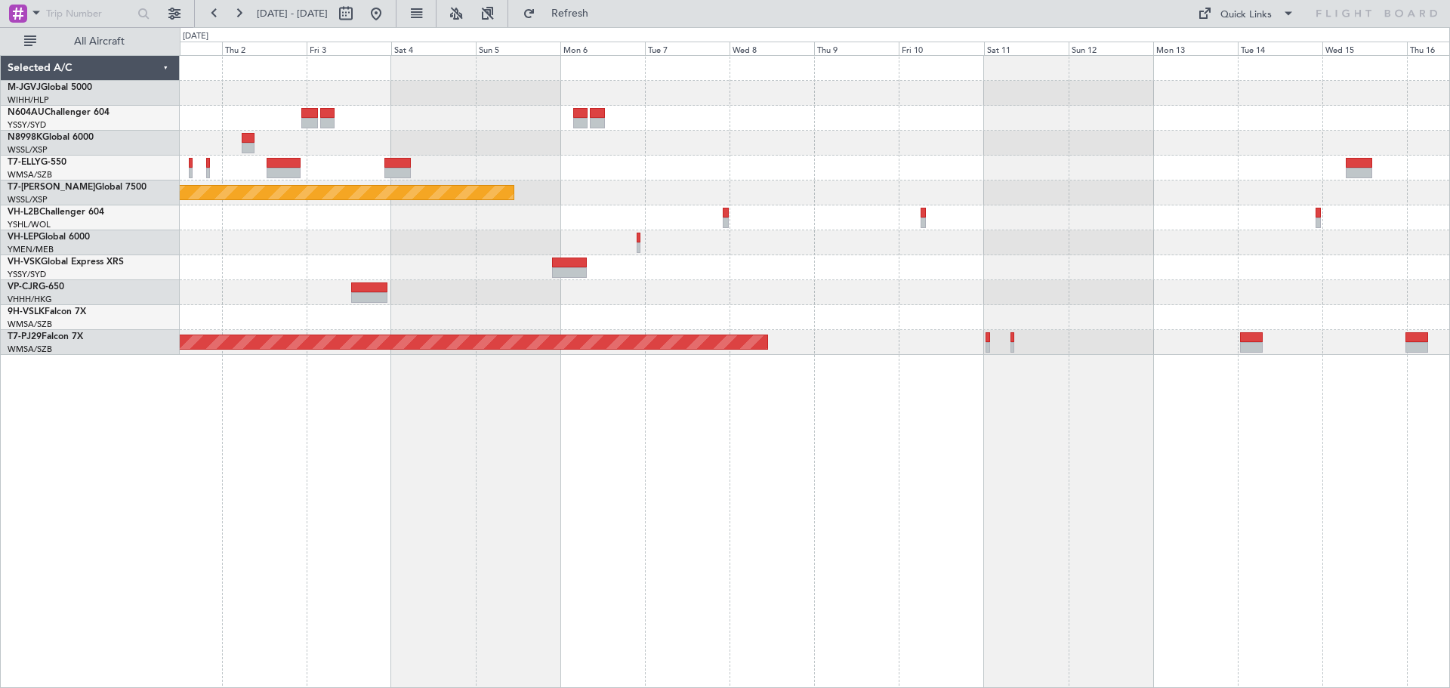
click at [850, 171] on div at bounding box center [814, 168] width 1269 height 25
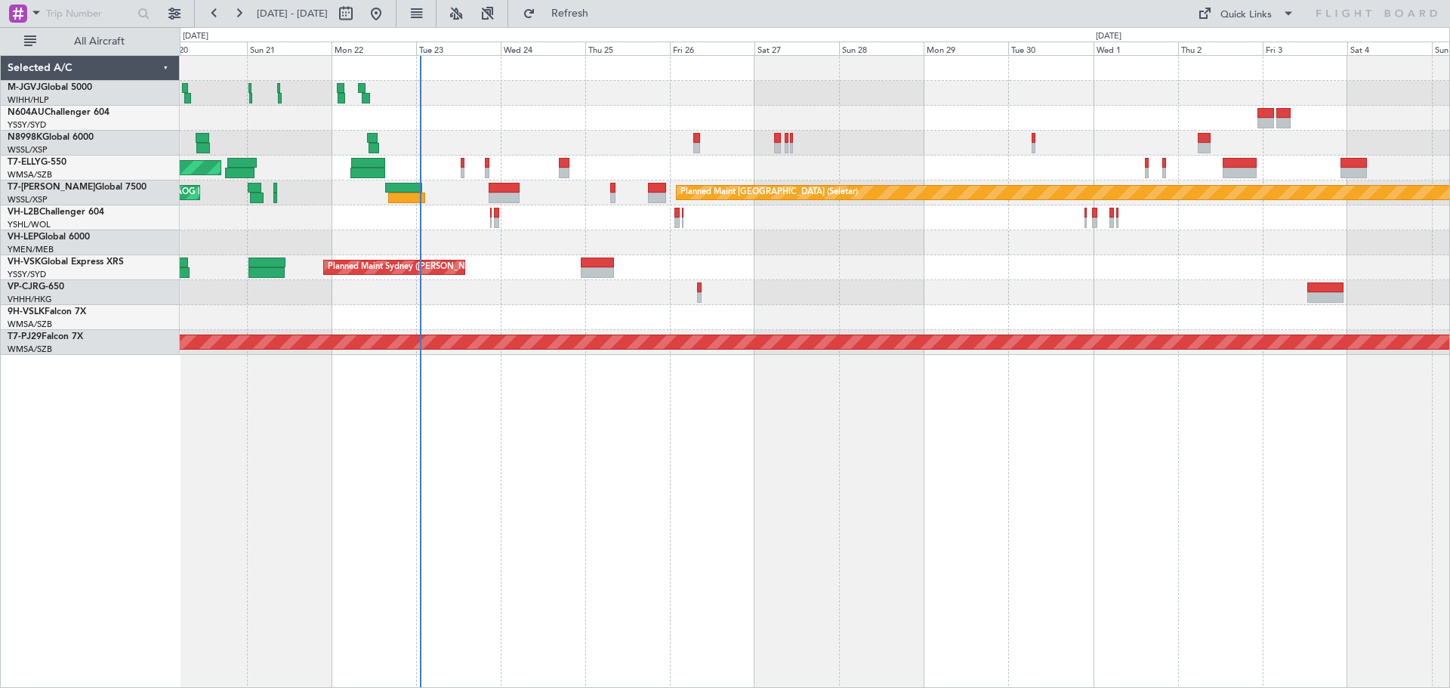
click at [615, 168] on div "[PERSON_NAME] [GEOGRAPHIC_DATA] (Dubai Intl) Planned Maint [GEOGRAPHIC_DATA] ([…" at bounding box center [814, 168] width 1269 height 25
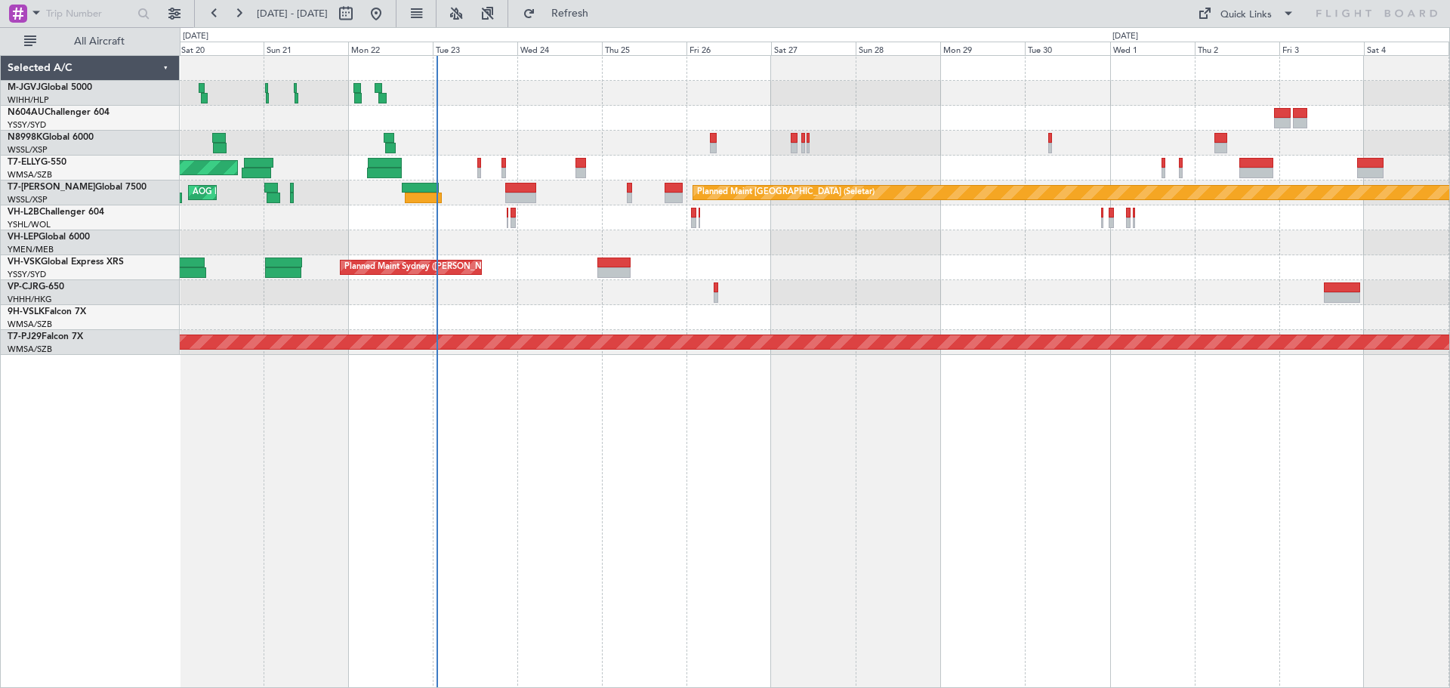
click at [529, 166] on div "[PERSON_NAME] [GEOGRAPHIC_DATA] (Dubai Intl) Planned Maint [GEOGRAPHIC_DATA] ([…" at bounding box center [814, 168] width 1269 height 25
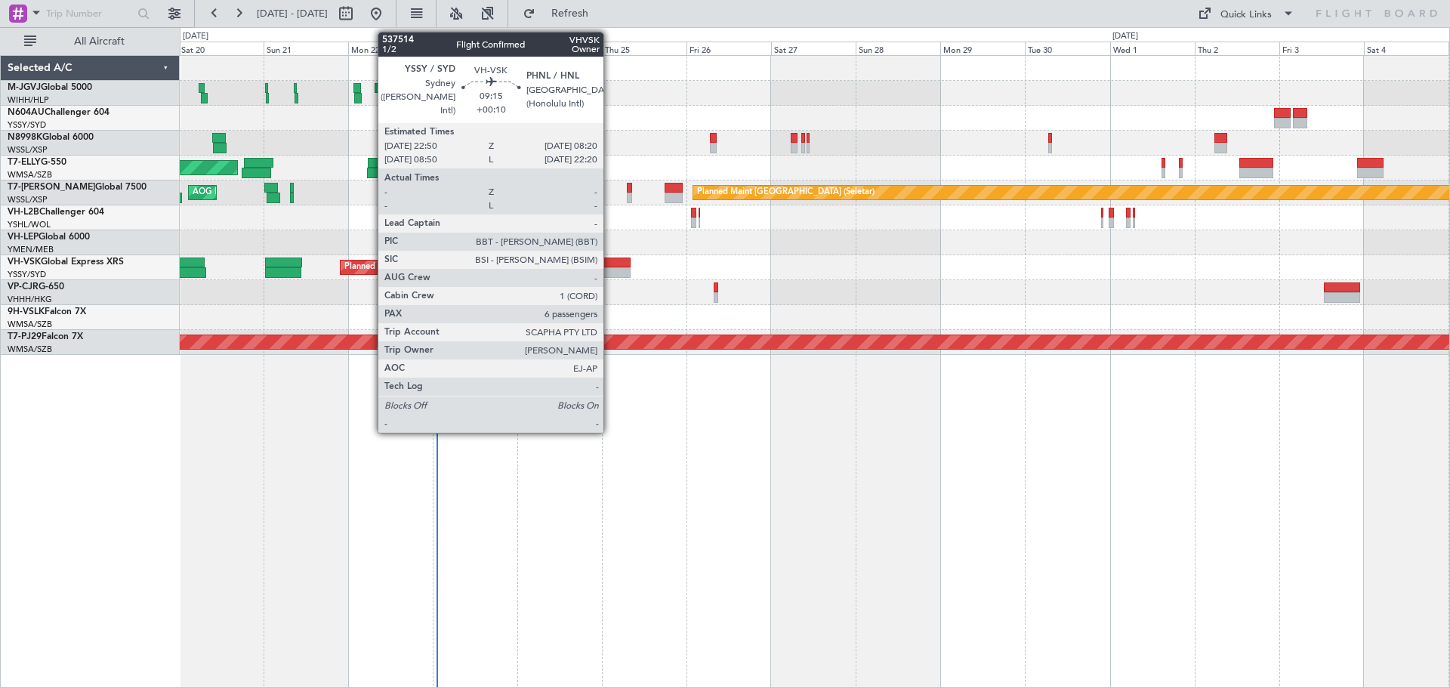
click at [610, 262] on div at bounding box center [614, 263] width 34 height 11
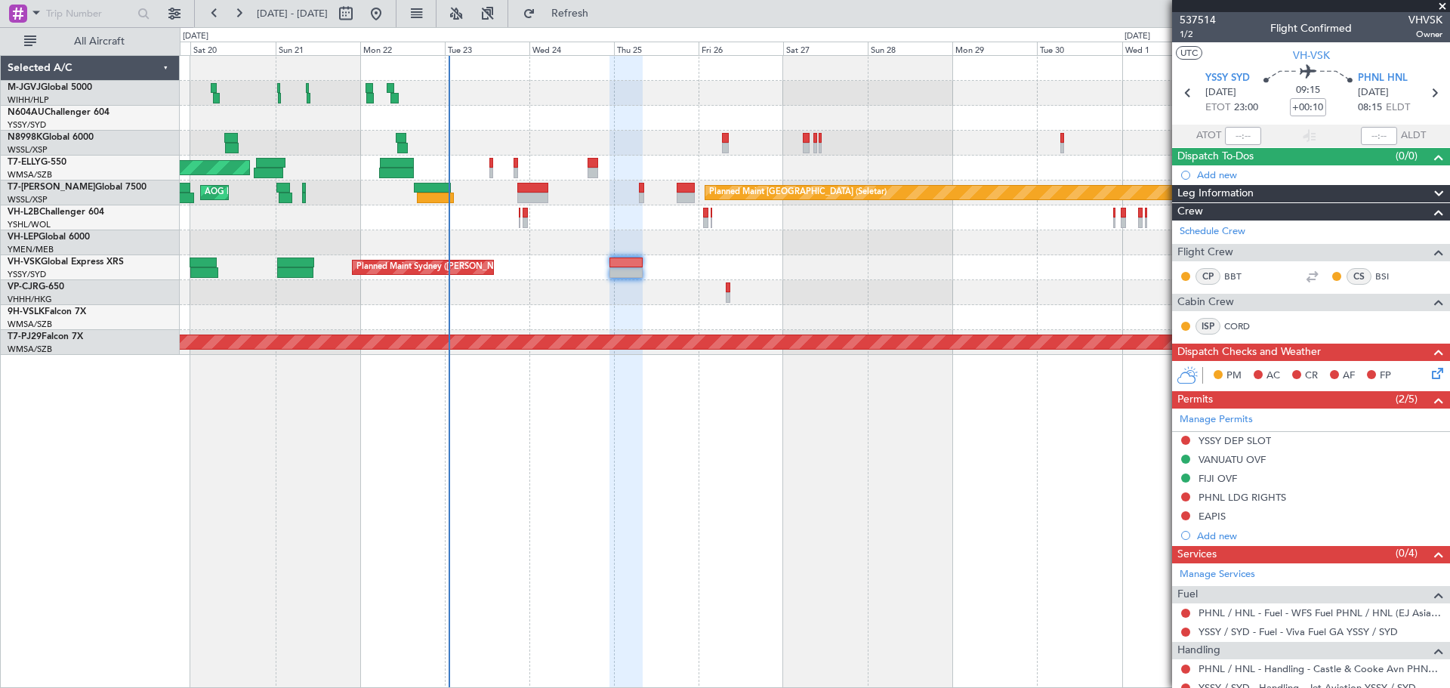
click at [782, 266] on div "Planned Maint Sydney ([PERSON_NAME] Intl) AOG Maint [US_STATE][GEOGRAPHIC_DATA]…" at bounding box center [814, 267] width 1269 height 25
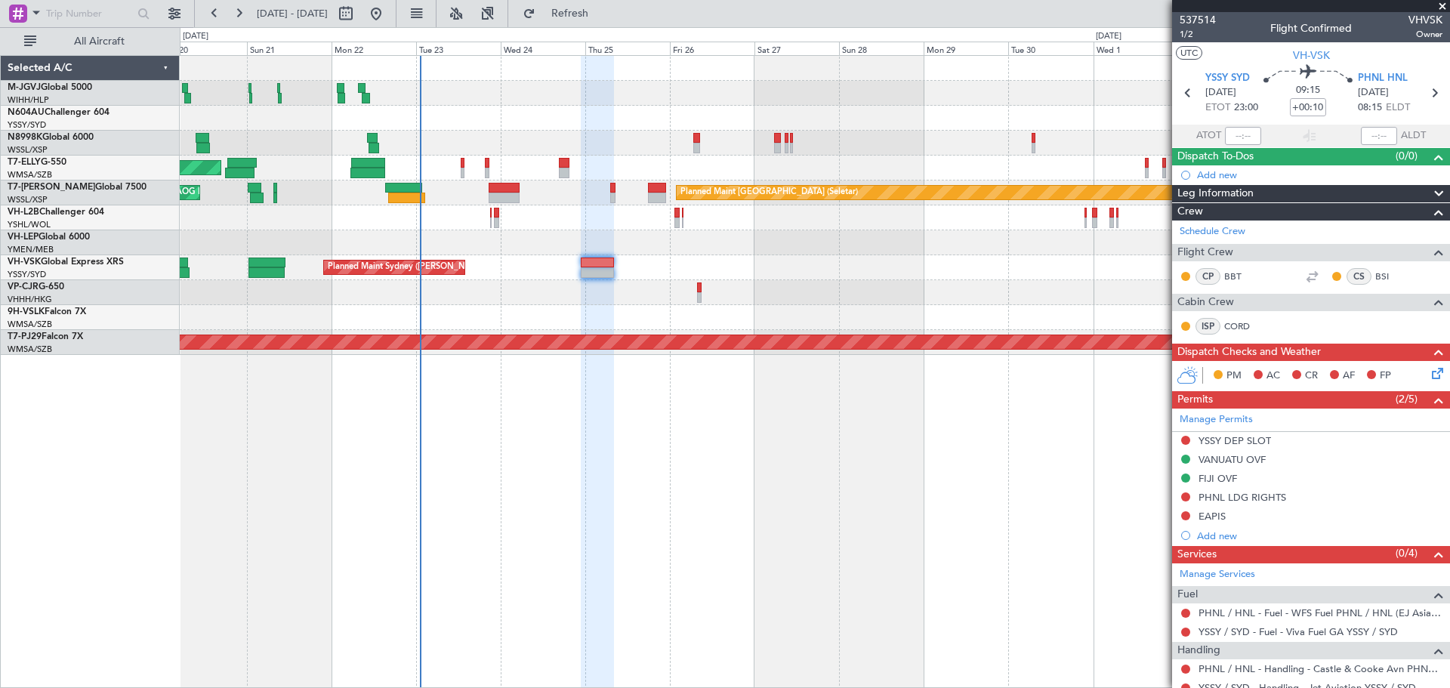
click at [806, 265] on div "Planned Maint Sydney ([PERSON_NAME] Intl) AOG Maint [US_STATE][GEOGRAPHIC_DATA]…" at bounding box center [814, 267] width 1269 height 25
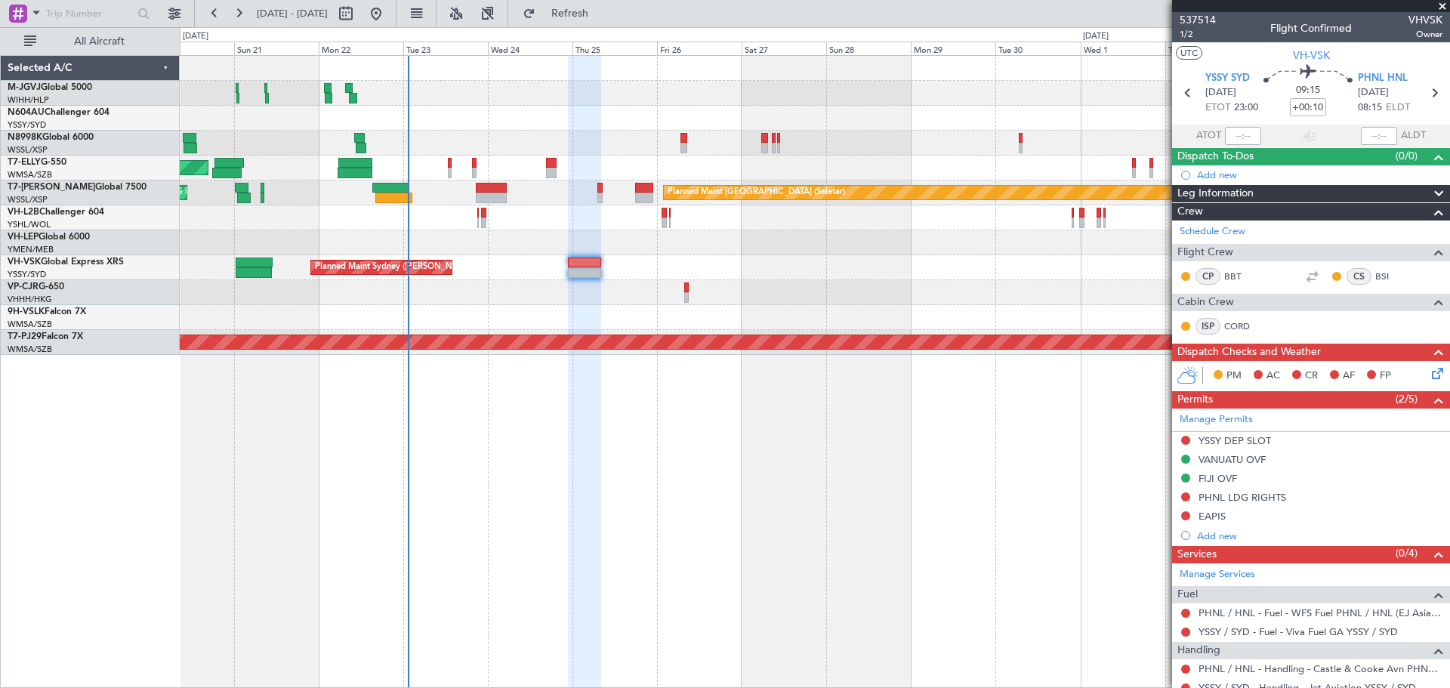
click at [415, 309] on div at bounding box center [814, 317] width 1269 height 25
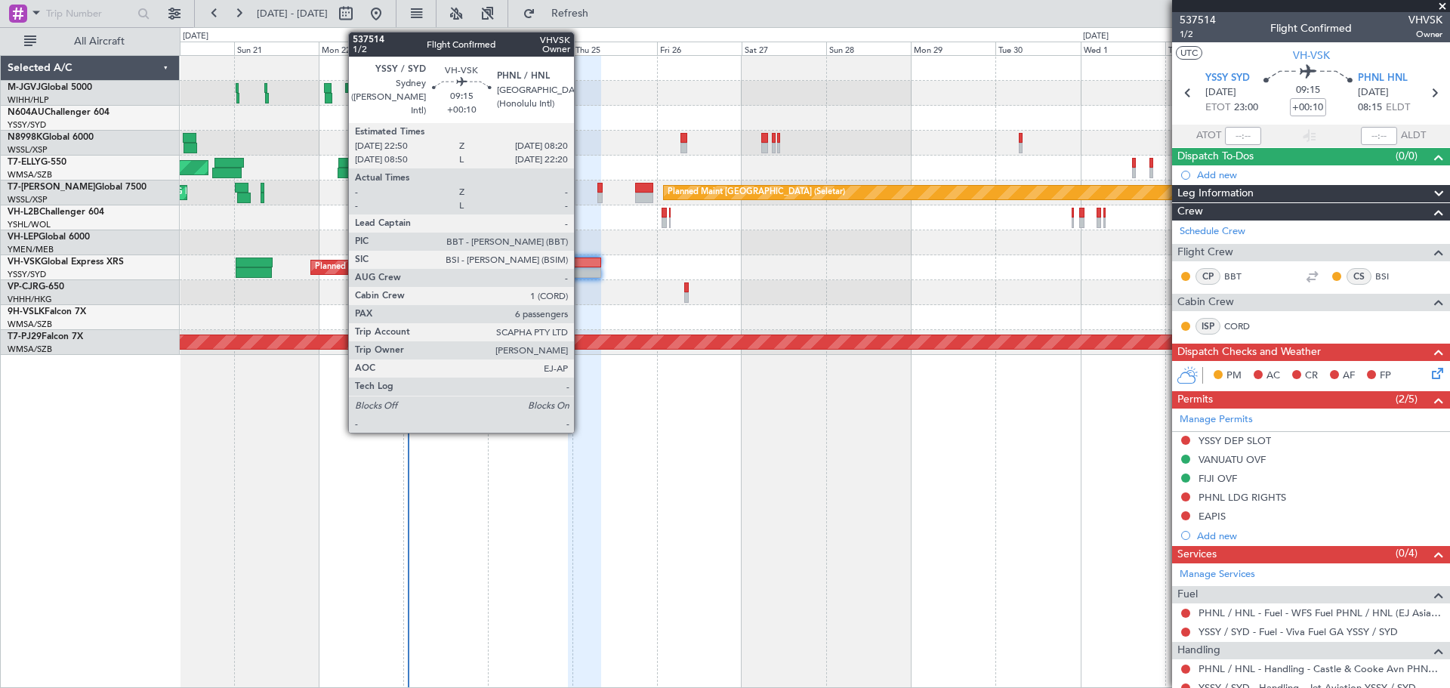
click at [581, 265] on div at bounding box center [585, 263] width 34 height 11
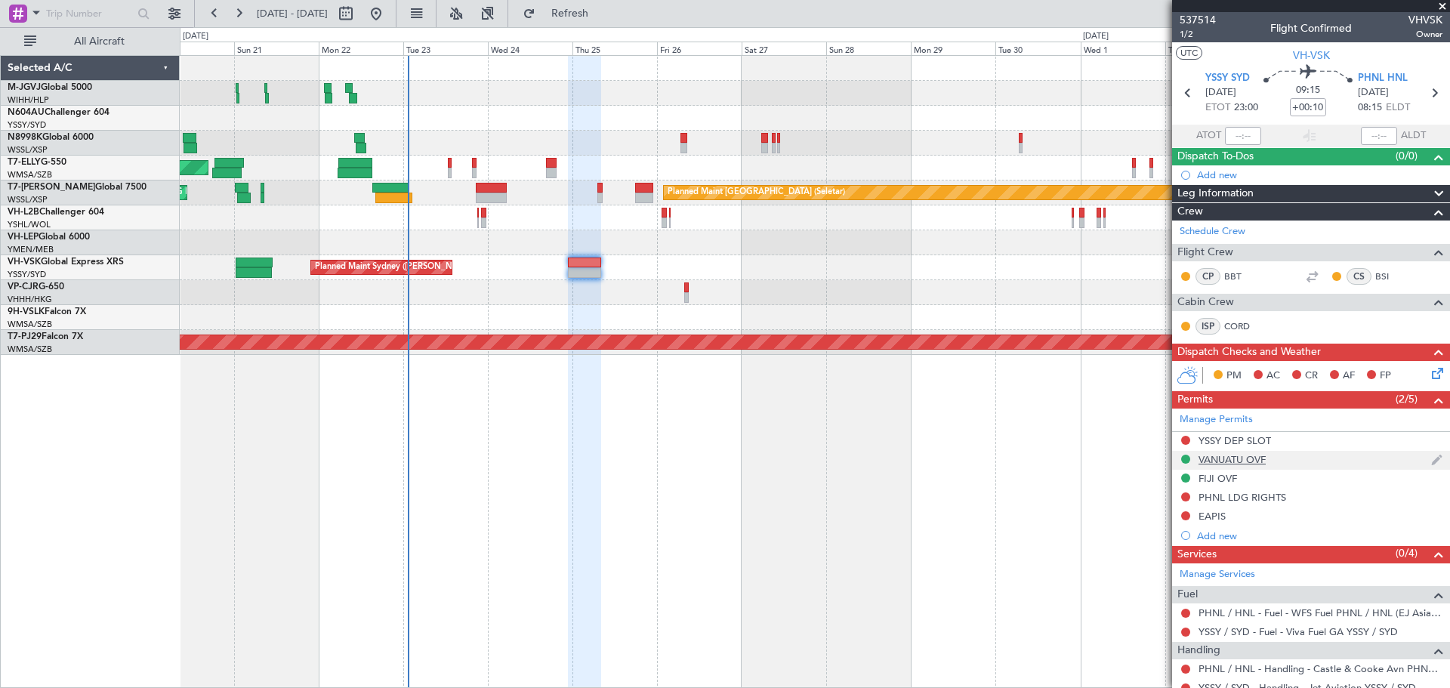
scroll to position [255, 0]
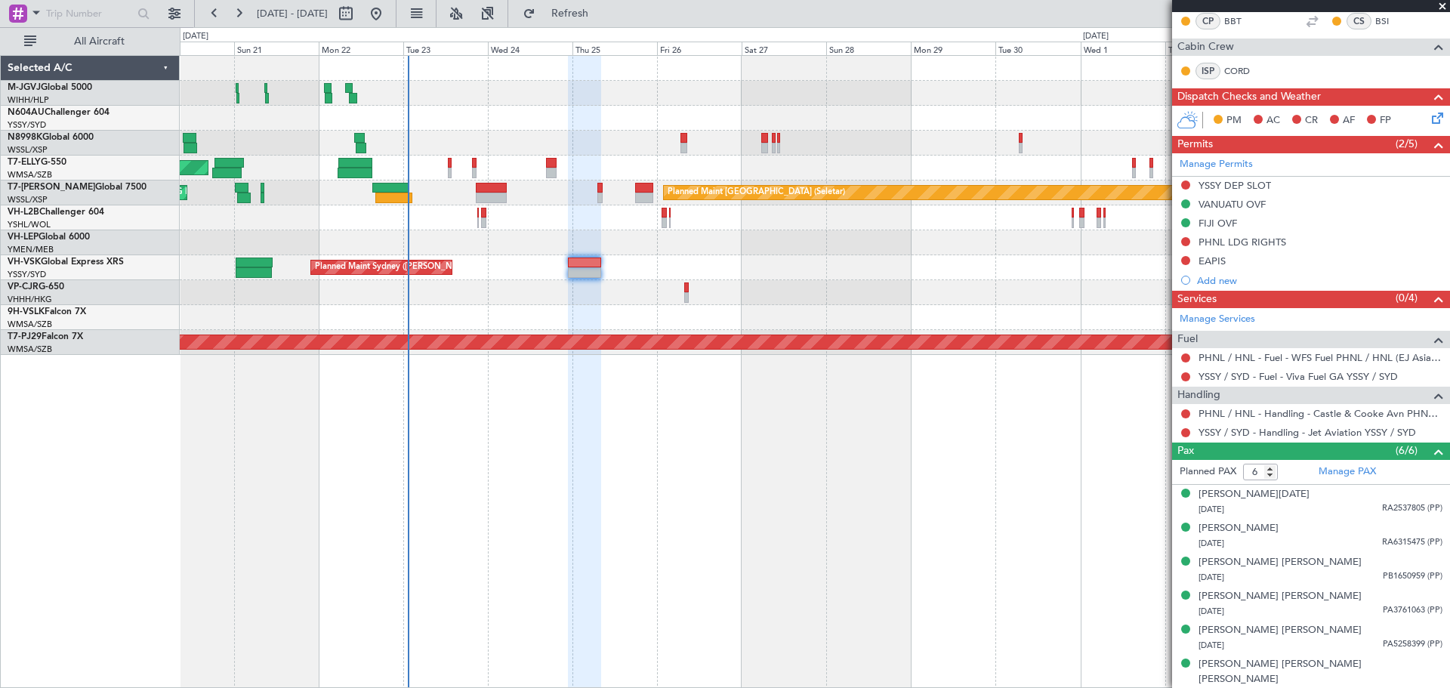
click at [904, 463] on div "[PERSON_NAME][GEOGRAPHIC_DATA] ([PERSON_NAME] Intl) [PERSON_NAME] Jakarta (Hali…" at bounding box center [815, 371] width 1270 height 633
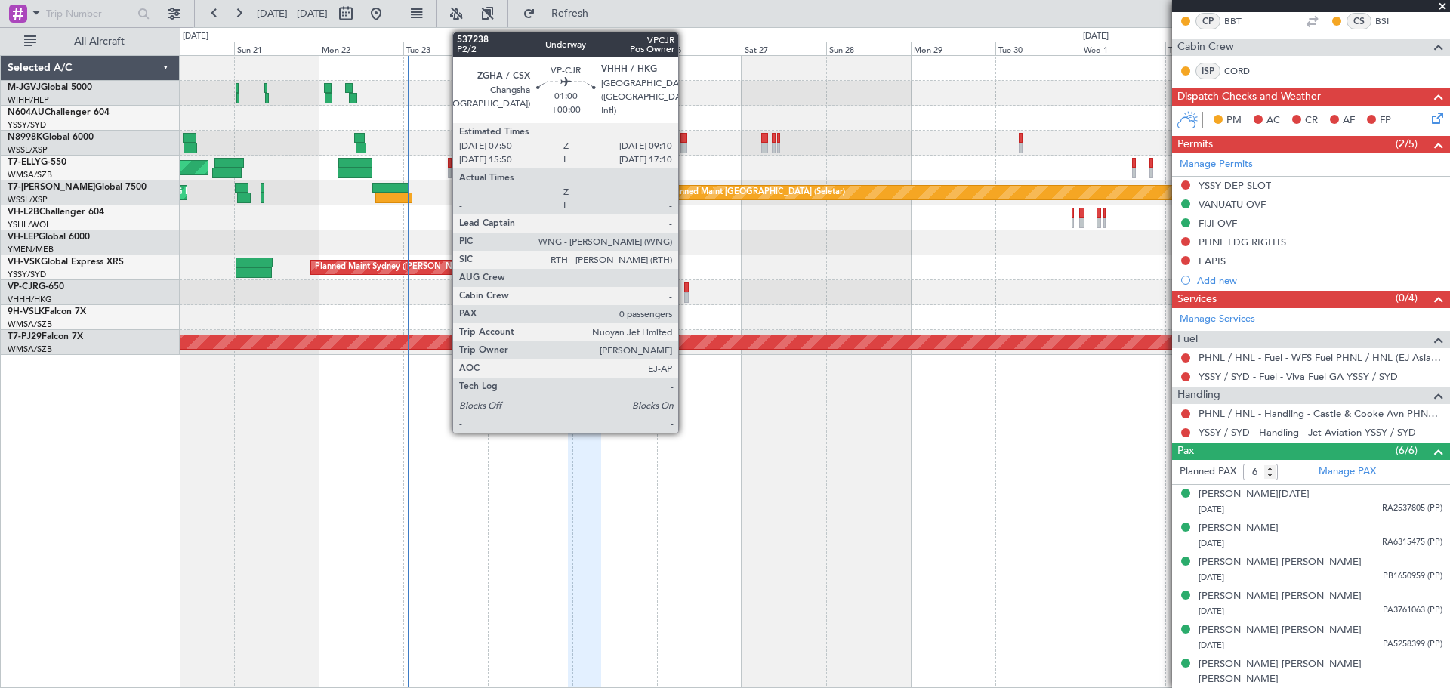
click at [685, 288] on div at bounding box center [686, 287] width 5 height 11
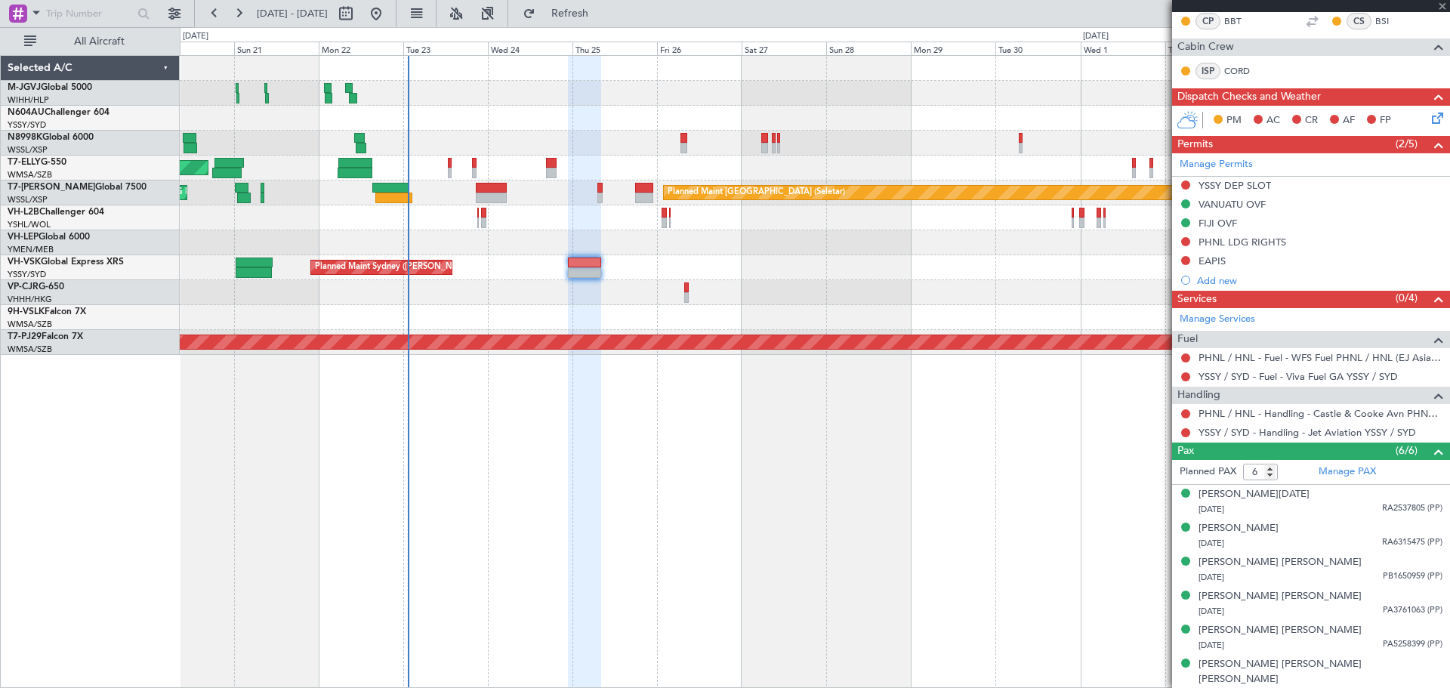
type input "0"
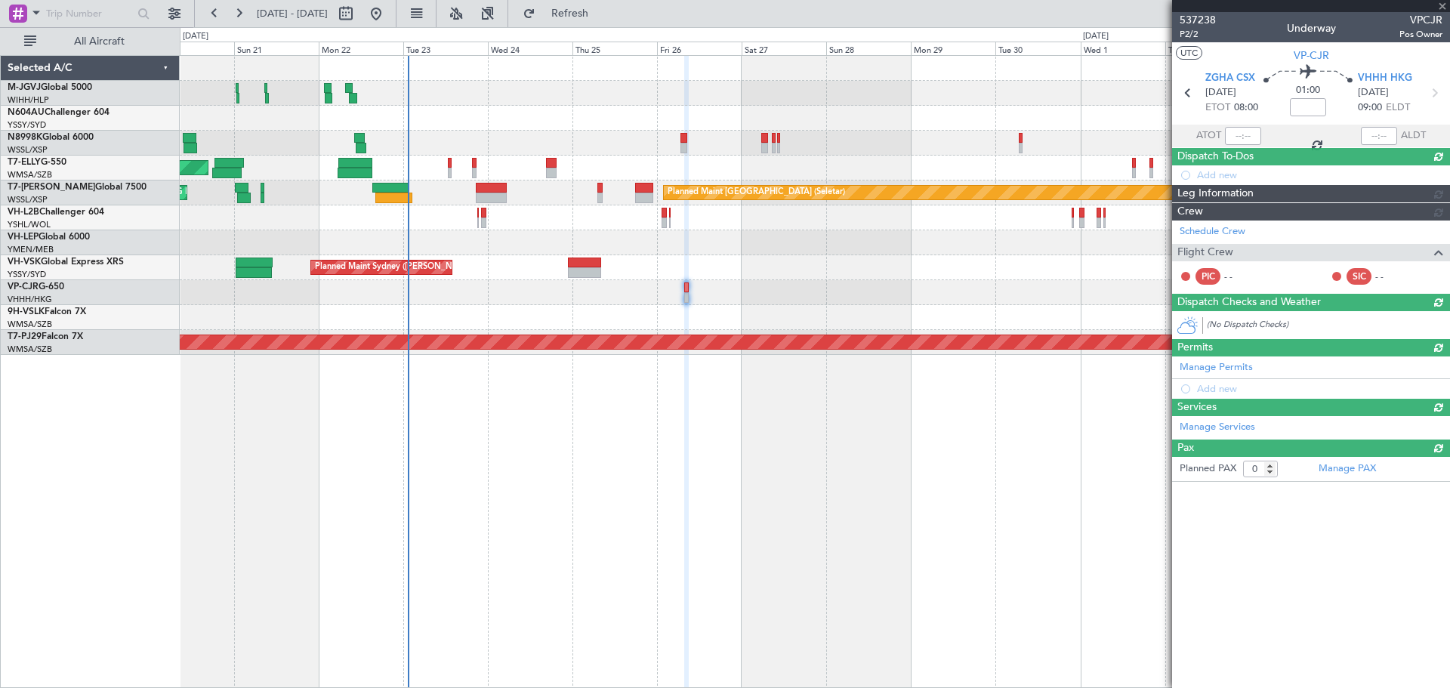
scroll to position [0, 0]
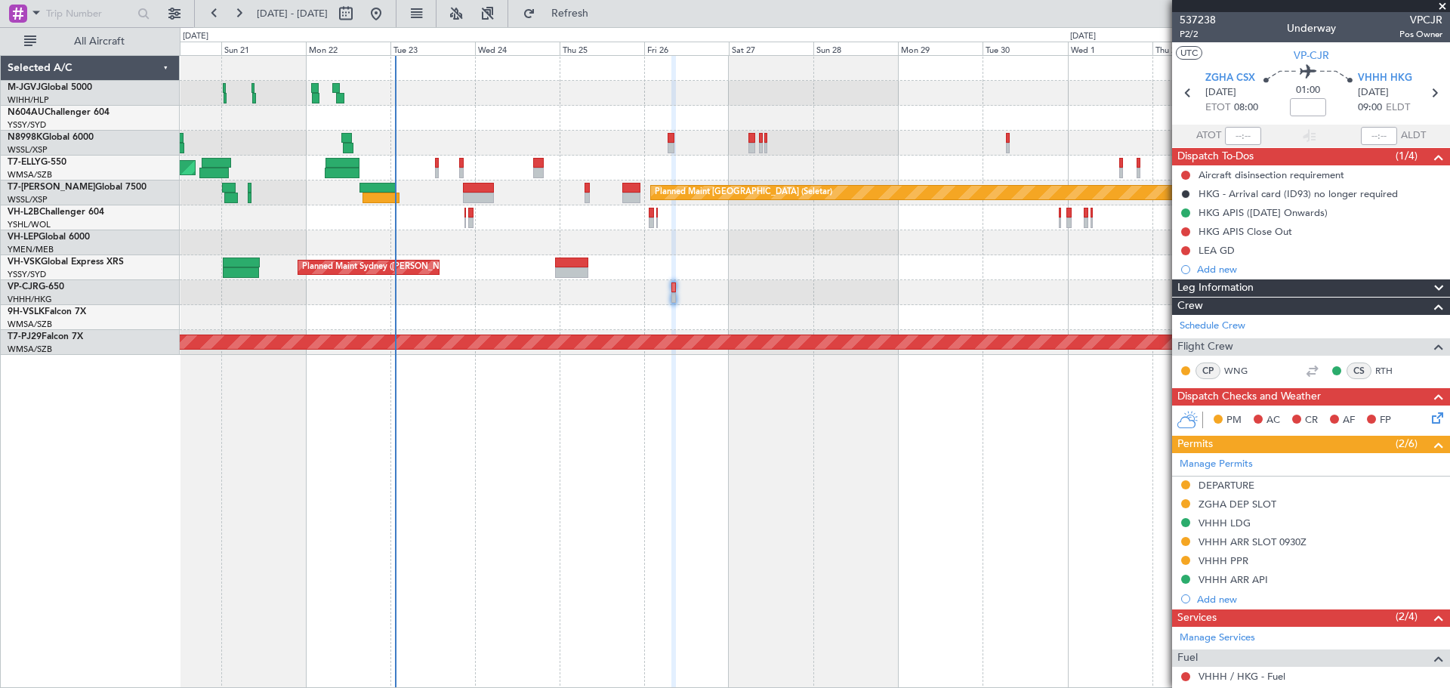
click at [940, 557] on div "[PERSON_NAME][GEOGRAPHIC_DATA] ([PERSON_NAME] Intl) [PERSON_NAME] Jakarta (Hali…" at bounding box center [815, 371] width 1270 height 633
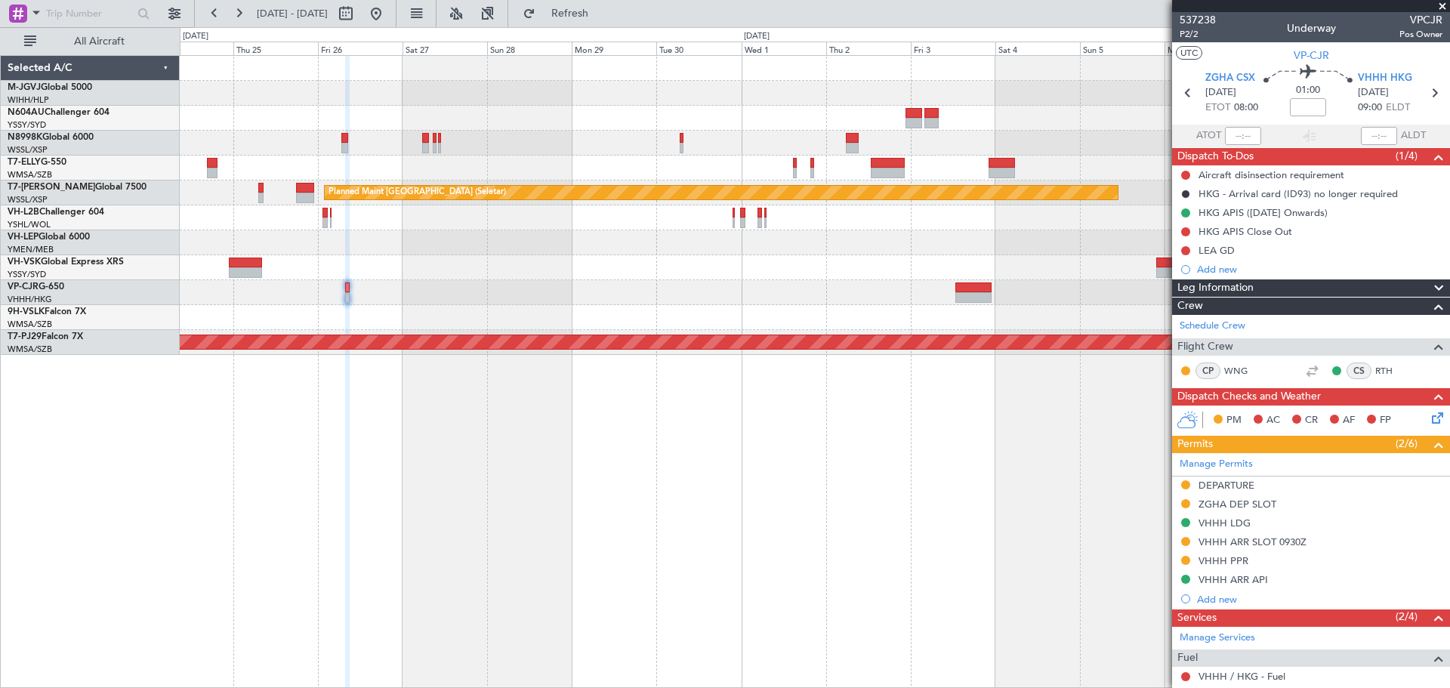
click at [676, 544] on div "Planned Maint [GEOGRAPHIC_DATA] ([GEOGRAPHIC_DATA] Intl) [PERSON_NAME] [GEOGRAP…" at bounding box center [815, 371] width 1270 height 633
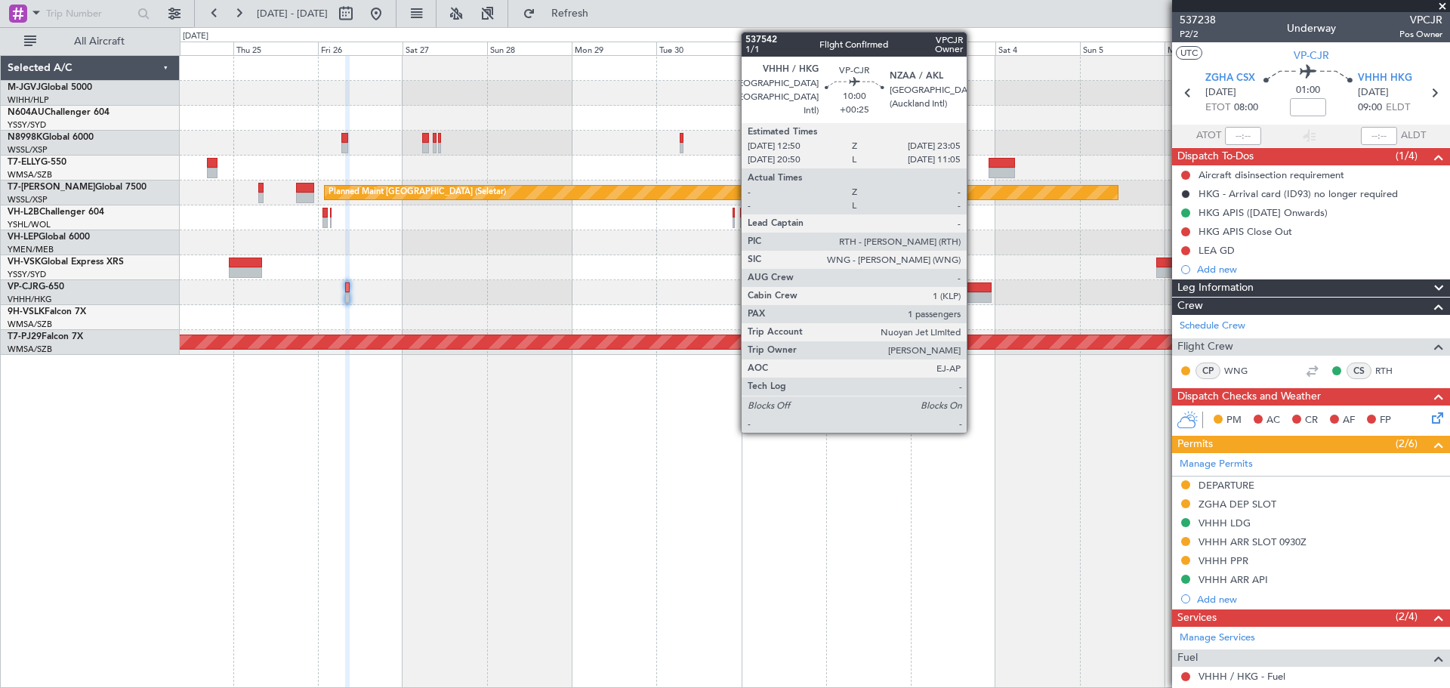
click at [973, 295] on div at bounding box center [973, 297] width 36 height 11
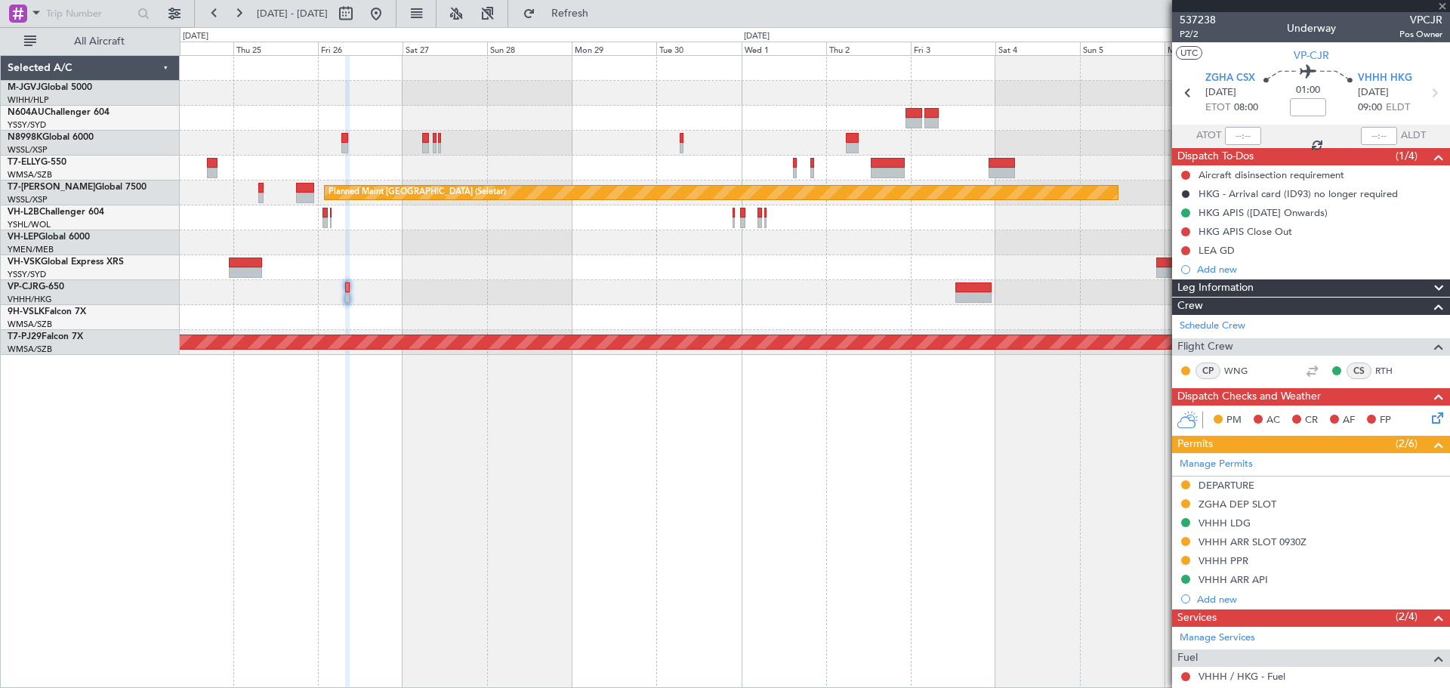
type input "+00:25"
type input "1"
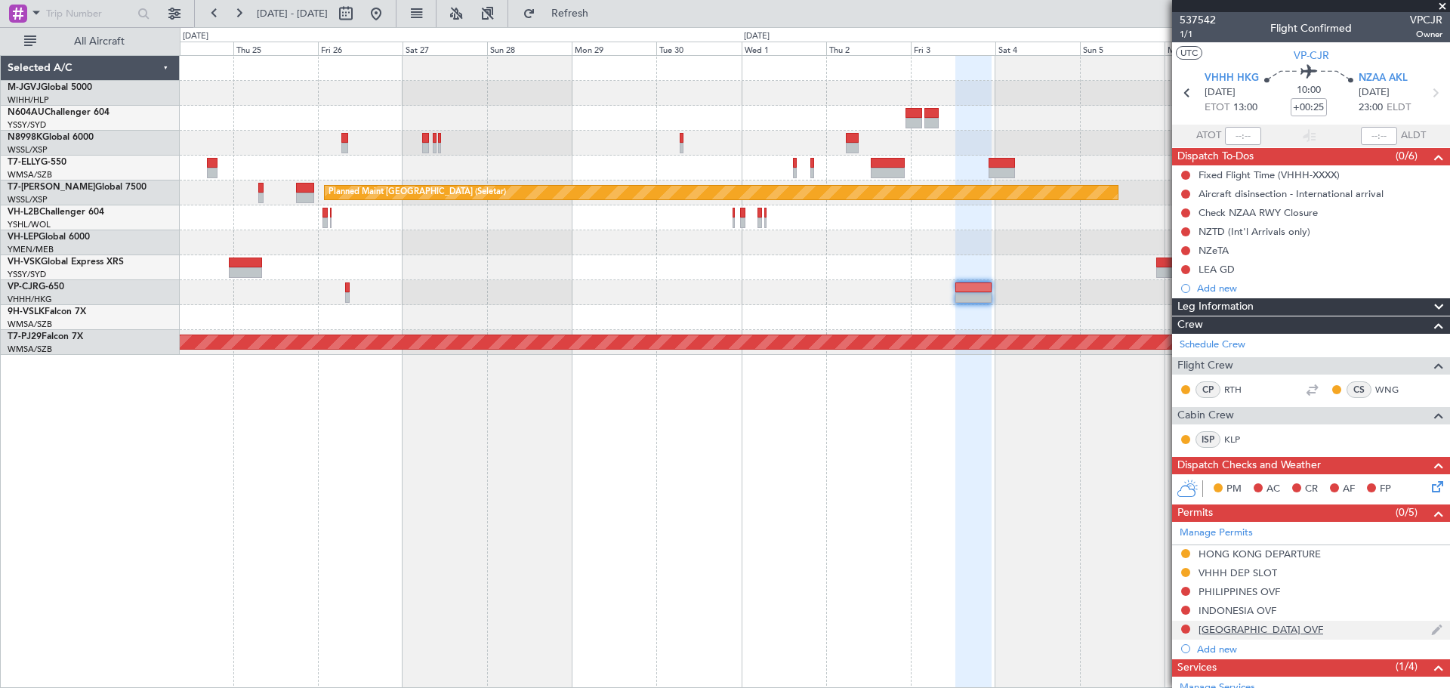
scroll to position [199, 0]
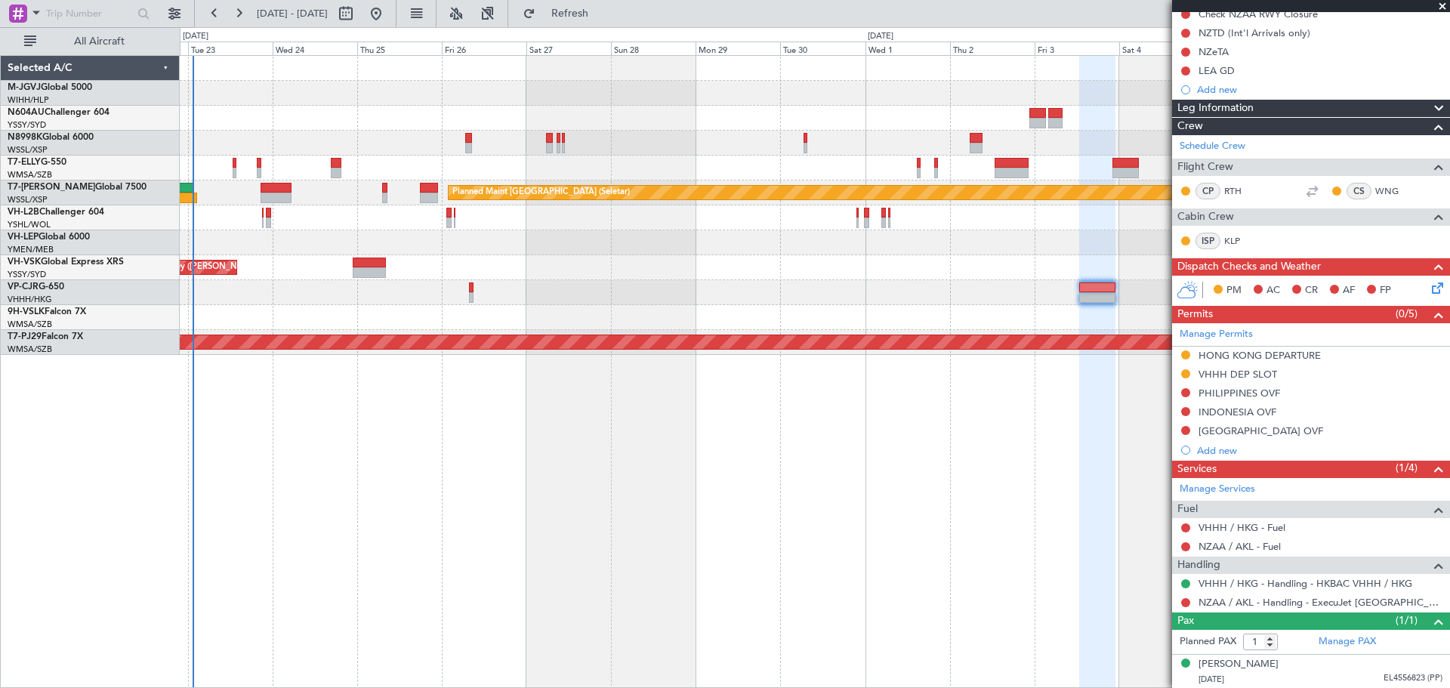
click at [723, 529] on div "[PERSON_NAME][GEOGRAPHIC_DATA] ([PERSON_NAME] Intl) [PERSON_NAME] Jakarta (Hali…" at bounding box center [815, 371] width 1270 height 633
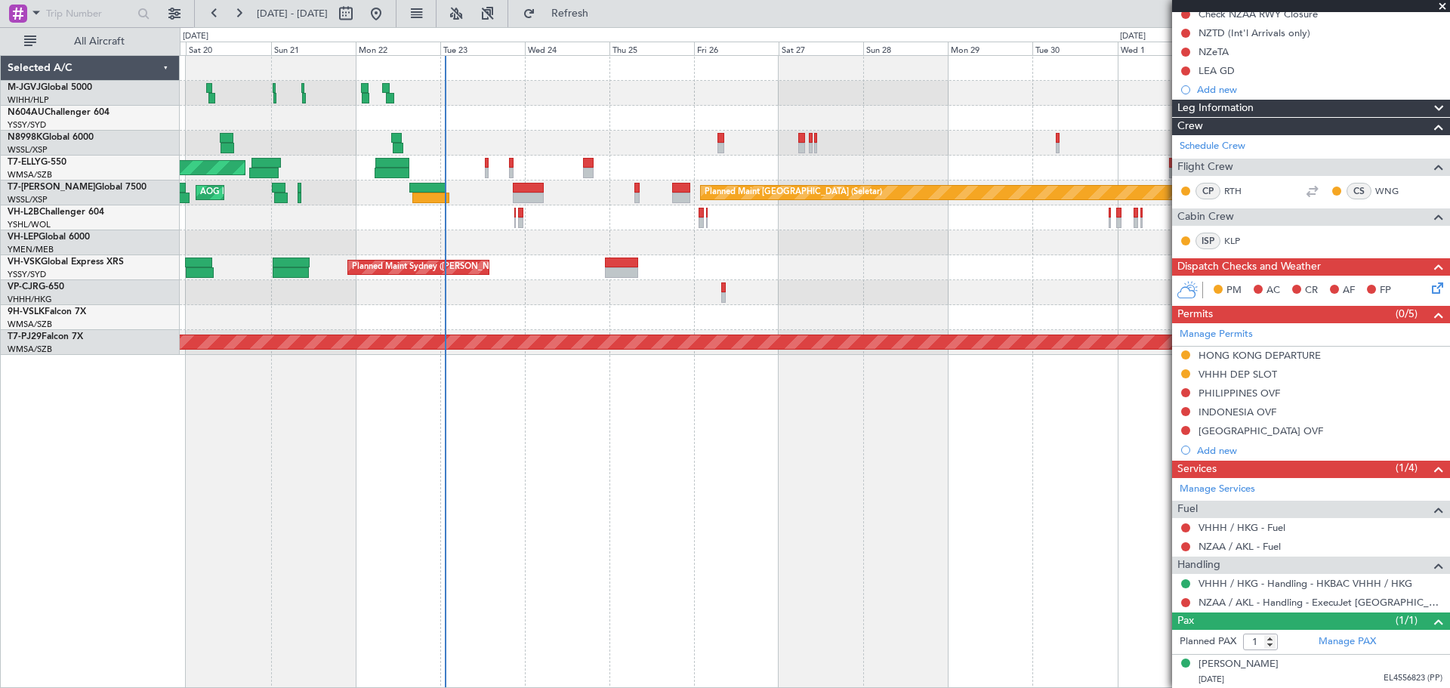
click at [853, 506] on div "[PERSON_NAME][GEOGRAPHIC_DATA] ([PERSON_NAME] Intl) [PERSON_NAME] Jakarta (Hali…" at bounding box center [815, 371] width 1270 height 633
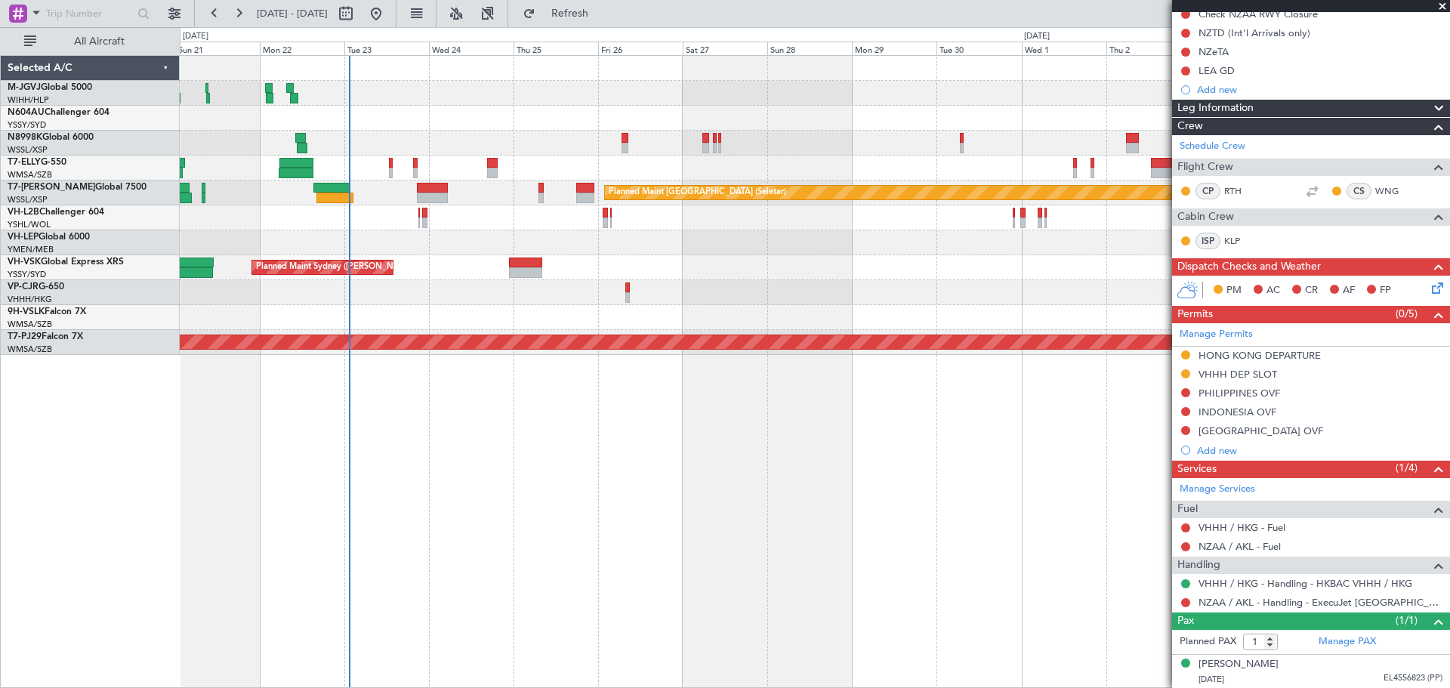
click at [749, 453] on div "Planned Maint [GEOGRAPHIC_DATA] (Seletar) [PERSON_NAME] Jakarta (Halim Intl) [P…" at bounding box center [815, 371] width 1270 height 633
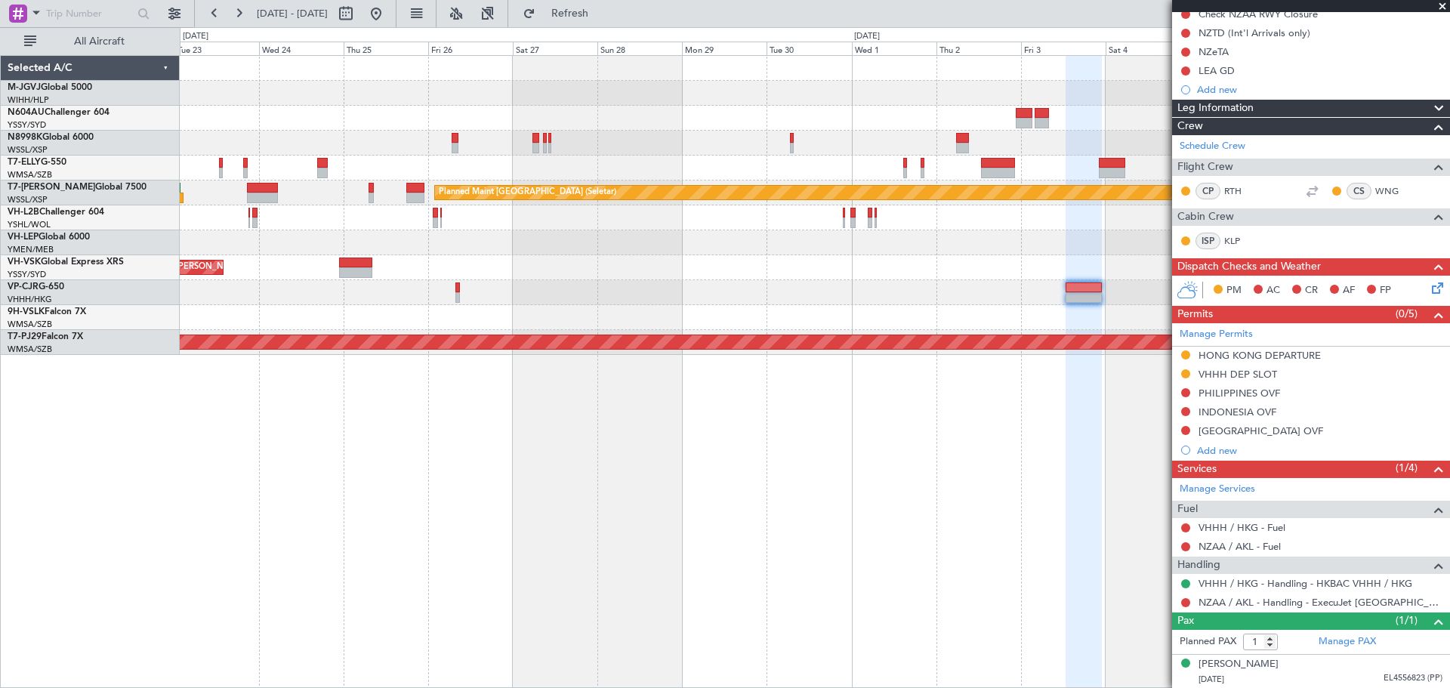
click at [953, 444] on div "[PERSON_NAME][GEOGRAPHIC_DATA] ([PERSON_NAME] Intl) [PERSON_NAME] Jakarta (Hali…" at bounding box center [815, 371] width 1270 height 633
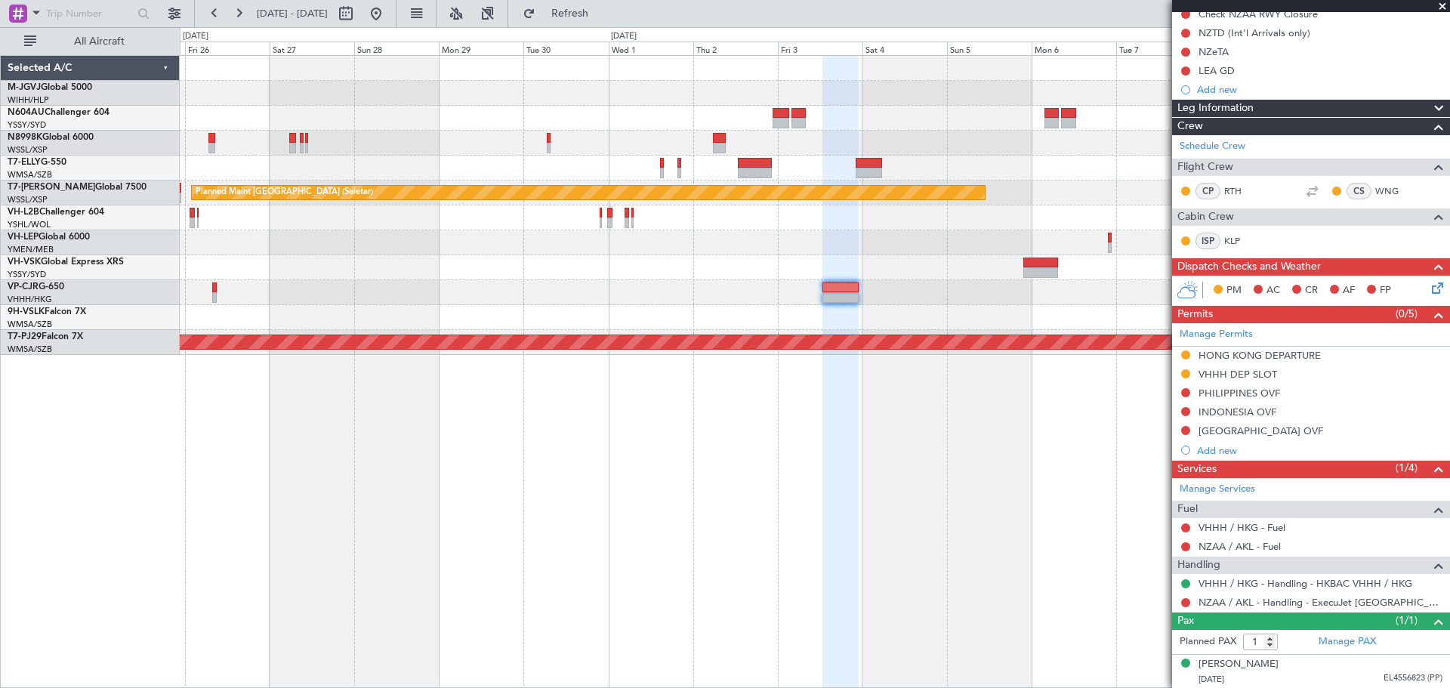
click at [642, 468] on div "Planned Maint [GEOGRAPHIC_DATA] (Seletar) Planned Maint Sydney ([PERSON_NAME] I…" at bounding box center [815, 371] width 1270 height 633
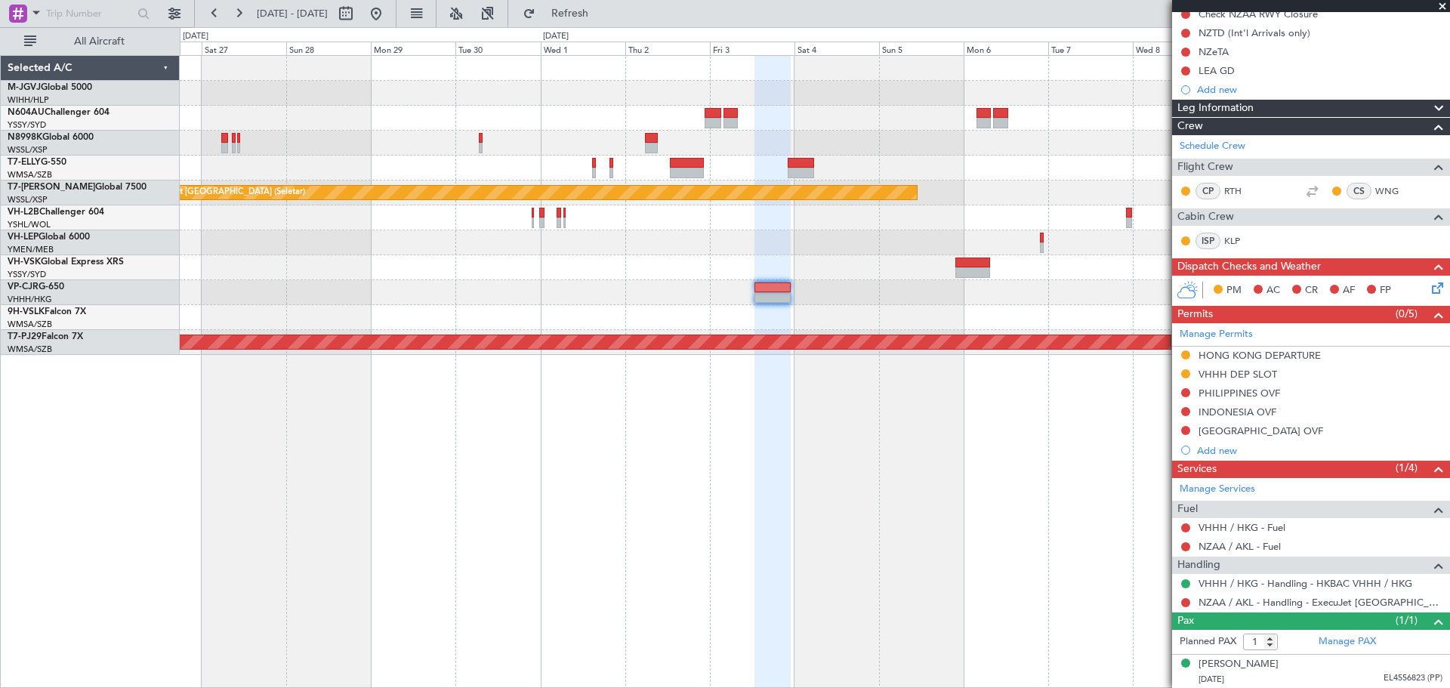
scroll to position [0, 0]
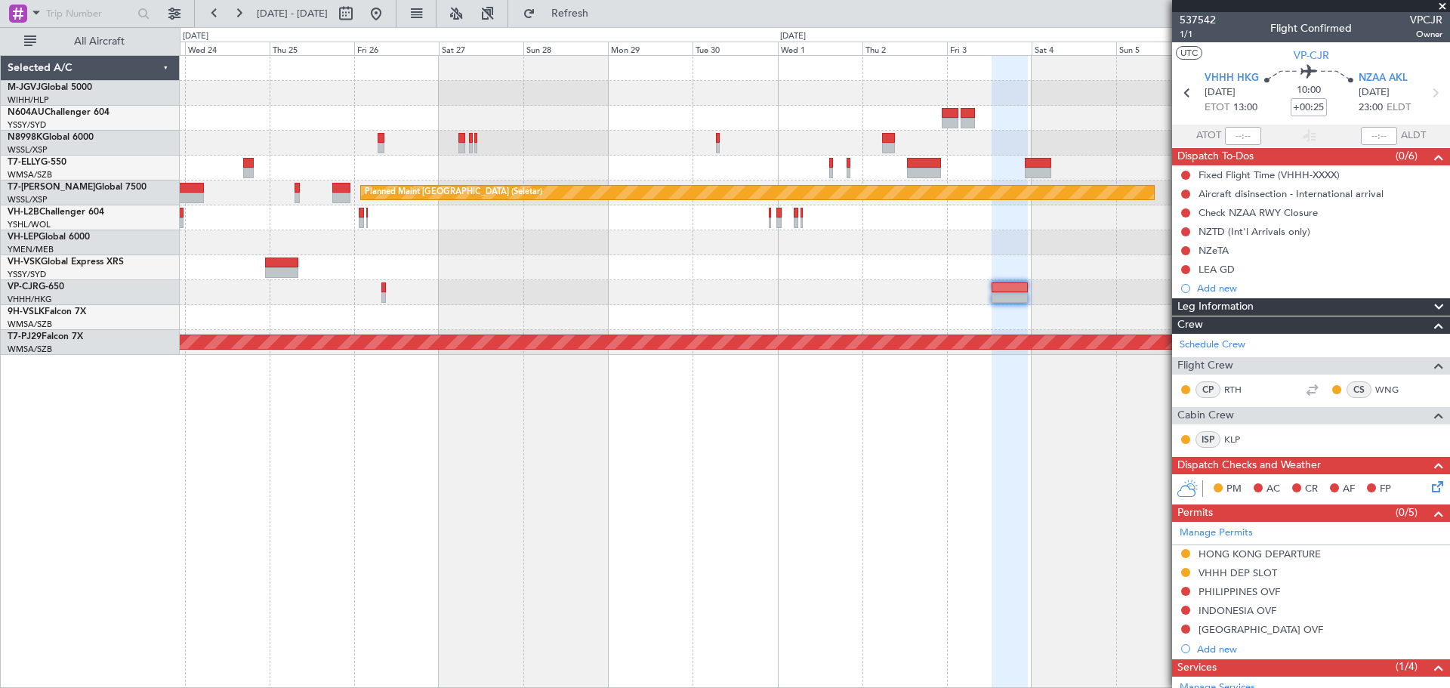
click at [874, 465] on div "Planned Maint [GEOGRAPHIC_DATA] ([GEOGRAPHIC_DATA] Intl) [PERSON_NAME] [GEOGRAP…" at bounding box center [815, 371] width 1270 height 633
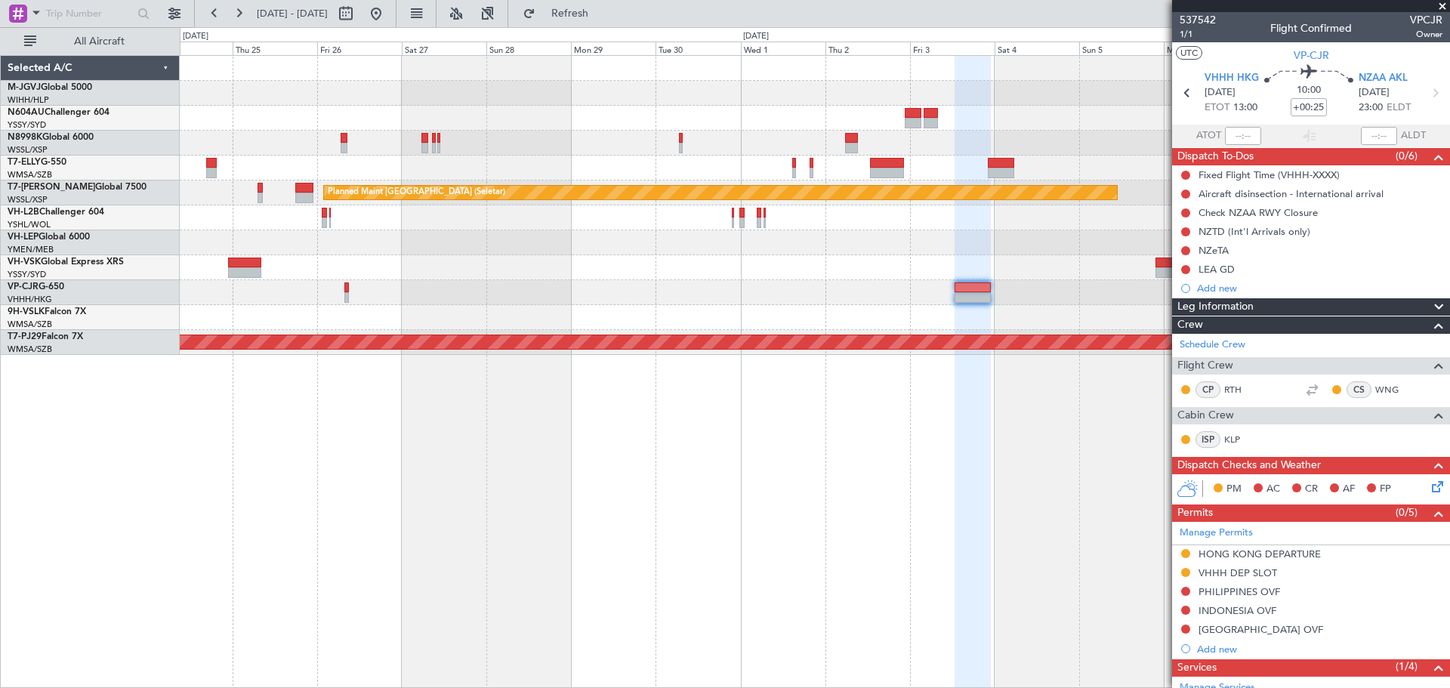
click at [785, 461] on div "Planned Maint [GEOGRAPHIC_DATA] ([GEOGRAPHIC_DATA] Intl) [PERSON_NAME] [GEOGRAP…" at bounding box center [815, 371] width 1270 height 633
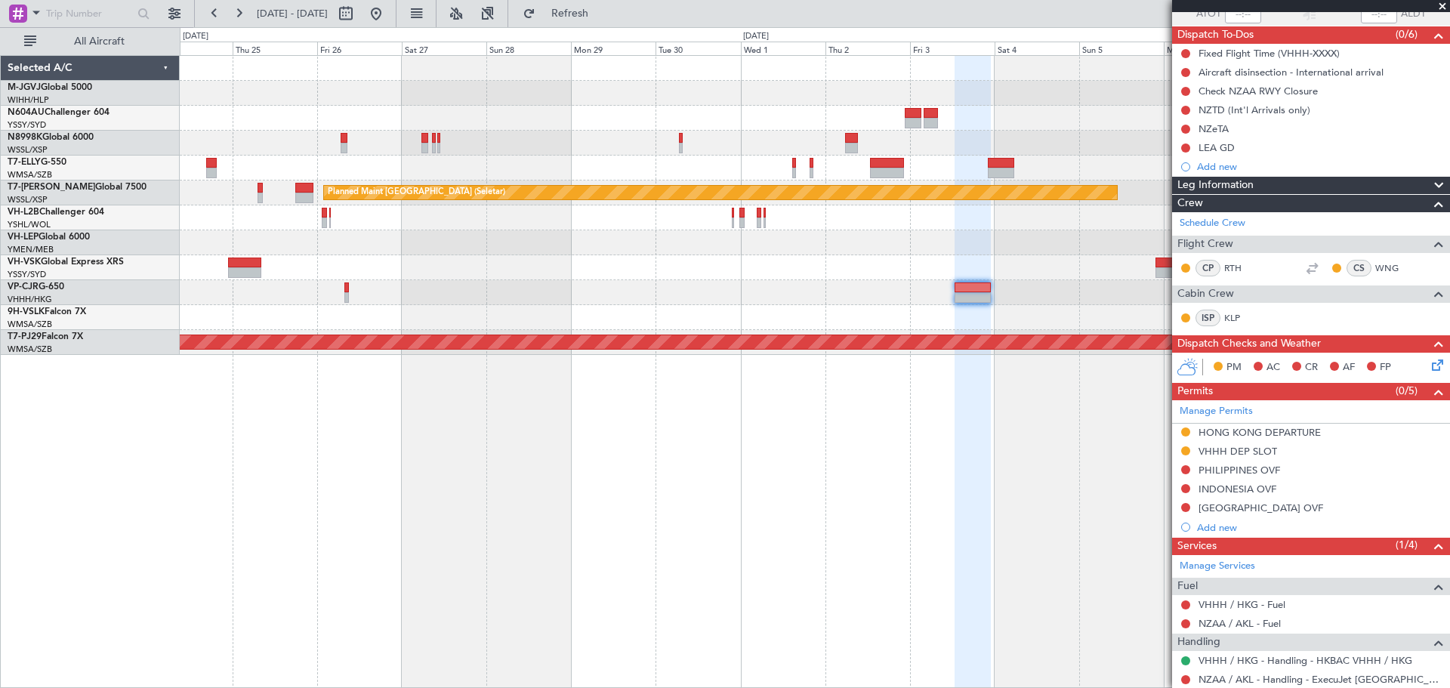
scroll to position [199, 0]
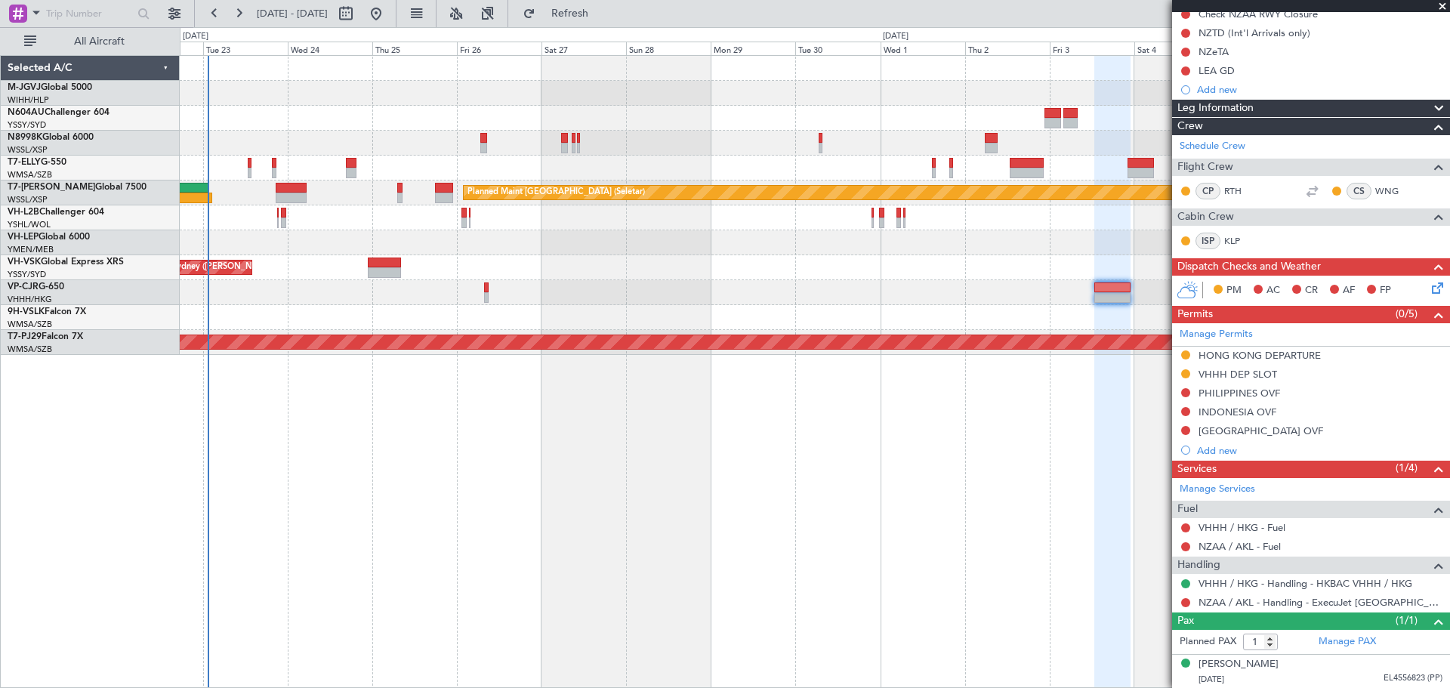
click at [794, 541] on div "[PERSON_NAME][GEOGRAPHIC_DATA] ([PERSON_NAME] Intl) [PERSON_NAME] Jakarta (Hali…" at bounding box center [815, 371] width 1270 height 633
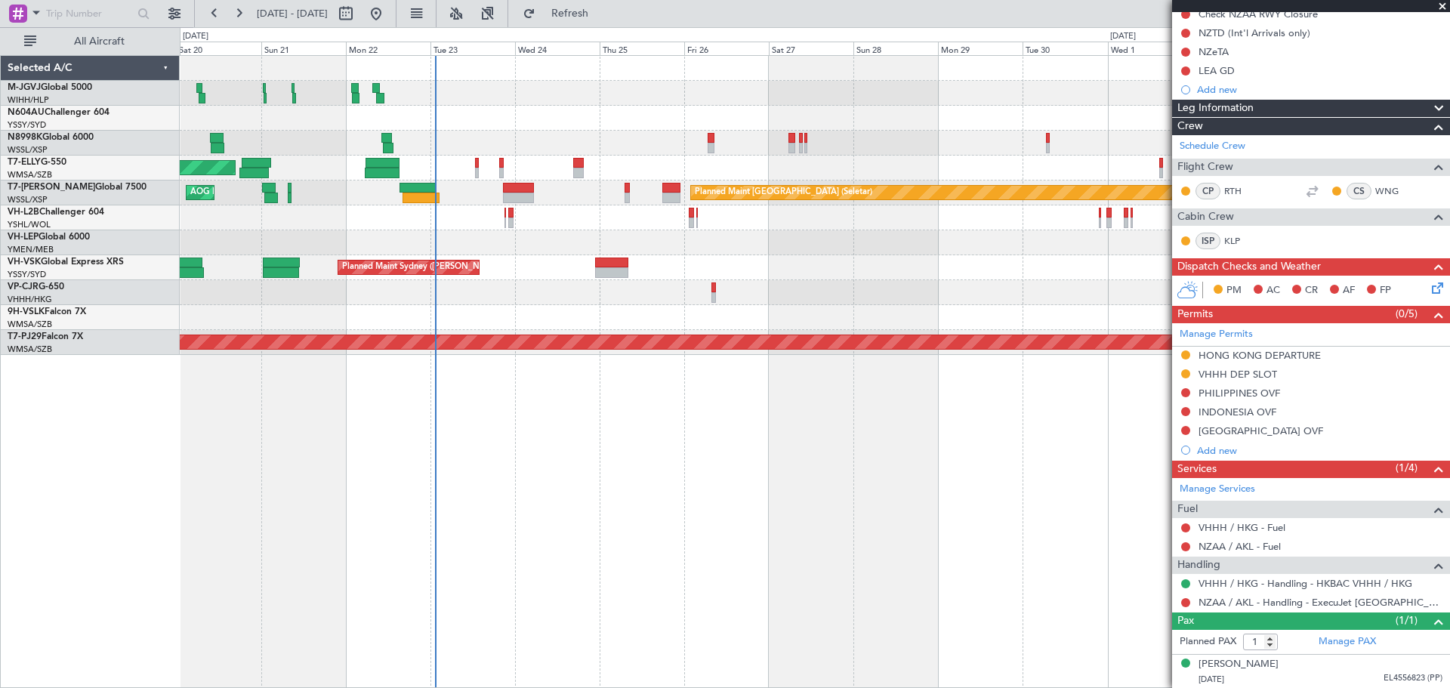
click at [800, 473] on div "[PERSON_NAME][GEOGRAPHIC_DATA] ([PERSON_NAME] Intl) [PERSON_NAME] Jakarta (Hali…" at bounding box center [815, 371] width 1270 height 633
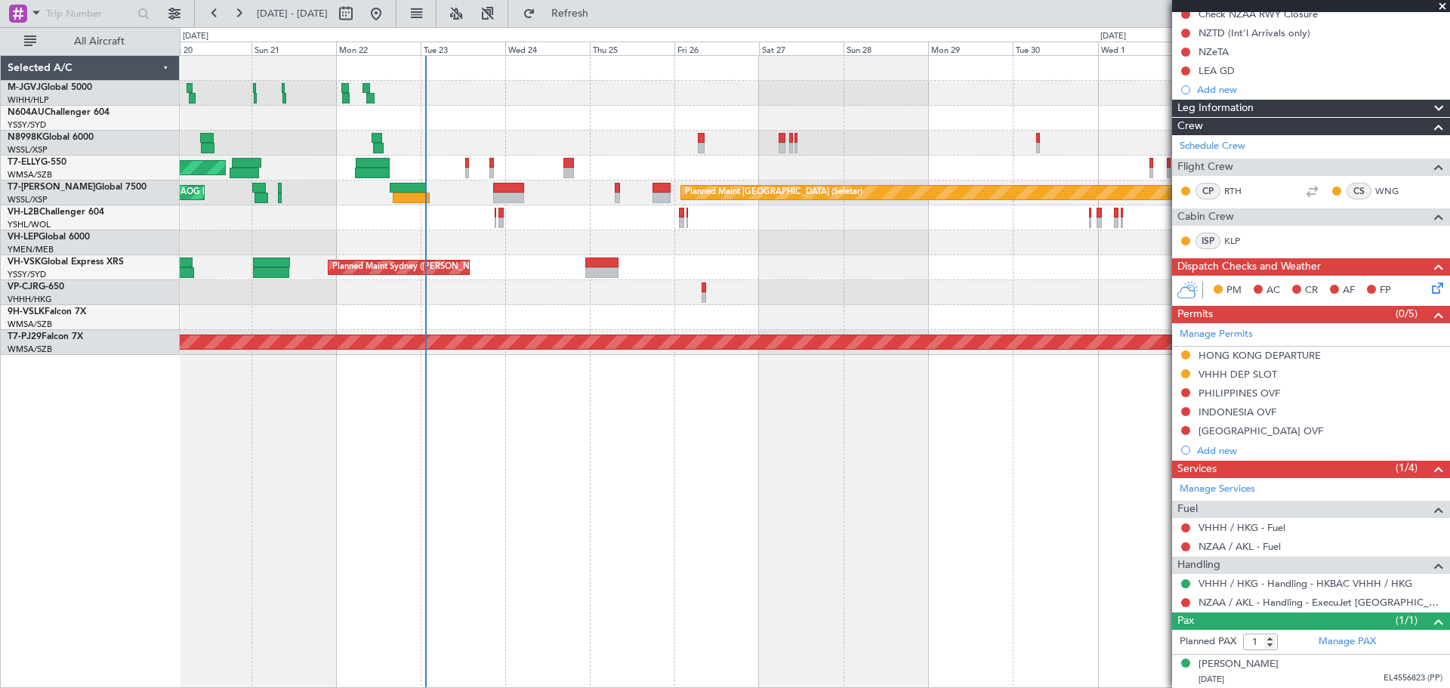
click at [816, 461] on div "[PERSON_NAME][GEOGRAPHIC_DATA] ([PERSON_NAME] Intl) [PERSON_NAME] Jakarta (Hali…" at bounding box center [815, 371] width 1270 height 633
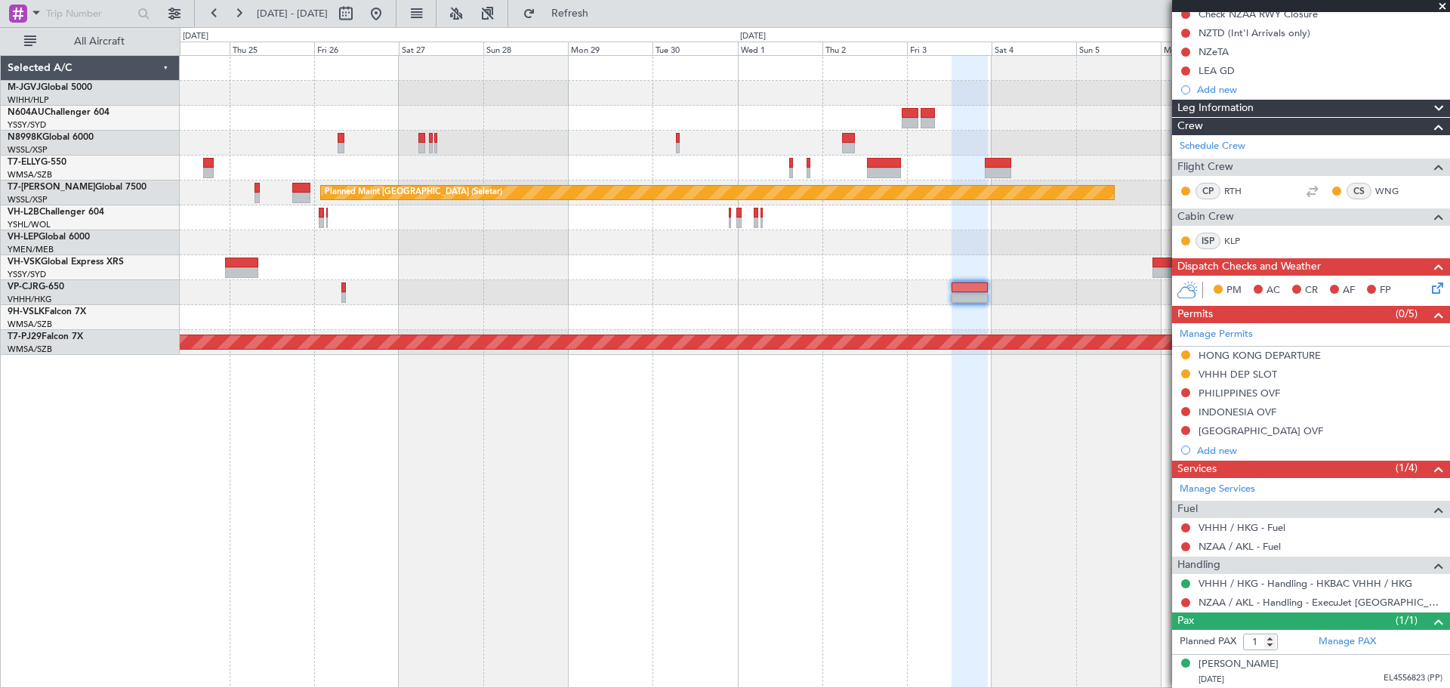
click at [825, 313] on div "[PERSON_NAME] [GEOGRAPHIC_DATA] (Dubai Intl) Planned Maint [GEOGRAPHIC_DATA] ([…" at bounding box center [814, 205] width 1269 height 299
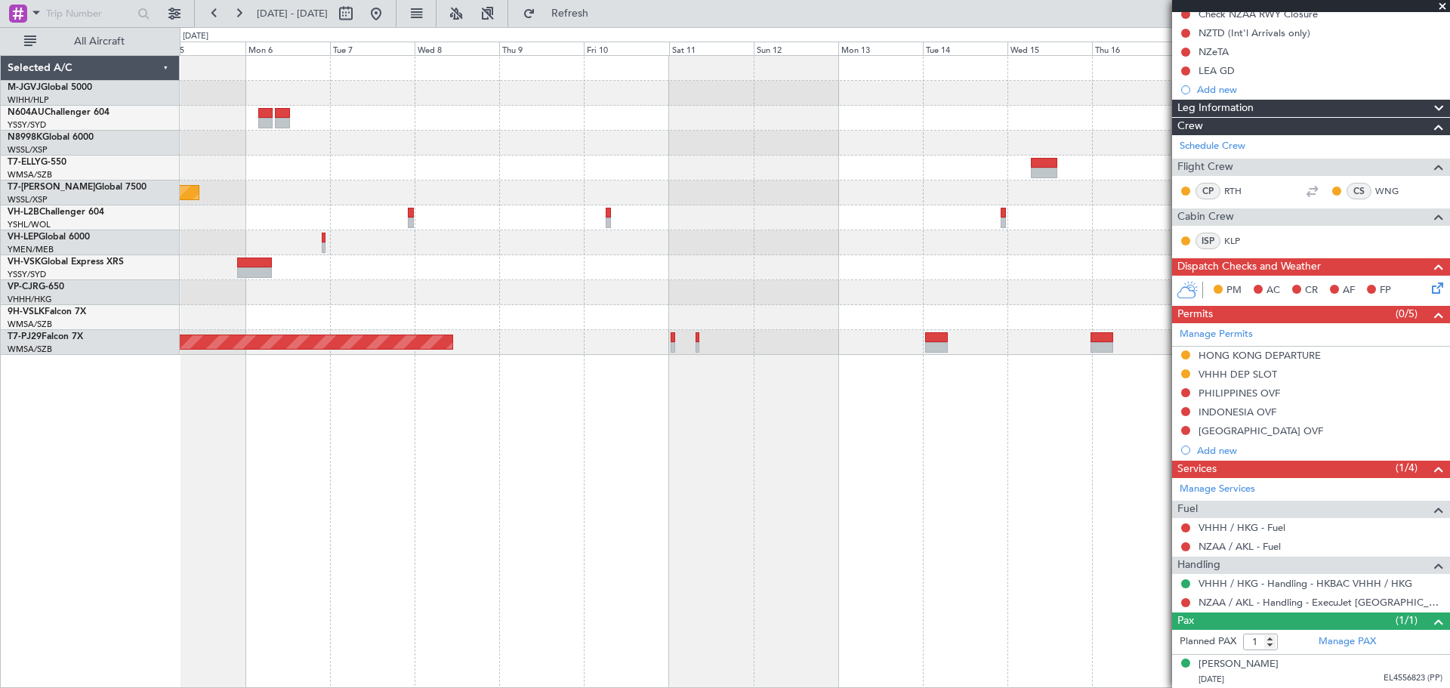
click at [76, 295] on div "Planned Maint [GEOGRAPHIC_DATA] (Seletar) Planned Maint [GEOGRAPHIC_DATA] (Sult…" at bounding box center [725, 357] width 1450 height 661
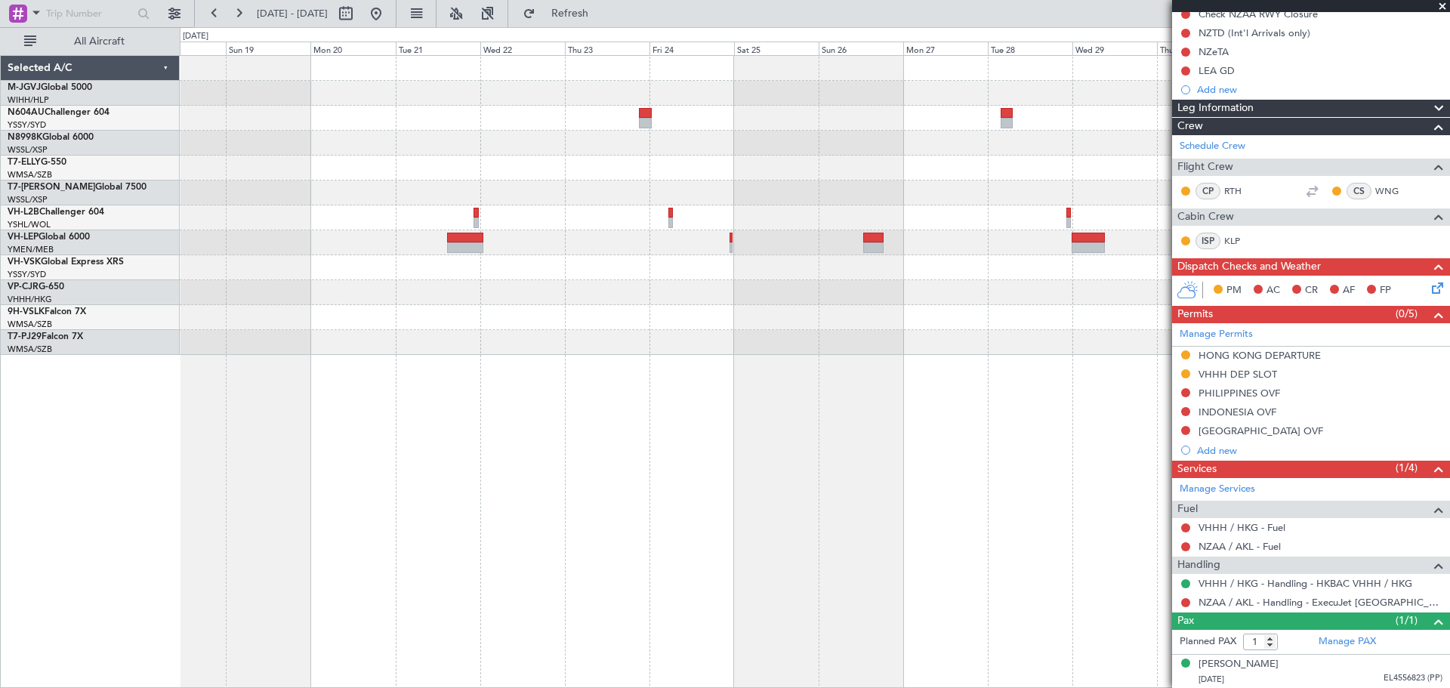
click at [399, 335] on div "Planned Maint Sydney ([PERSON_NAME] Intl)" at bounding box center [814, 205] width 1269 height 299
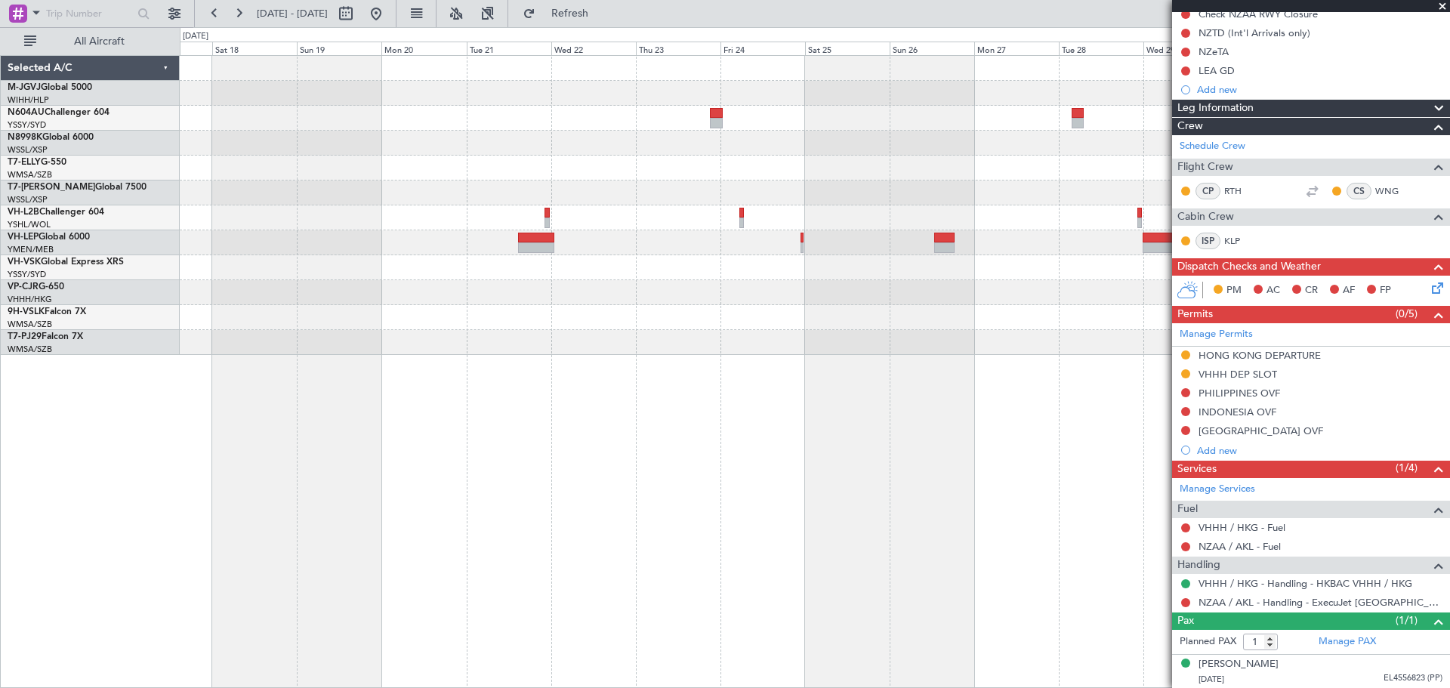
click at [850, 315] on div at bounding box center [814, 317] width 1269 height 25
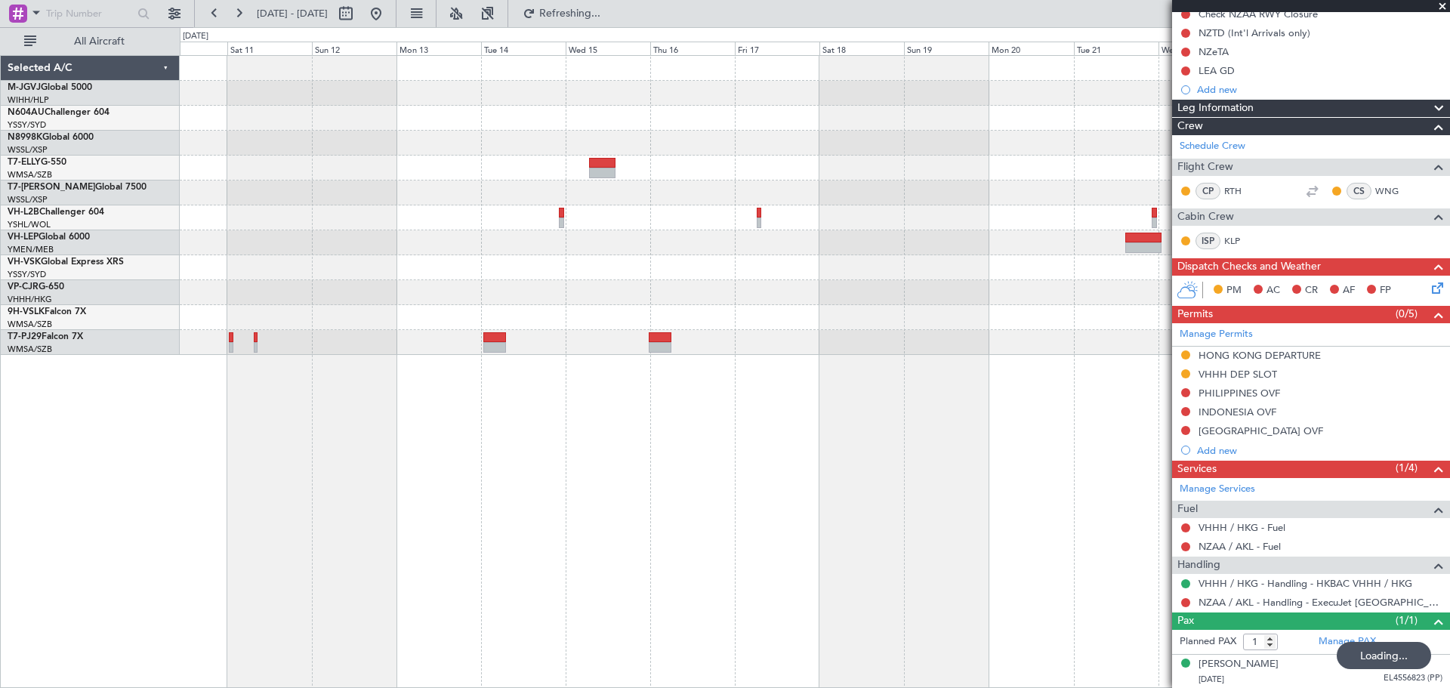
click at [975, 355] on div "Planned Maint [GEOGRAPHIC_DATA] (Sultan [PERSON_NAME] [PERSON_NAME] - Subang)" at bounding box center [815, 371] width 1270 height 633
